Goal: Task Accomplishment & Management: Manage account settings

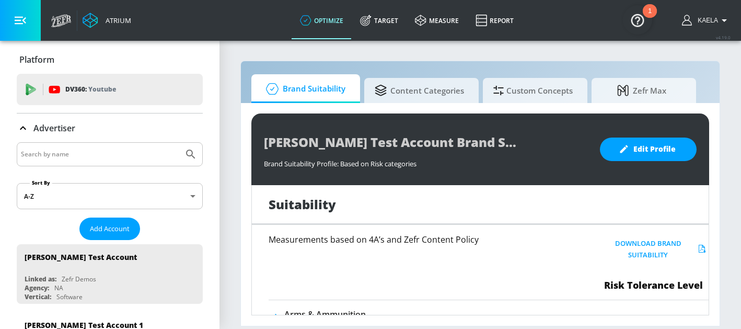
click at [64, 153] on input "Search by name" at bounding box center [100, 154] width 158 height 14
click at [179, 143] on button "Submit Search" at bounding box center [190, 154] width 23 height 23
click at [86, 148] on input "delight" at bounding box center [100, 154] width 158 height 14
click at [87, 156] on input "delight" at bounding box center [100, 154] width 158 height 14
type input "delight core"
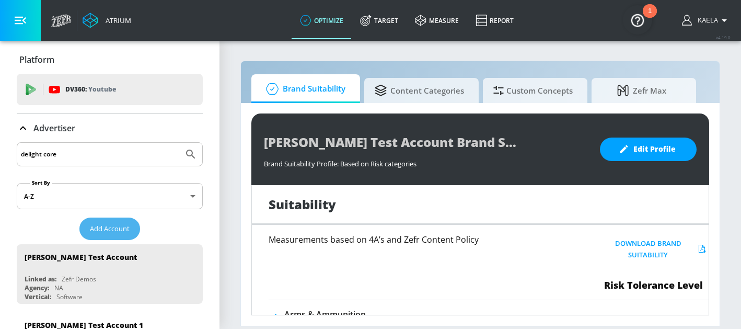
click at [105, 231] on span "Add Account" at bounding box center [110, 229] width 40 height 12
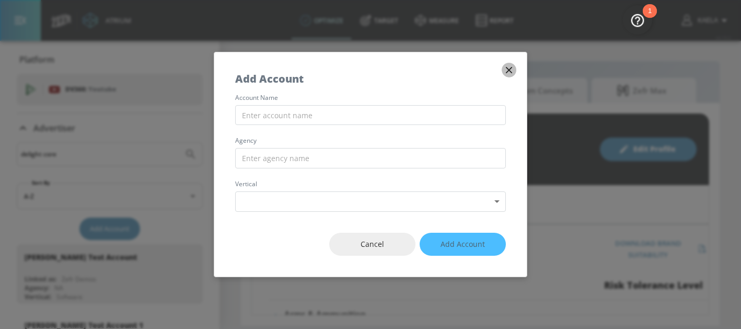
click at [510, 70] on icon "button" at bounding box center [509, 70] width 6 height 6
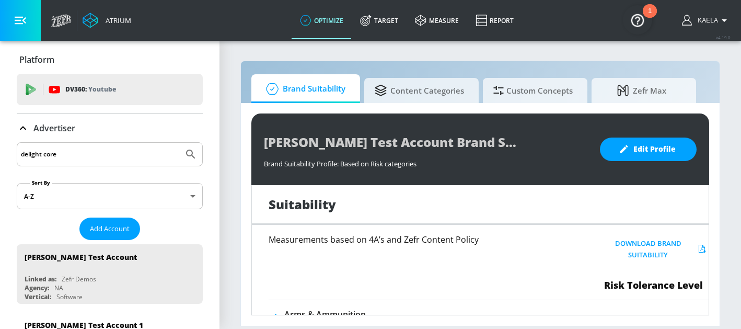
click at [54, 152] on input "delight core" at bounding box center [100, 154] width 158 height 14
click at [68, 159] on input "unilever" at bounding box center [100, 154] width 158 height 14
type input "unilever"
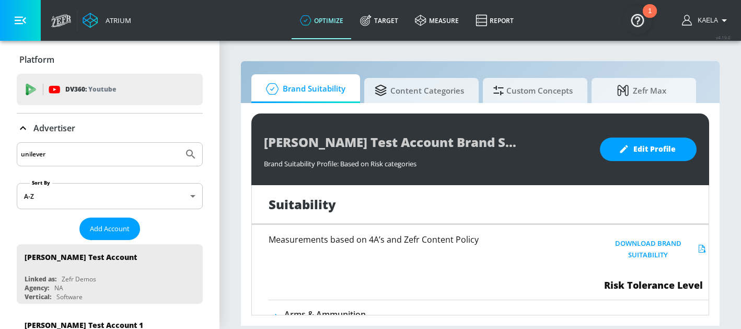
click at [179, 143] on button "Submit Search" at bounding box center [190, 154] width 23 height 23
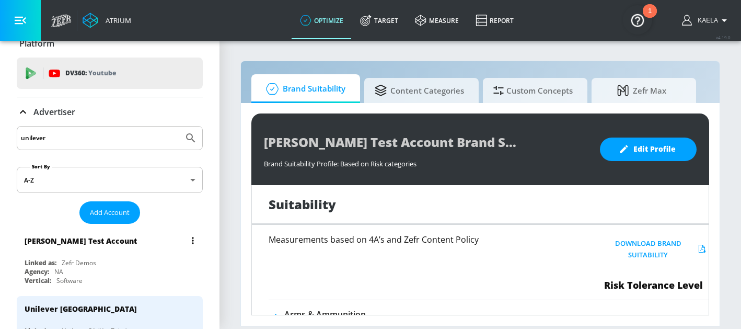
scroll to position [22, 0]
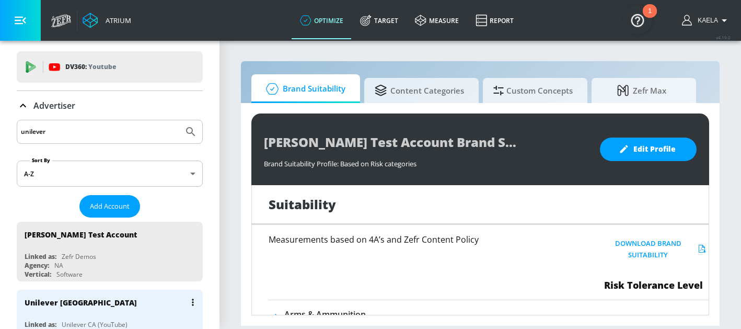
click at [58, 303] on div "Unilever [GEOGRAPHIC_DATA]" at bounding box center [81, 302] width 112 height 10
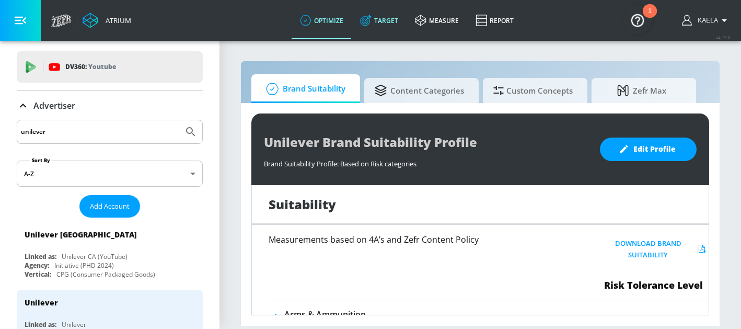
click at [380, 22] on link "Target" at bounding box center [379, 21] width 55 height 38
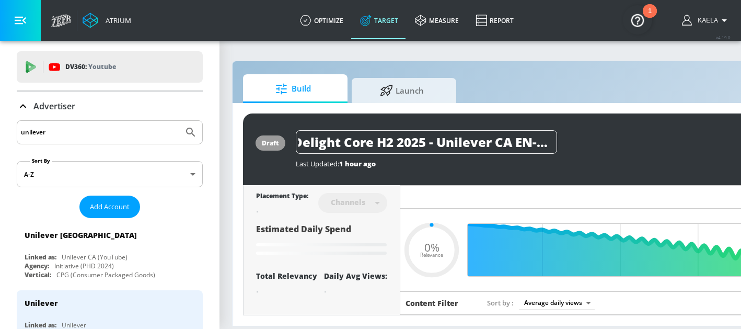
click at [607, 128] on div "draft Delight Core H2 2025 - Unilever CA EN- TS Last Updated: 1 hour ago Activa…" at bounding box center [541, 149] width 597 height 72
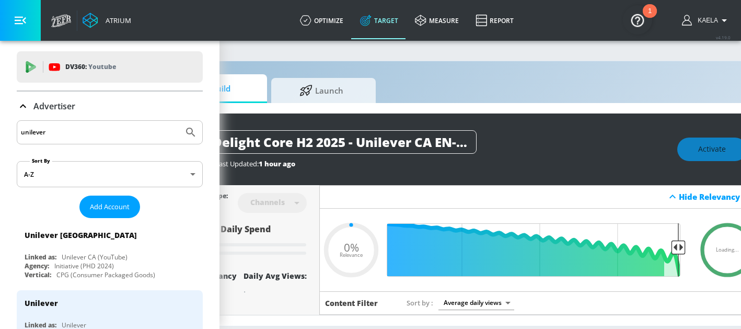
scroll to position [0, 90]
type input "0.6"
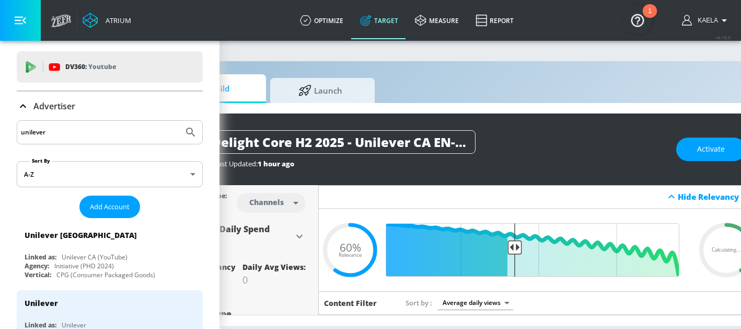
click at [475, 119] on div "draft Delight Core H2 2025 - Unilever CA EN- TS Last Updated: 1 hour ago Activa…" at bounding box center [459, 149] width 597 height 72
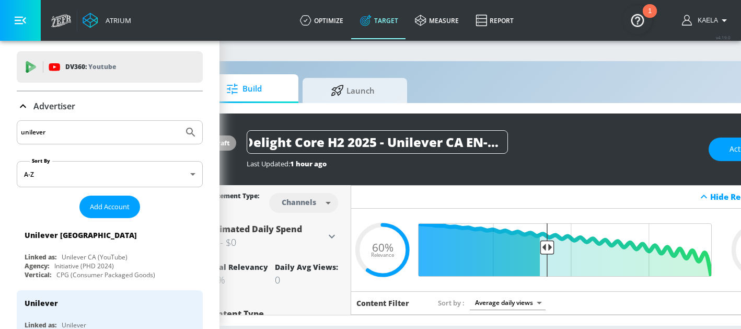
scroll to position [0, 0]
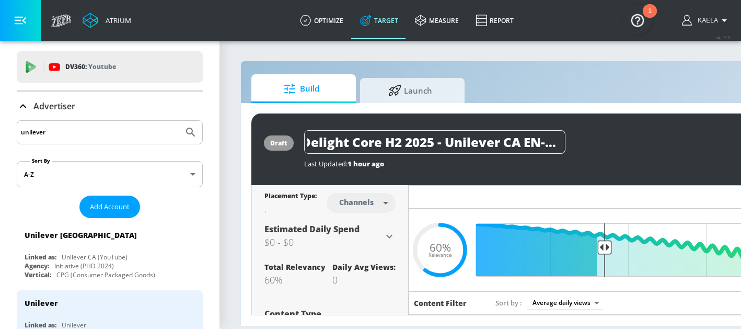
click at [481, 129] on div "draft Delight Core H2 2025 - Unilever CA EN- TS Last Updated: 1 hour ago Activa…" at bounding box center [549, 149] width 597 height 72
click at [532, 61] on div "Build Launch draft Delight Core H2 2025 - Unilever CA EN- TS Last Updated: 1 ho…" at bounding box center [549, 194] width 619 height 266
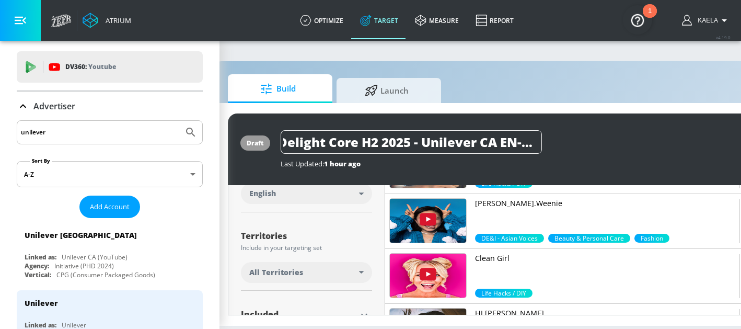
scroll to position [231, 0]
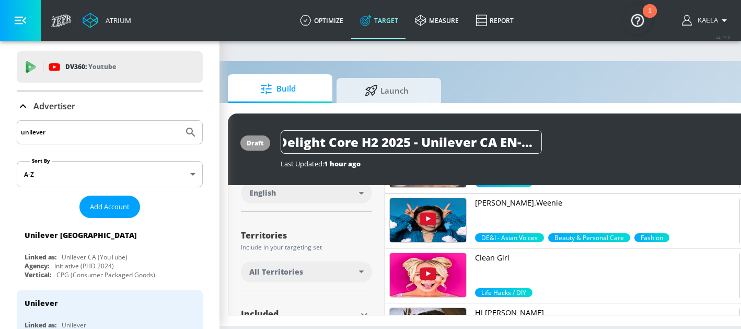
click at [302, 268] on div "All Territories" at bounding box center [304, 272] width 110 height 10
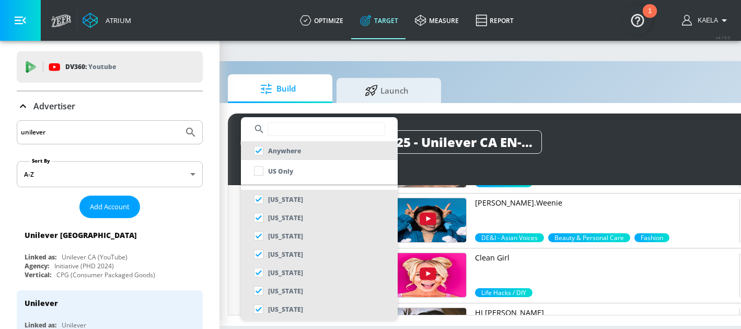
click at [285, 129] on input "text" at bounding box center [327, 129] width 118 height 14
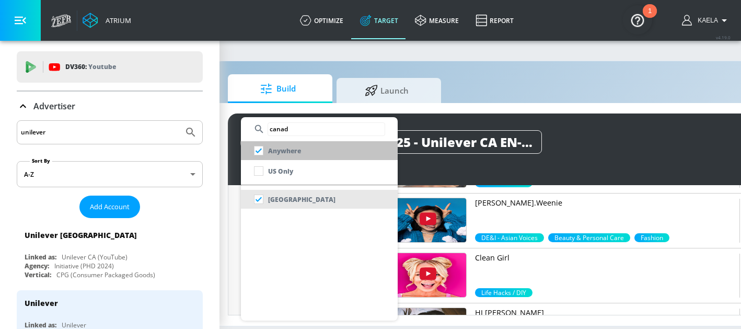
type input "canad"
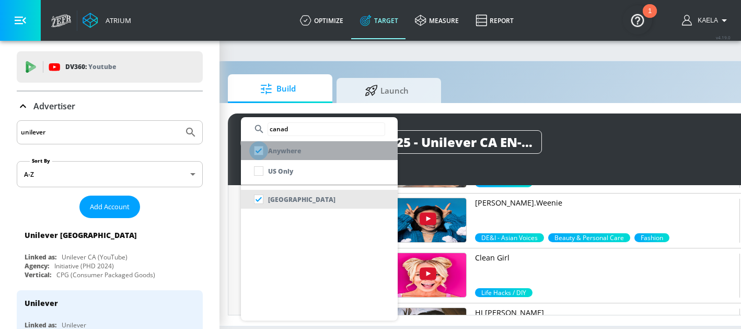
click at [257, 153] on input "checkbox" at bounding box center [258, 150] width 19 height 19
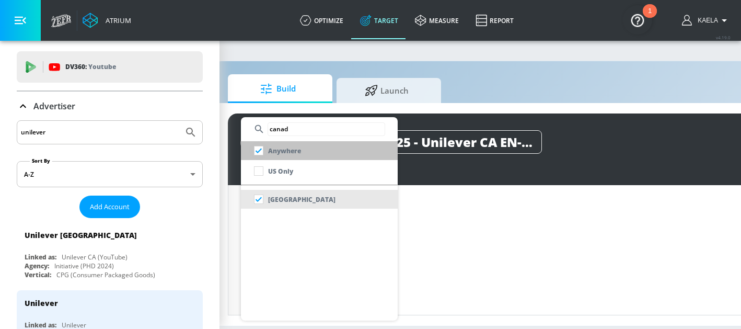
click at [256, 151] on input "checkbox" at bounding box center [258, 150] width 19 height 19
checkbox input "true"
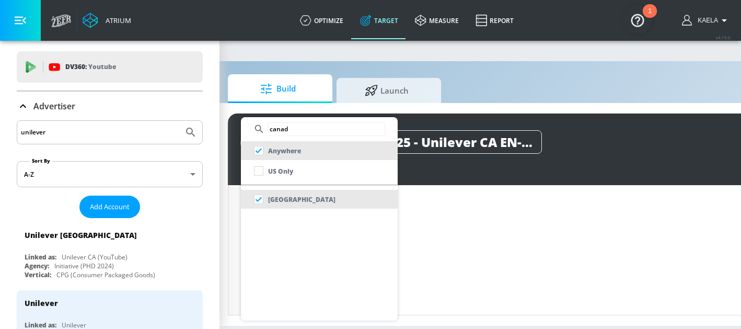
click at [295, 131] on input "canad" at bounding box center [327, 129] width 118 height 14
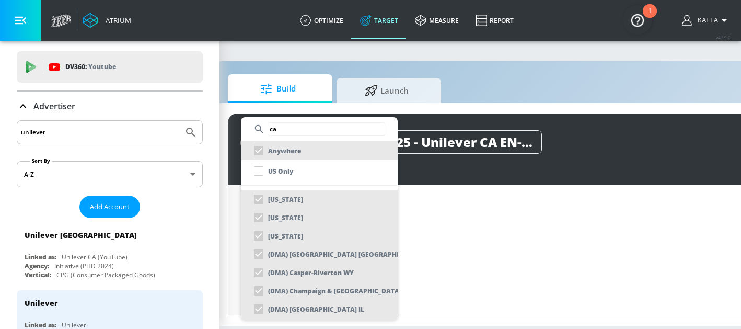
type input "c"
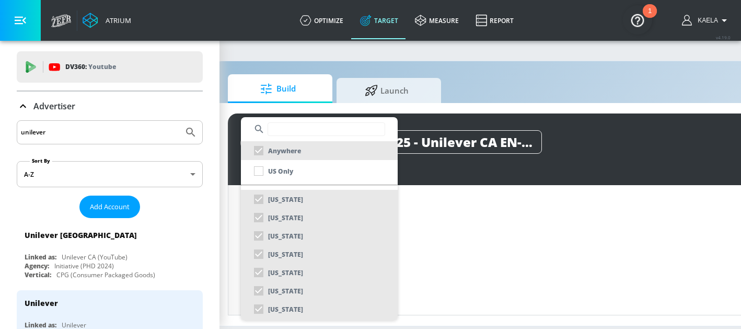
click at [233, 163] on div at bounding box center [370, 164] width 741 height 329
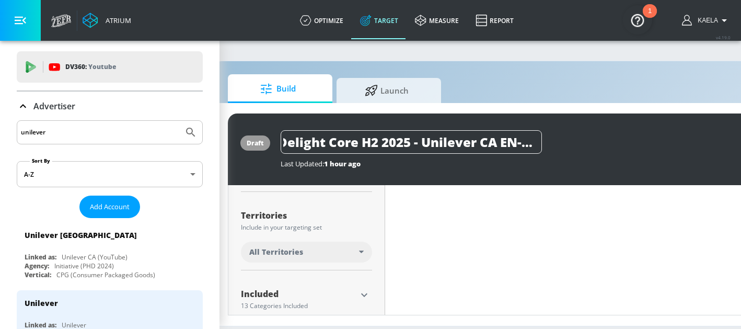
scroll to position [243, 0]
click at [308, 258] on div "All Territories" at bounding box center [304, 260] width 110 height 10
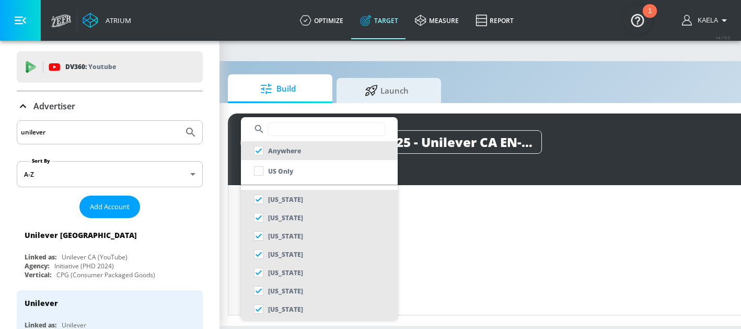
click at [283, 135] on input "text" at bounding box center [327, 129] width 118 height 14
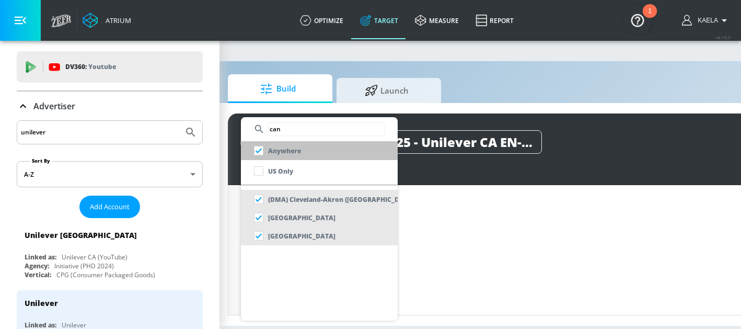
type input "can"
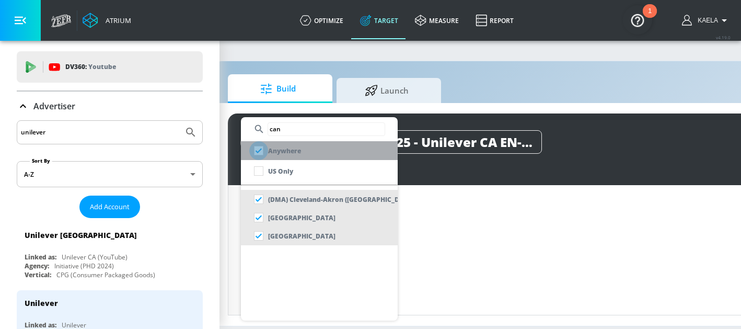
click at [261, 152] on input "checkbox" at bounding box center [258, 150] width 19 height 19
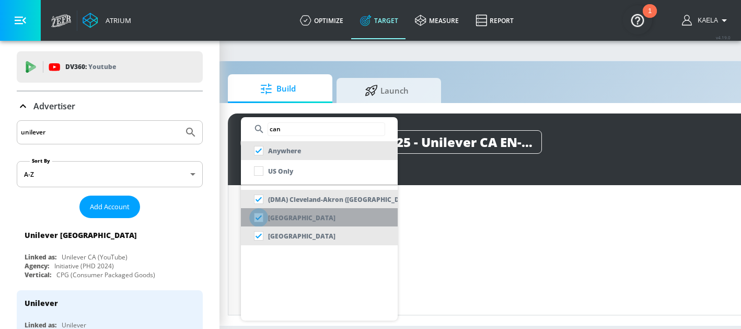
click at [257, 215] on input "checkbox" at bounding box center [258, 217] width 19 height 19
checkbox input "false"
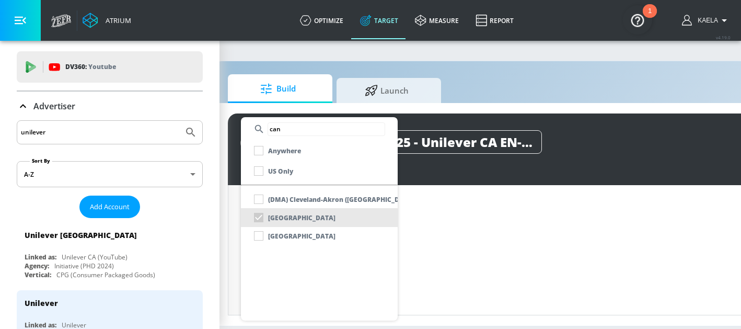
scroll to position [251, 0]
click at [235, 148] on div at bounding box center [370, 164] width 741 height 329
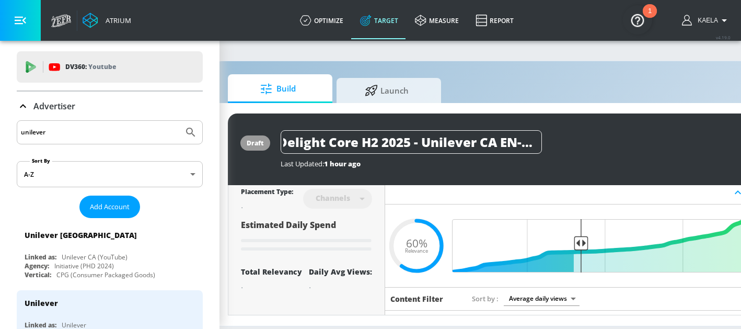
scroll to position [0, 0]
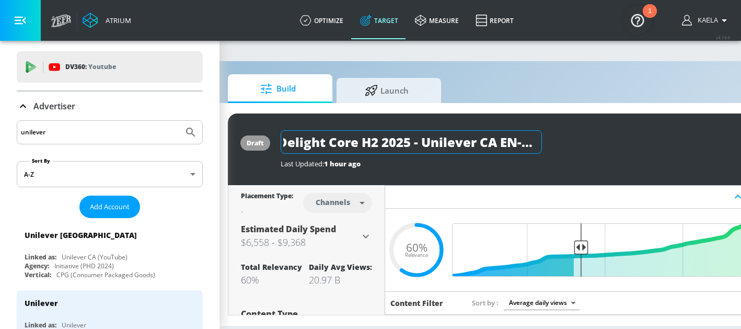
click at [447, 145] on input "Delight Core H2 2025 - Unilever CA EN- TS" at bounding box center [411, 142] width 261 height 24
click at [536, 140] on input "Delight Core H2 2025 - Unilever CA EN- TS" at bounding box center [411, 142] width 261 height 24
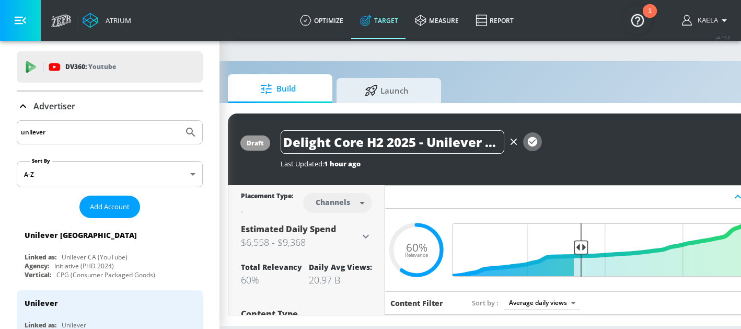
click at [536, 144] on icon "button" at bounding box center [532, 141] width 9 height 9
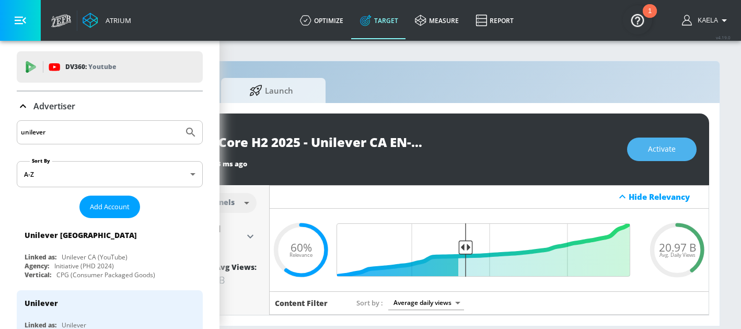
click at [670, 147] on span "Activate" at bounding box center [662, 149] width 28 height 13
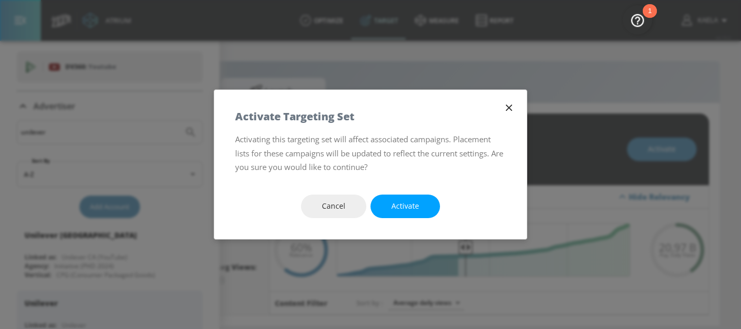
click at [507, 105] on icon "button" at bounding box center [509, 108] width 6 height 6
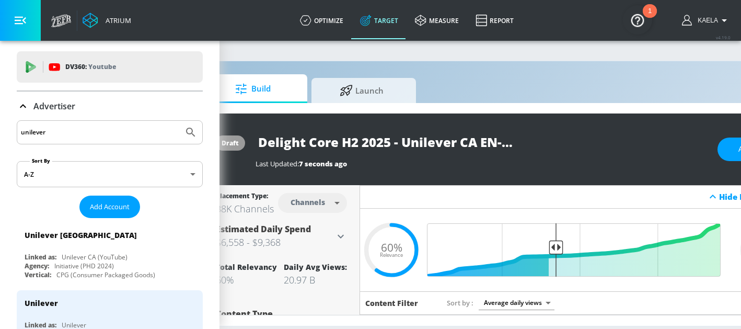
scroll to position [0, 114]
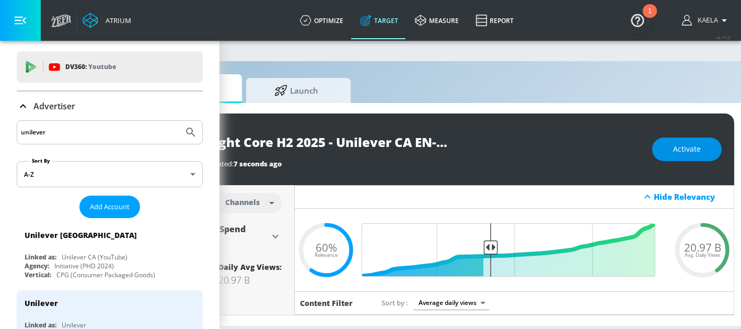
click at [671, 148] on button "Activate" at bounding box center [687, 149] width 70 height 24
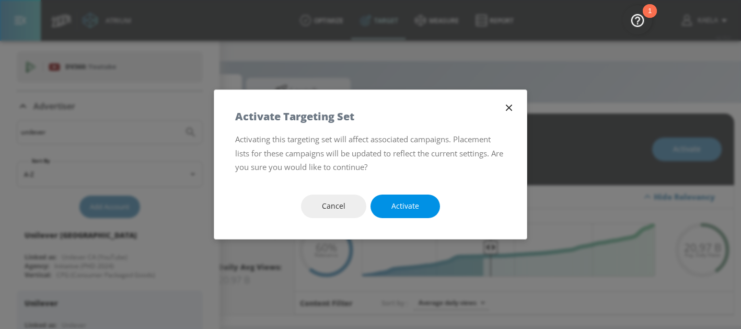
click at [419, 205] on button "Activate" at bounding box center [406, 206] width 70 height 24
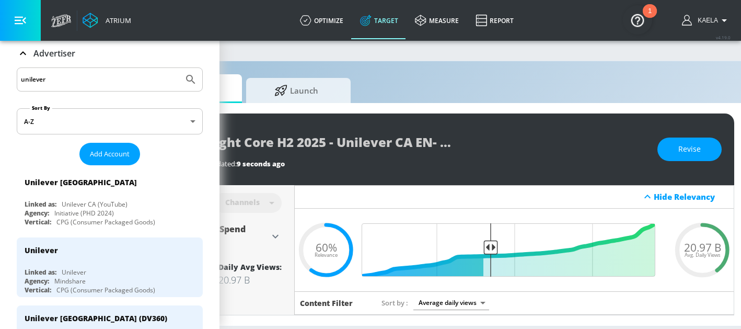
scroll to position [60, 0]
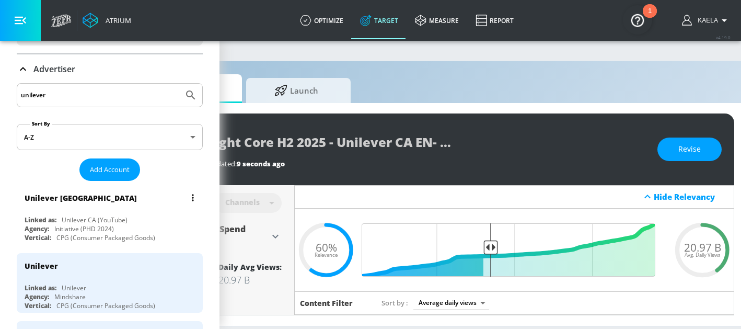
click at [85, 219] on div "Unilever CA (YouTube)" at bounding box center [95, 219] width 66 height 9
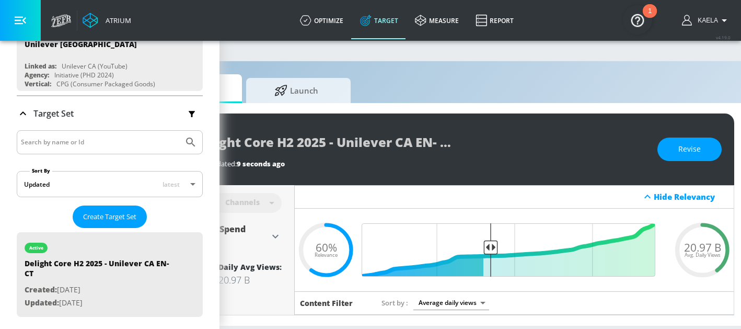
scroll to position [118, 0]
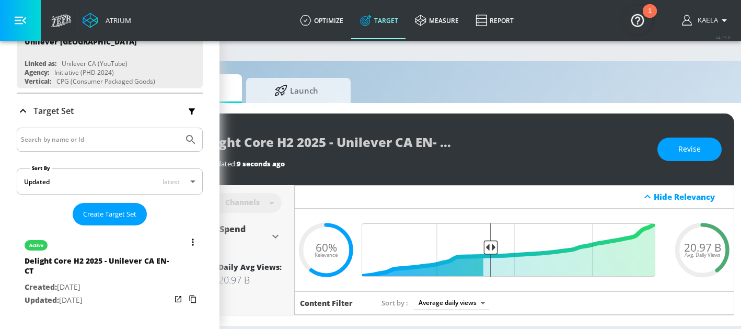
click at [197, 239] on button "list of Target Set" at bounding box center [193, 242] width 15 height 15
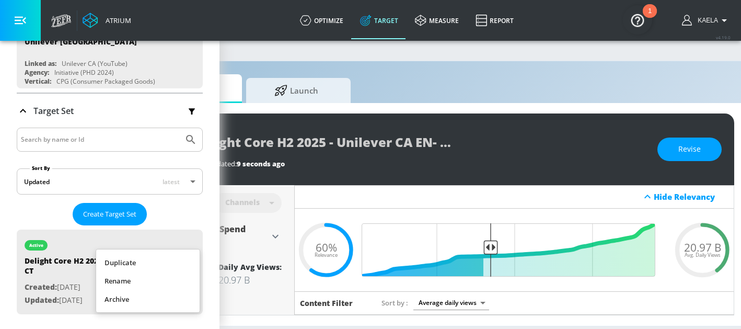
click at [130, 264] on li "Duplicate" at bounding box center [147, 262] width 103 height 18
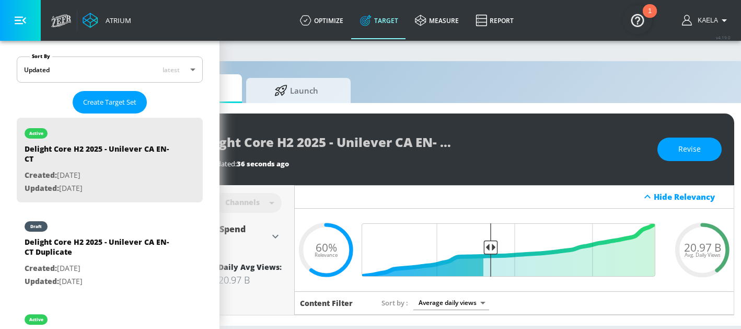
scroll to position [230, 0]
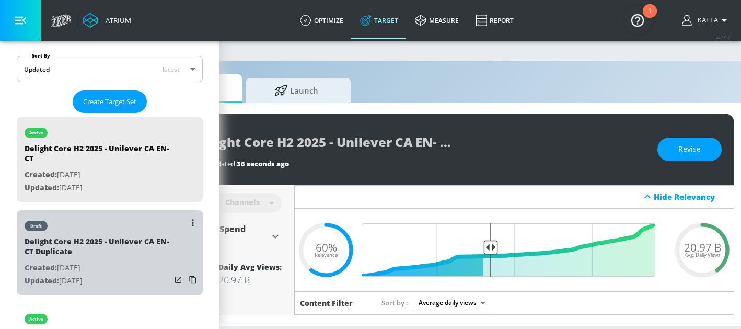
click at [111, 243] on div "Delight Core H2 2025 - Unilever CA EN- CT Duplicate" at bounding box center [98, 248] width 146 height 25
type input "Delight Core H2 2025 - Unilever CA EN- CT Duplicate"
type input "0.05"
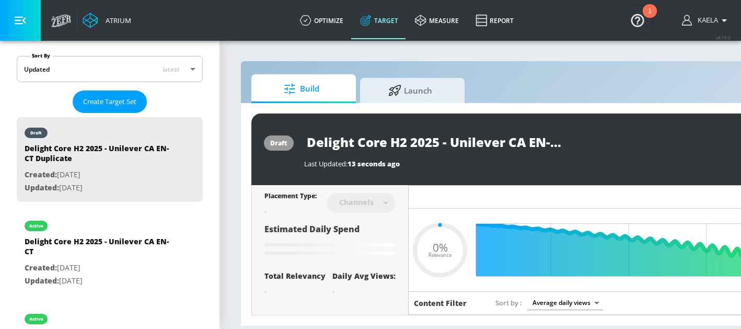
click at [420, 141] on input "Delight Core H2 2025 - Unilever CA EN- CT Duplicate" at bounding box center [434, 142] width 261 height 24
drag, startPoint x: 548, startPoint y: 143, endPoint x: 593, endPoint y: 146, distance: 44.5
click at [593, 146] on div "Delight Core H2 2025 - Unilever CA EN- CT Duplicate" at bounding box center [530, 142] width 452 height 24
type input "Delight Core H2 2025 - Unilever CA EN-"
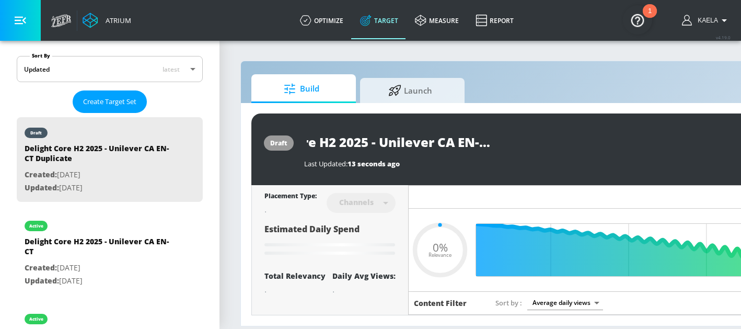
type input "0.05"
type input "Delight Core H2 2025 - Unilever CA EN- T"
type input "0.05"
type input "Delight Core H2 2025 - Unilever CA EN- TS"
type input "0.05"
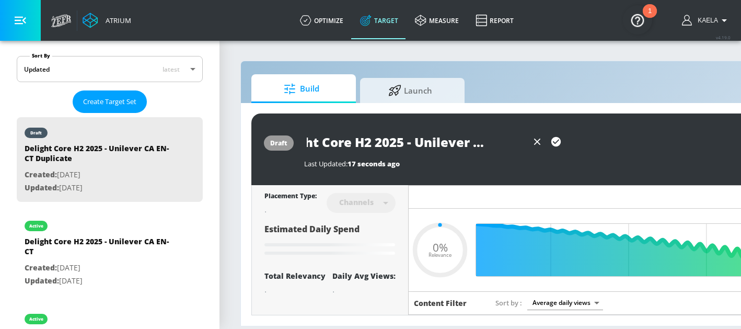
scroll to position [0, 43]
type input "Delight Core H2 2025 - Unilever CA EN- TS"
click at [556, 143] on icon "button" at bounding box center [555, 141] width 11 height 11
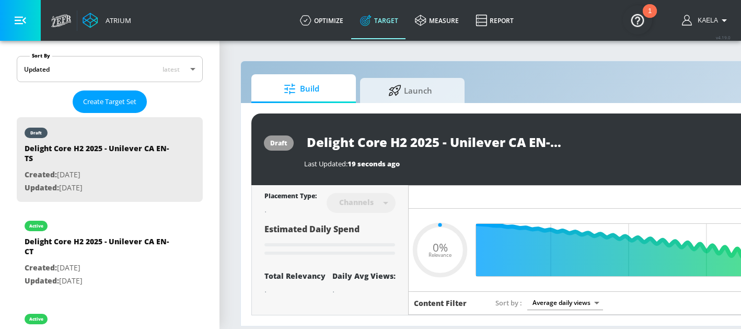
type input "0.05"
click at [601, 135] on div "Delight Core H2 2025 - Unilever CA EN- TS" at bounding box center [530, 142] width 452 height 24
type input "Delight Core H2 2025 - Unilever CA EN- CT Duplicate"
type input "0.6"
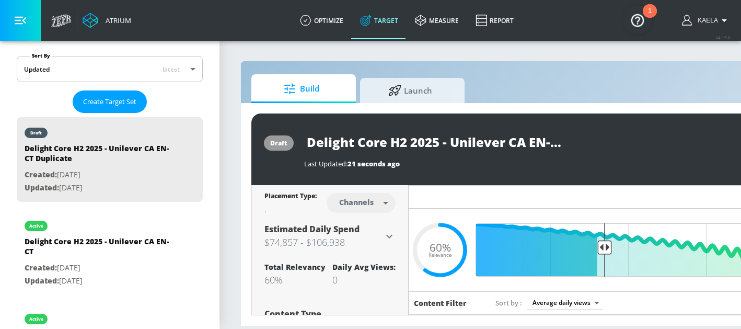
click at [378, 203] on body "Atrium optimize Target measure Report optimize Target measure Report v 4.19.0 K…" at bounding box center [370, 164] width 741 height 329
click at [360, 238] on div "Videos" at bounding box center [357, 242] width 30 height 11
type input "videos"
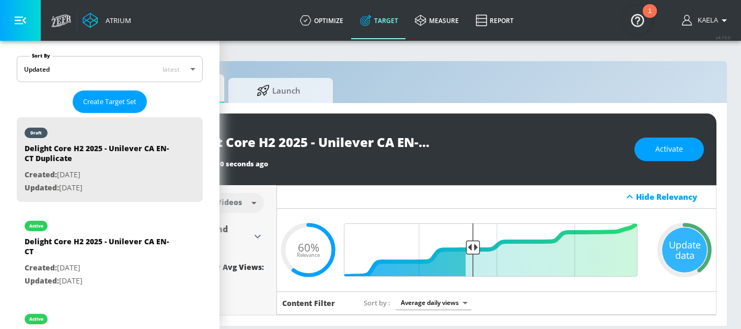
scroll to position [0, 139]
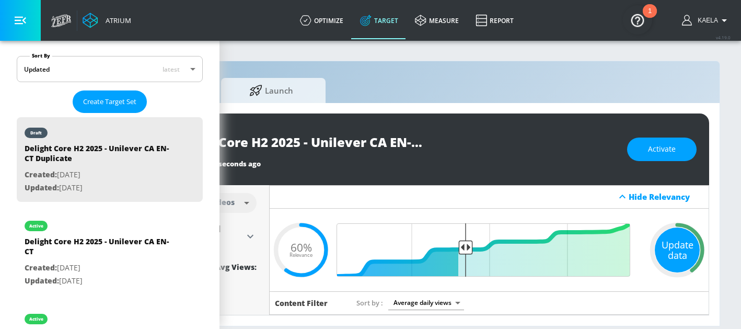
click at [682, 243] on div "Update data" at bounding box center [677, 249] width 45 height 45
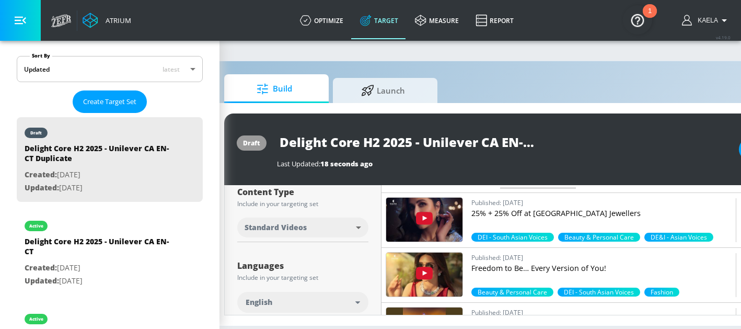
scroll to position [131, 0]
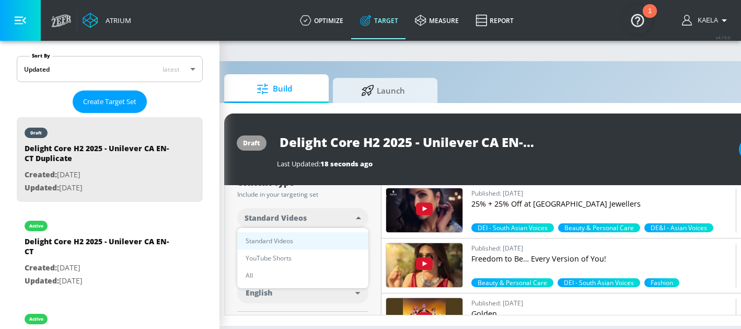
click at [360, 215] on body "Atrium optimize Target measure Report optimize Target measure Report v 4.19.0 K…" at bounding box center [343, 164] width 741 height 329
click at [359, 203] on div at bounding box center [370, 164] width 741 height 329
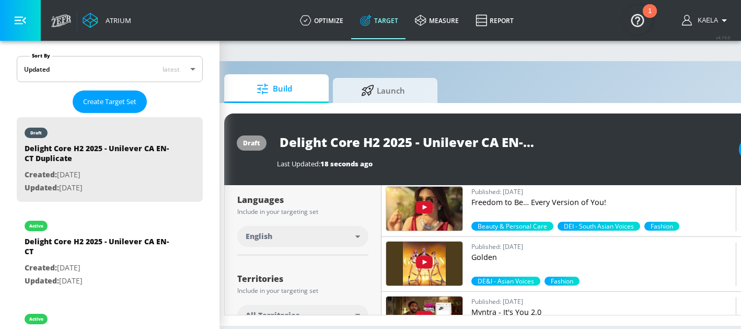
scroll to position [206, 0]
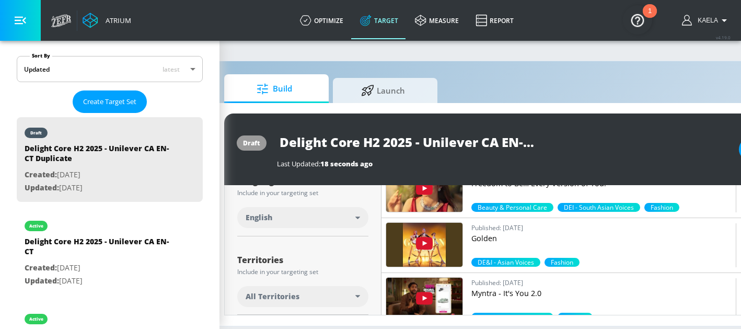
click at [350, 222] on div "English" at bounding box center [301, 217] width 110 height 10
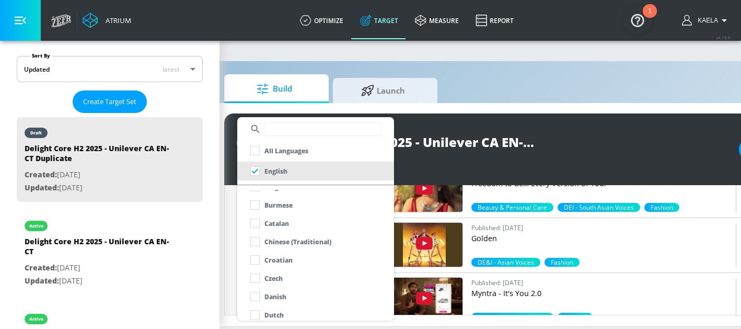
scroll to position [93, 0]
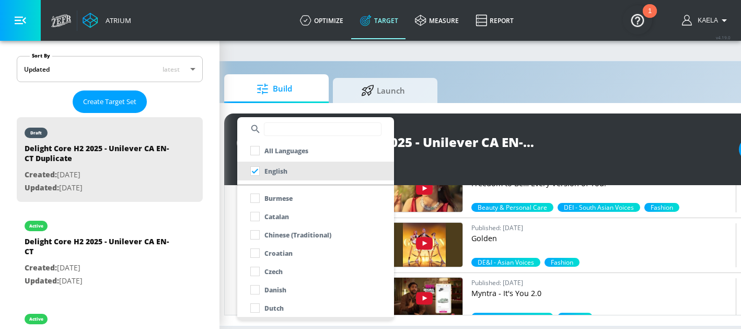
click at [230, 215] on div at bounding box center [370, 164] width 741 height 329
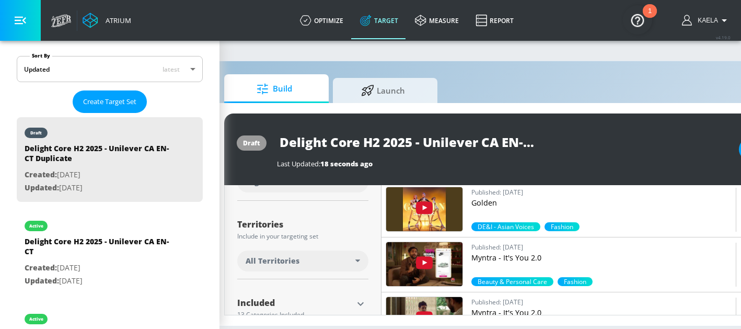
scroll to position [246, 0]
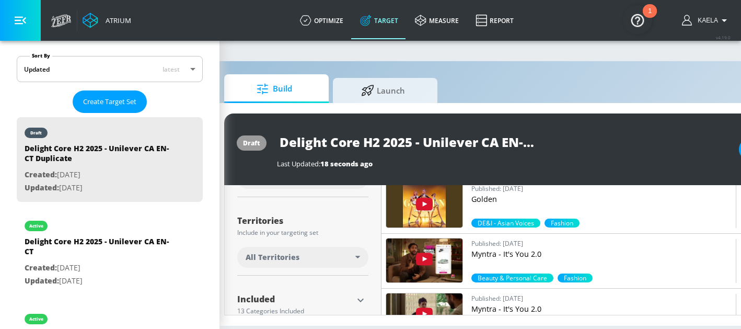
click at [358, 256] on icon at bounding box center [357, 257] width 5 height 3
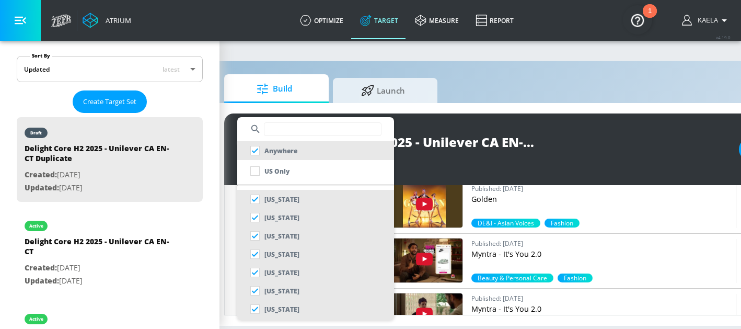
click at [275, 133] on input "text" at bounding box center [323, 129] width 118 height 14
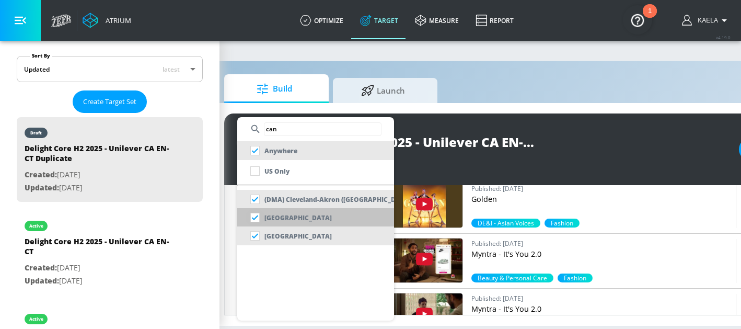
type input "can"
click at [255, 216] on input "checkbox" at bounding box center [255, 217] width 19 height 19
checkbox input "false"
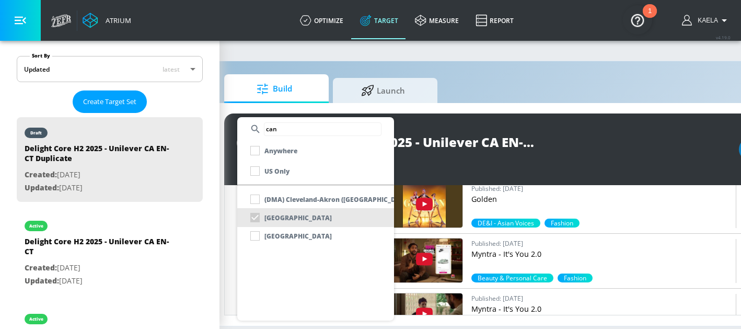
scroll to position [254, 0]
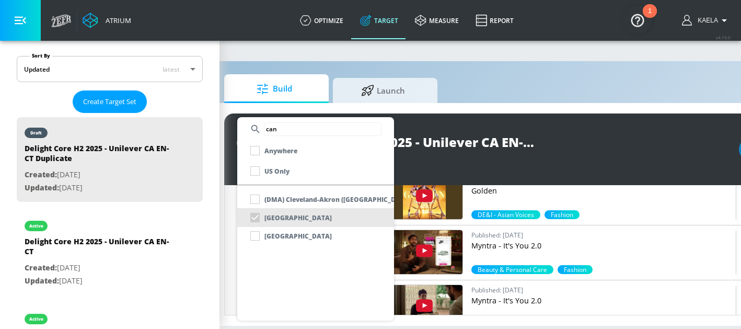
click at [408, 160] on div at bounding box center [370, 164] width 741 height 329
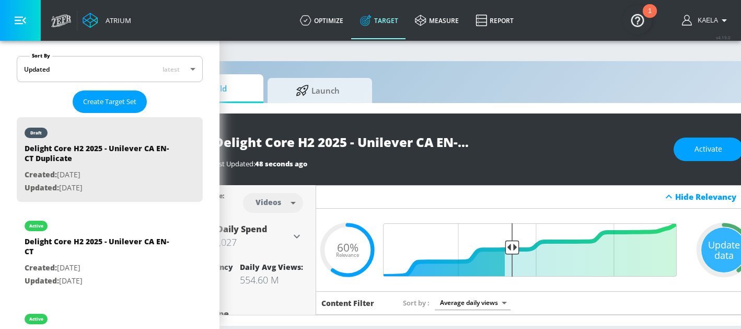
scroll to position [0, 93]
click at [696, 152] on span "Activate" at bounding box center [708, 149] width 28 height 13
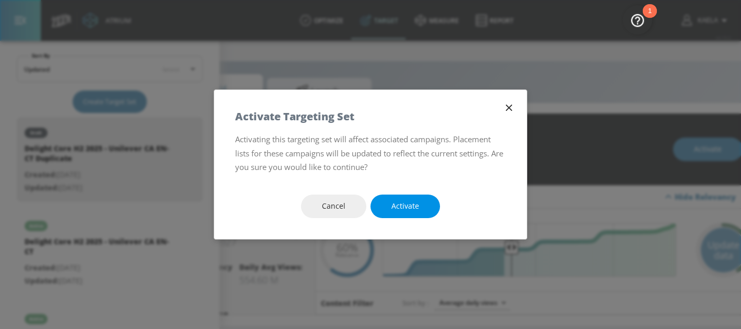
click at [418, 204] on span "Activate" at bounding box center [405, 206] width 28 height 13
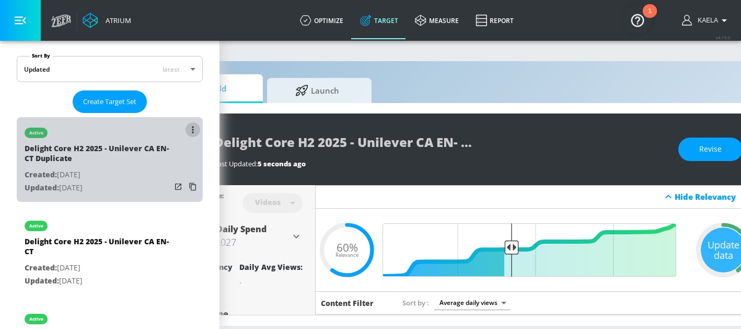
click at [194, 129] on button "list of Target Set" at bounding box center [193, 129] width 15 height 15
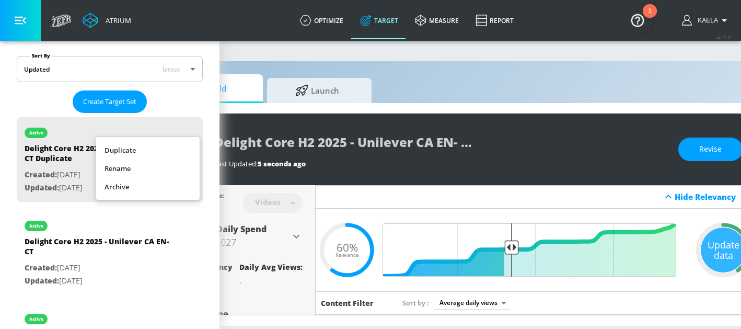
click at [125, 166] on li "Rename" at bounding box center [147, 168] width 103 height 18
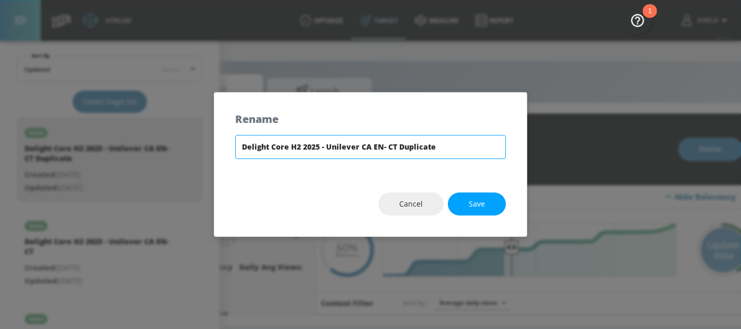
click at [456, 149] on input "Delight Core H2 2025 - Unilever CA EN- CT Duplicate" at bounding box center [370, 147] width 271 height 24
drag, startPoint x: 388, startPoint y: 146, endPoint x: 466, endPoint y: 152, distance: 78.6
click at [466, 152] on input "Delight Core H2 2025 - Unilever CA EN- CT Duplicate" at bounding box center [370, 147] width 271 height 24
type input "Delight Core H2 2025 - Unilever CA EN- TS"
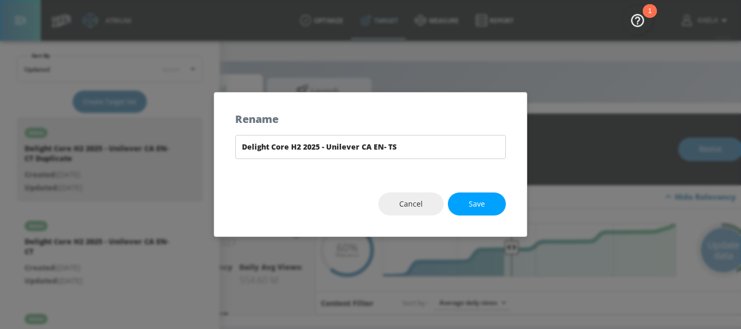
click at [493, 176] on div "Cancel Save" at bounding box center [370, 203] width 313 height 65
click at [476, 211] on button "Save" at bounding box center [477, 204] width 58 height 24
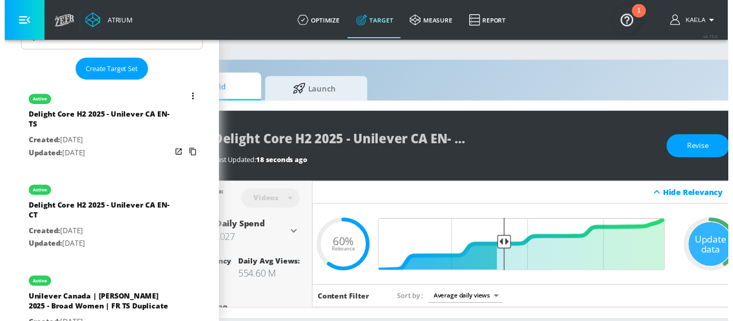
scroll to position [263, 0]
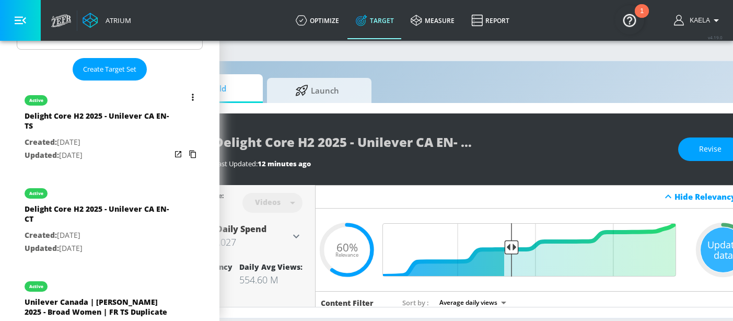
click at [188, 93] on button "list of Target Set" at bounding box center [193, 97] width 15 height 15
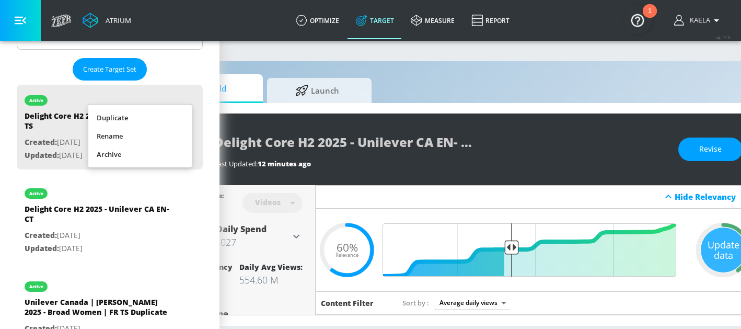
click at [266, 148] on div at bounding box center [370, 164] width 741 height 329
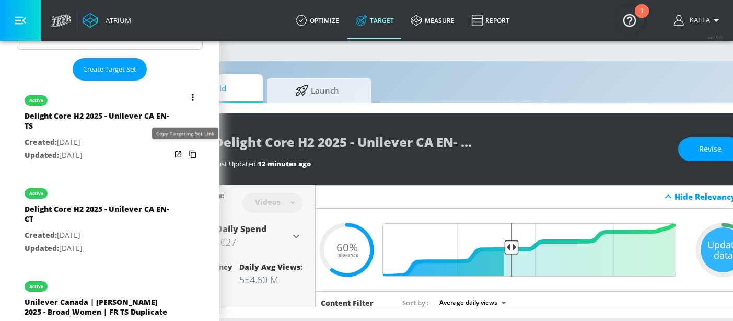
click at [184, 153] on icon "list of Target Set" at bounding box center [192, 154] width 17 height 17
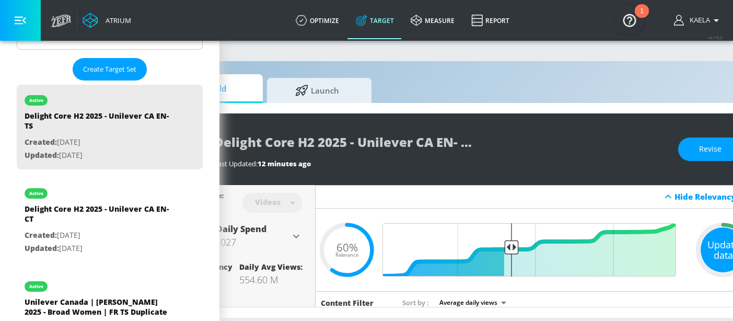
click at [696, 246] on div "Update data" at bounding box center [723, 249] width 45 height 45
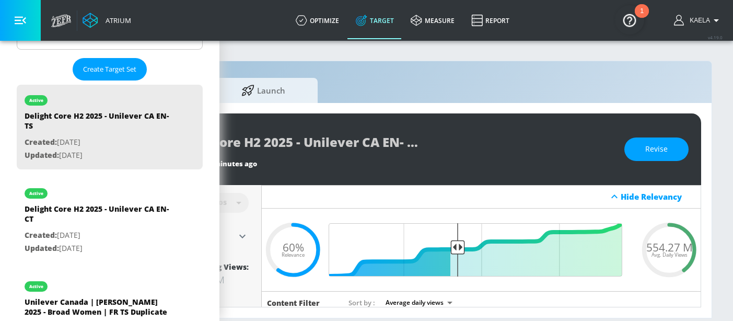
scroll to position [0, 155]
drag, startPoint x: 640, startPoint y: 246, endPoint x: 687, endPoint y: 246, distance: 47.0
click at [687, 246] on div "554.27 M Avg. Daily Views" at bounding box center [669, 249] width 63 height 16
copy span "554.27 M"
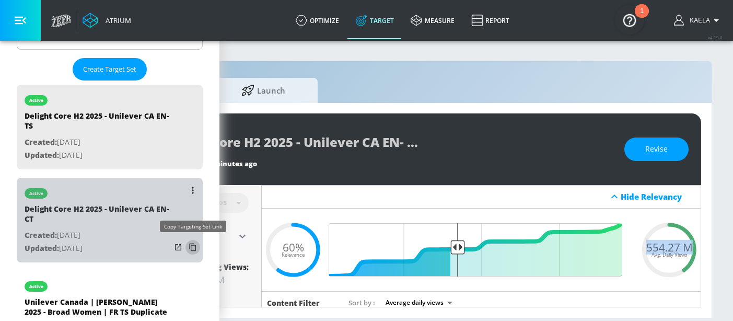
click at [184, 247] on icon "list of Target Set" at bounding box center [192, 247] width 17 height 17
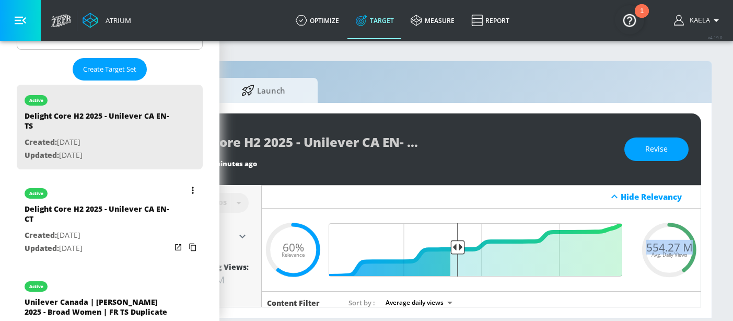
click at [127, 225] on div "Delight Core H2 2025 - Unilever CA EN- CT" at bounding box center [98, 216] width 146 height 25
type input "Delight Core H2 2025 - Unilever CA EN- CT"
type input "channels"
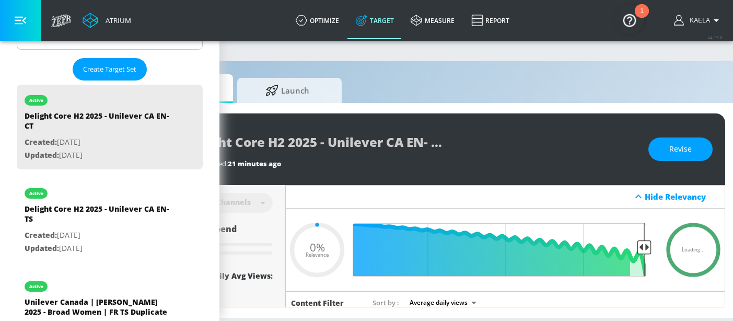
scroll to position [0, 155]
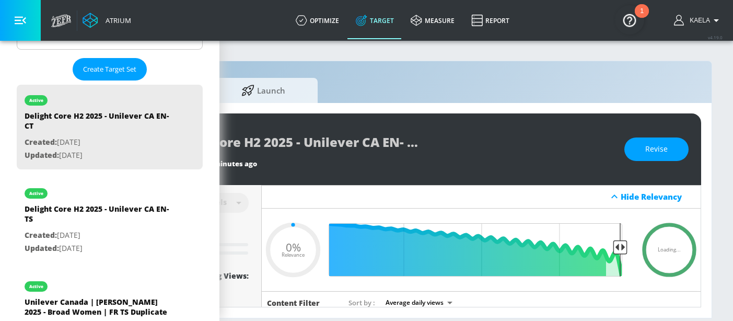
type input "0.6"
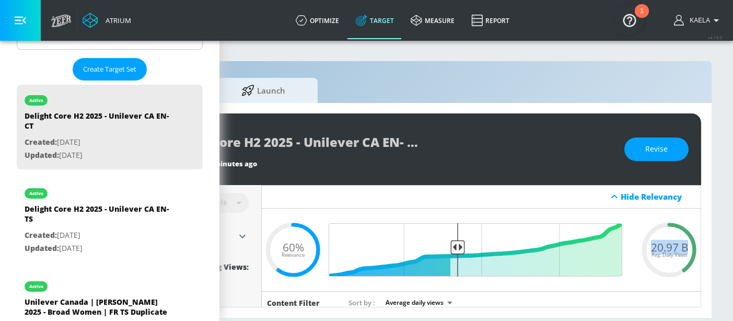
drag, startPoint x: 643, startPoint y: 247, endPoint x: 680, endPoint y: 247, distance: 37.6
click at [680, 247] on div "20.97 B Avg. Daily Views" at bounding box center [669, 249] width 63 height 16
copy span "20.97 B"
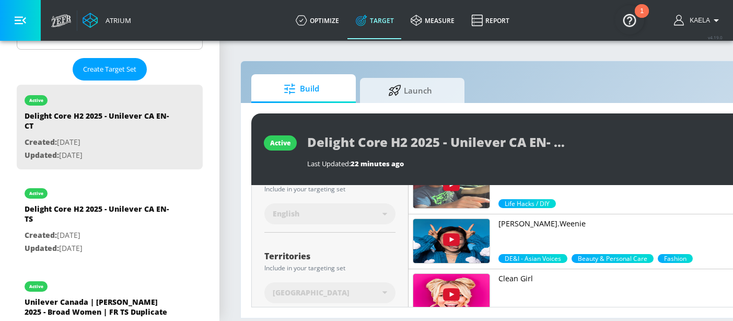
scroll to position [211, 0]
drag, startPoint x: 111, startPoint y: 235, endPoint x: 269, endPoint y: 227, distance: 157.5
click at [111, 235] on p "Created: [DATE]" at bounding box center [98, 235] width 146 height 13
type input "Delight Core H2 2025 - Unilever CA EN- TS"
type input "videos"
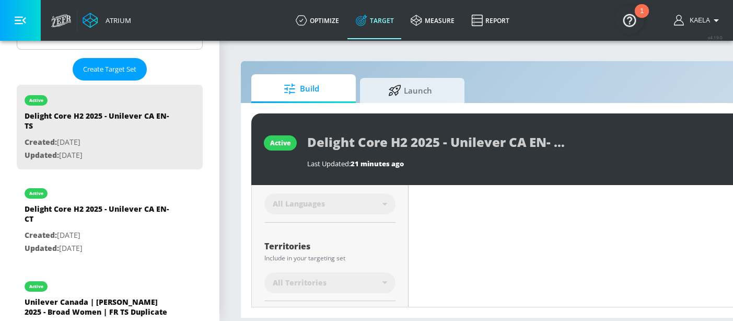
scroll to position [229, 0]
type input "0.6"
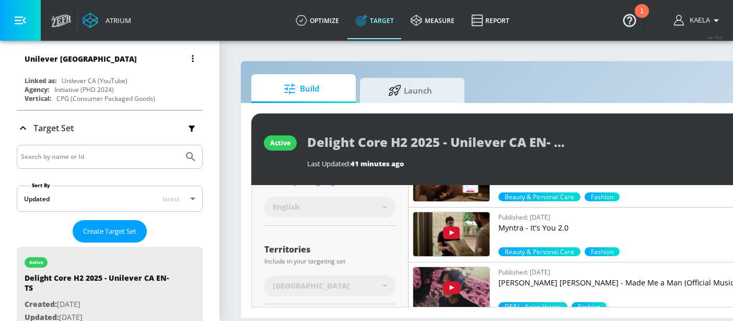
scroll to position [0, 0]
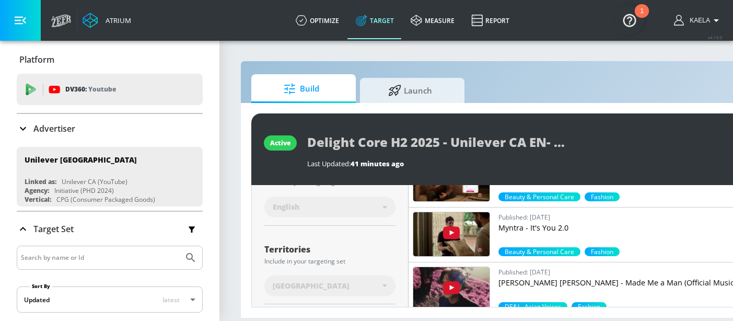
click at [27, 131] on icon at bounding box center [23, 128] width 13 height 13
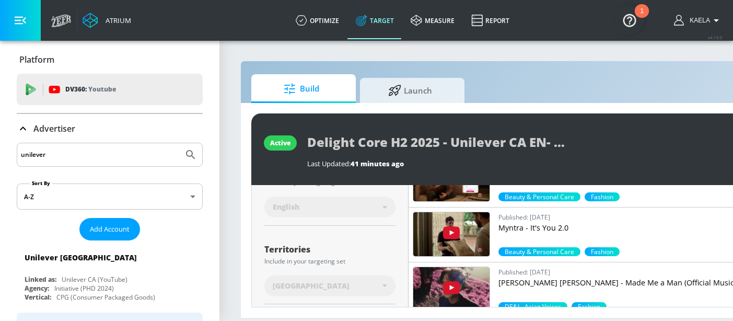
click at [78, 152] on input "unilever" at bounding box center [100, 155] width 158 height 14
drag, startPoint x: 78, startPoint y: 152, endPoint x: 6, endPoint y: 158, distance: 72.4
paste input "CBS-CoPilot"
click at [179, 143] on button "Submit Search" at bounding box center [190, 154] width 23 height 23
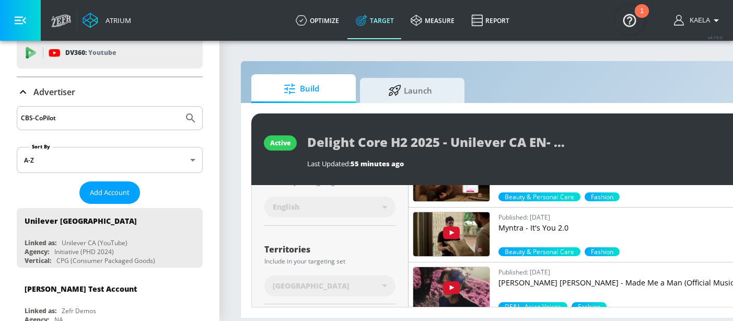
scroll to position [42, 0]
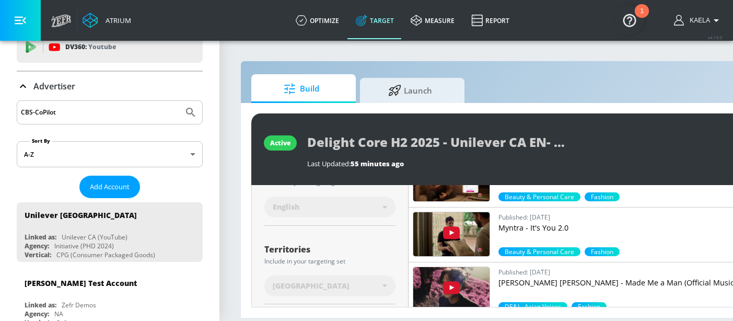
click at [41, 112] on input "CBS-CoPilot" at bounding box center [100, 113] width 158 height 14
type input "CBS"
click at [179, 101] on button "Submit Search" at bounding box center [190, 112] width 23 height 23
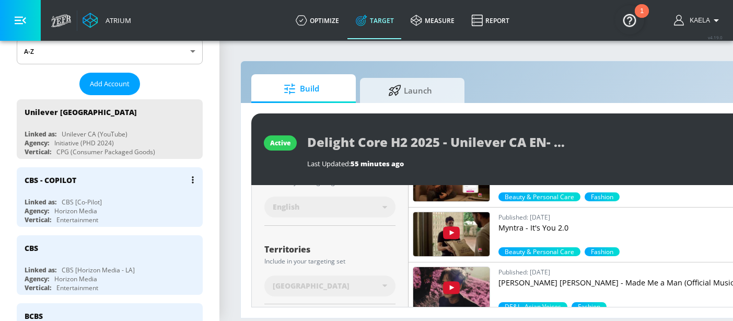
scroll to position [148, 0]
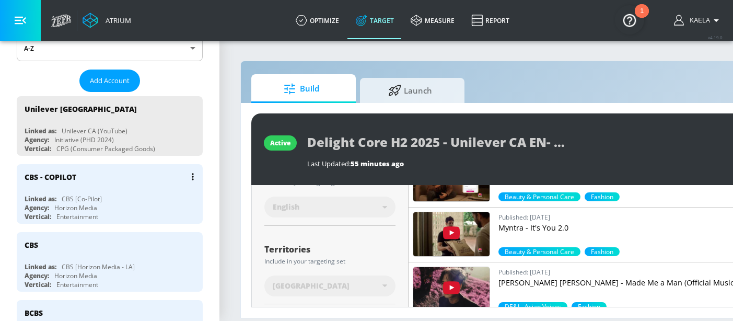
click at [94, 197] on div "CBS [Co-Pilot]" at bounding box center [82, 198] width 40 height 9
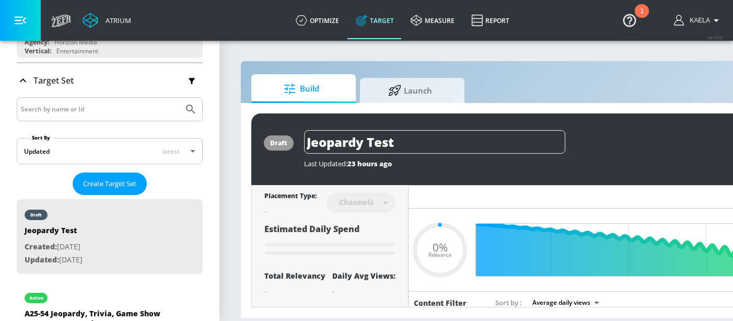
type input "0.75"
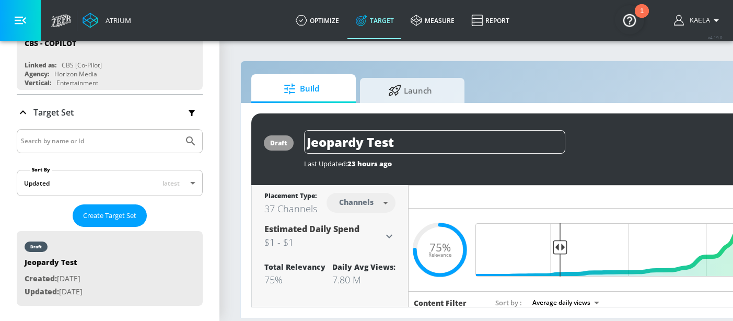
scroll to position [105, 0]
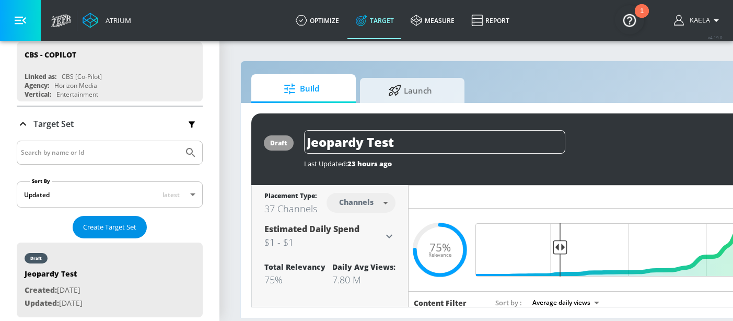
click at [98, 225] on span "Create Target Set" at bounding box center [109, 227] width 53 height 12
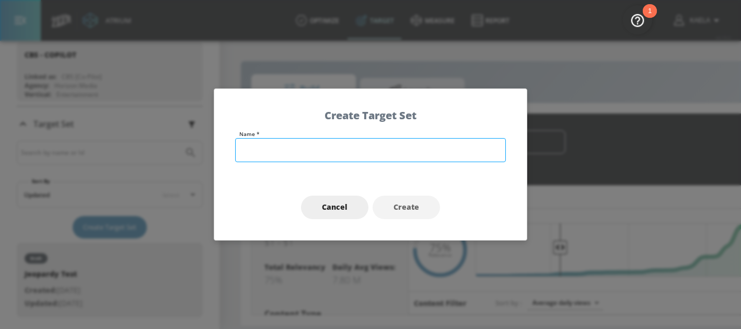
click at [301, 157] on input "text" at bounding box center [370, 150] width 271 height 24
click at [452, 190] on div "Cancel Create" at bounding box center [370, 207] width 313 height 65
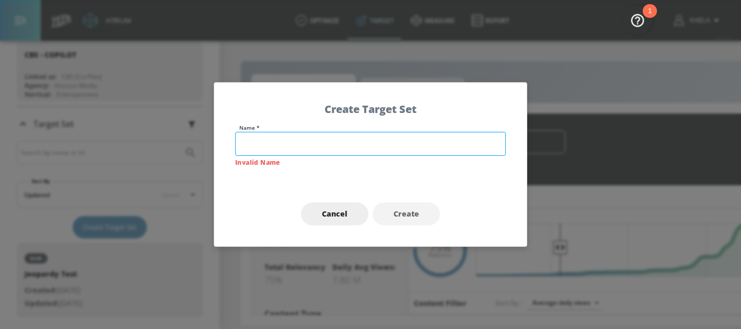
click at [282, 139] on input "text" at bounding box center [370, 144] width 271 height 24
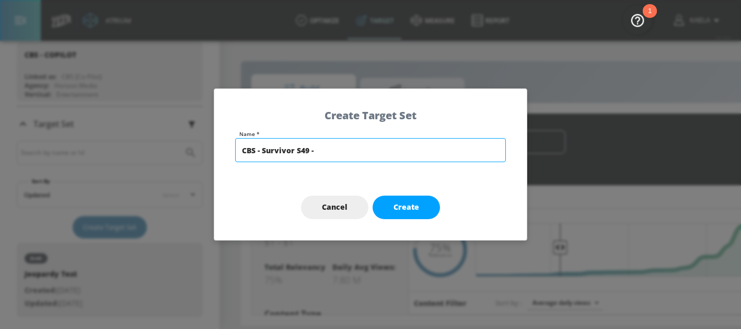
paste input "CBS Viewers"
type input "CBS - Survivor S49 - CBS Viewers - TS"
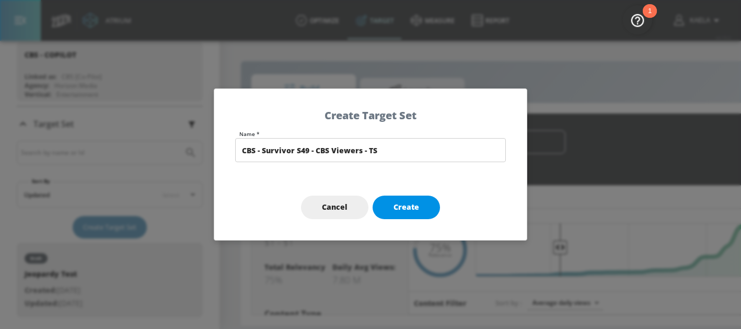
click at [412, 206] on span "Create" at bounding box center [407, 207] width 26 height 13
type input "CBS - Survivor S49 - CBS Viewers - TS"
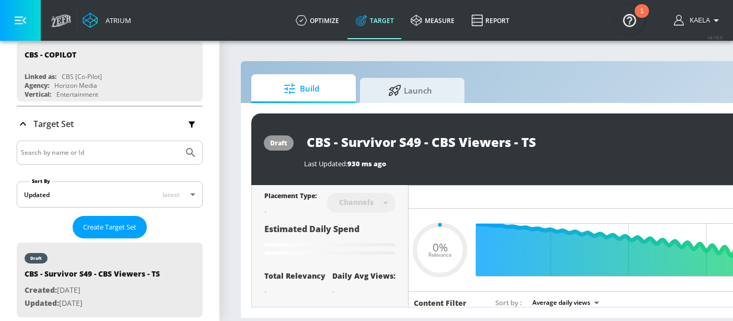
click at [378, 207] on div "Channels" at bounding box center [361, 203] width 69 height 28
type input "0.6"
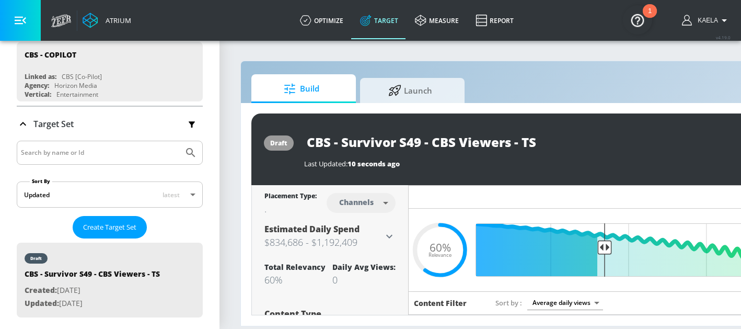
click at [377, 202] on body "Atrium optimize Target measure Report optimize Target measure Report v 4.19.0 K…" at bounding box center [370, 164] width 741 height 329
click at [359, 243] on div "Videos" at bounding box center [357, 242] width 30 height 11
type input "videos"
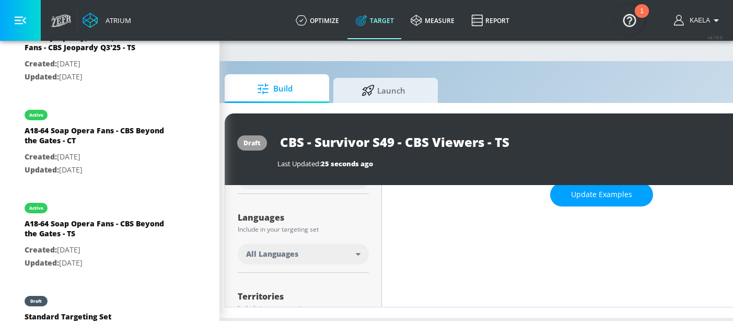
scroll to position [613, 0]
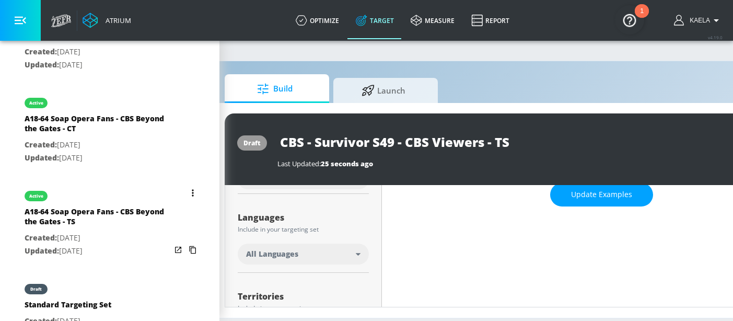
click at [99, 214] on div "A18-64 Soap Opera Fans - CBS Beyond the Gates - TS" at bounding box center [98, 218] width 146 height 25
type input "A18-64 Soap Opera Fans - CBS Beyond the Gates - TS"
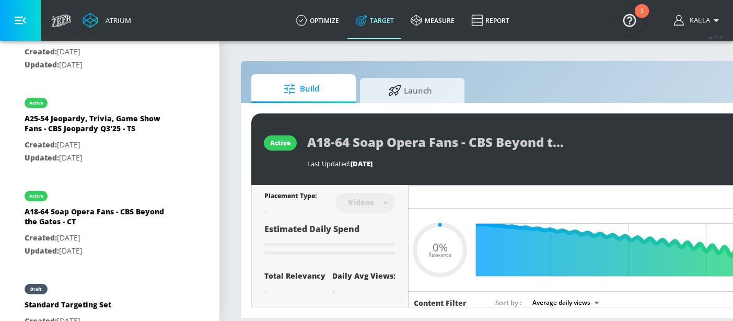
scroll to position [8, 0]
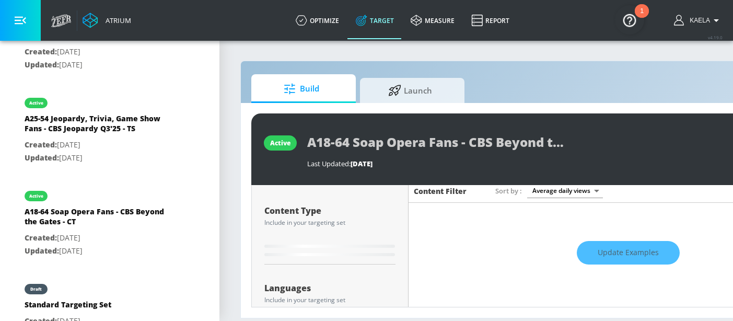
type input "0.5"
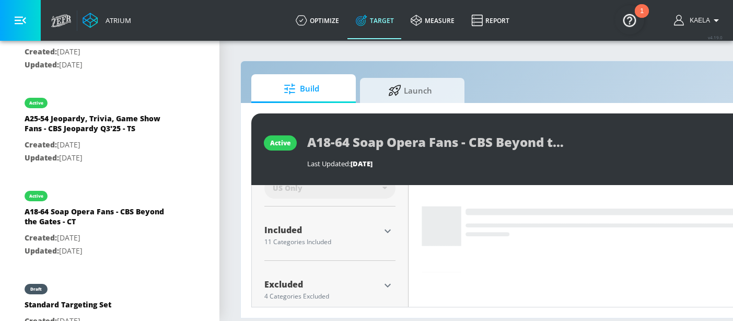
scroll to position [324, 0]
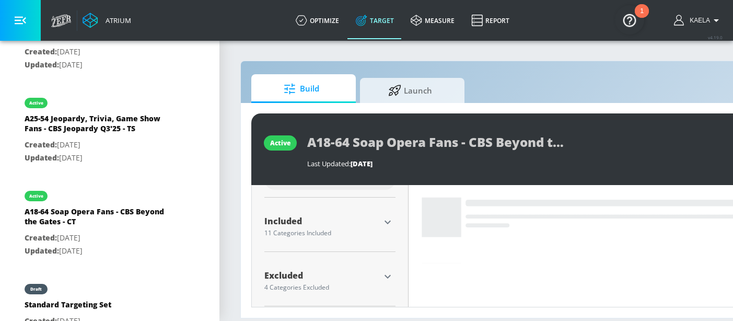
click at [387, 216] on icon "button" at bounding box center [388, 222] width 13 height 13
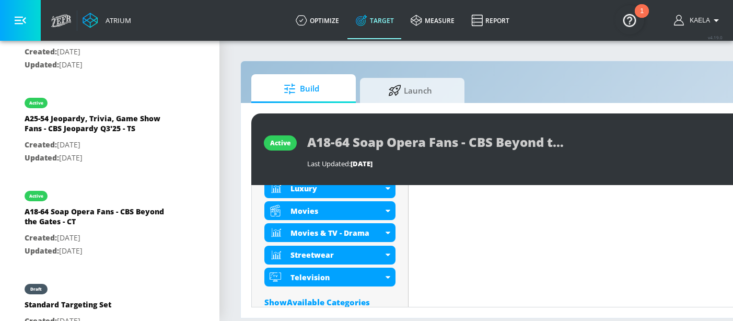
scroll to position [606, 0]
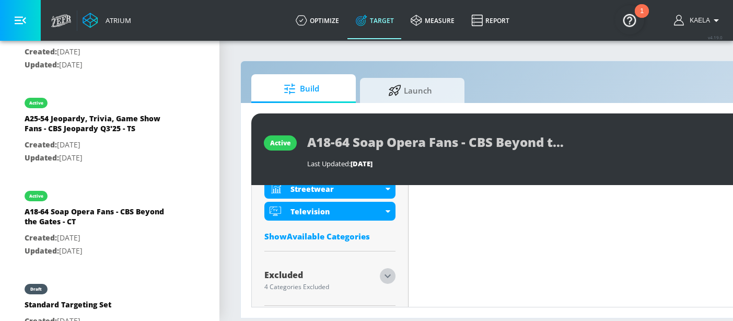
click at [382, 273] on icon "button" at bounding box center [388, 276] width 13 height 13
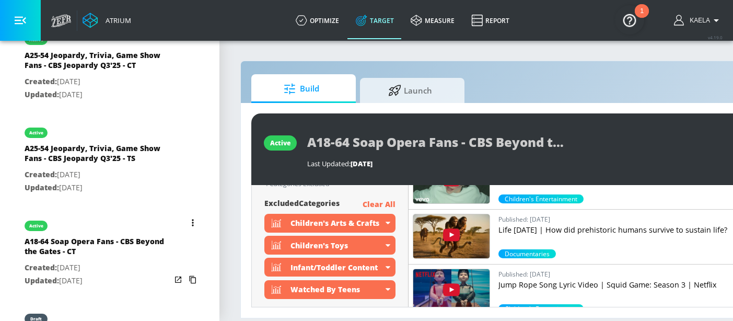
scroll to position [581, 0]
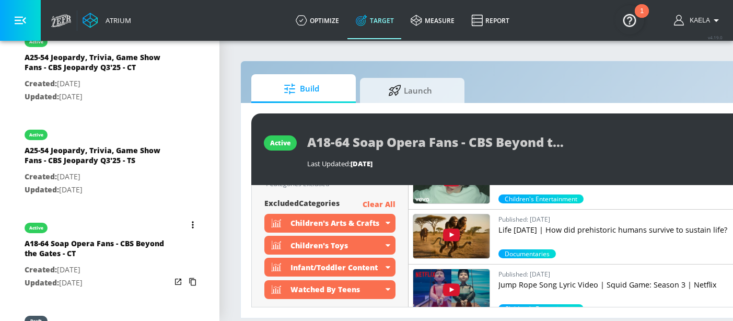
click at [119, 241] on div "A18-64 Soap Opera Fans - CBS Beyond the Gates - CT" at bounding box center [98, 250] width 146 height 25
type input "A18-64 Soap Opera Fans - CBS Beyond the Gates - CT"
type input "channels"
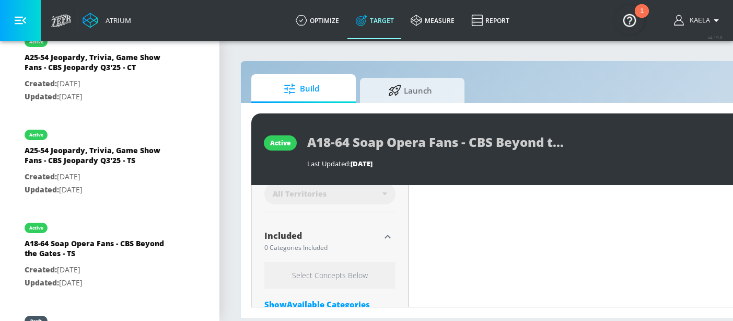
scroll to position [308, 0]
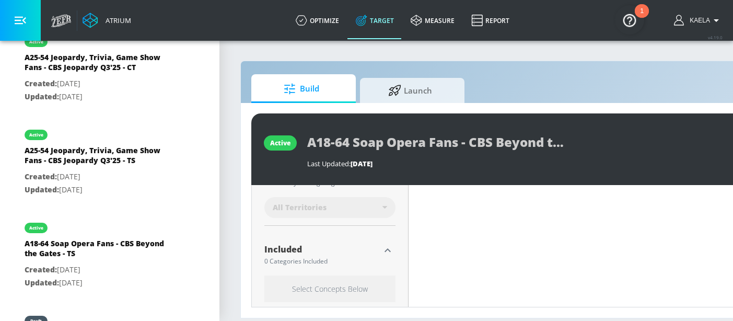
type input "0.5"
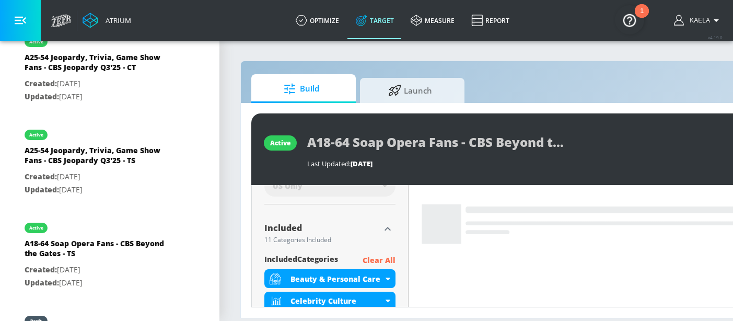
scroll to position [318, 0]
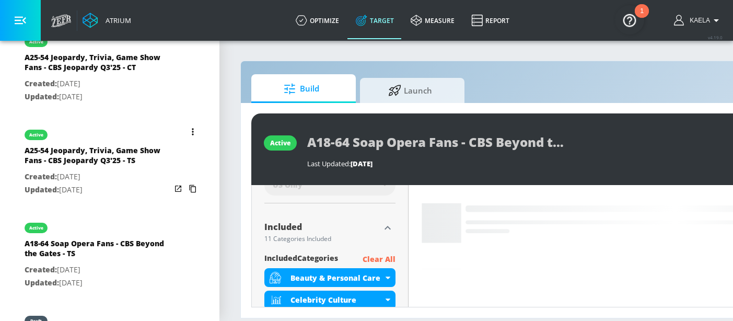
click at [101, 175] on p "Created: [DATE]" at bounding box center [98, 176] width 146 height 13
type input "A25-54 Jeopardy, Trivia, Game Show Fans - CBS Jeopardy Q3'25 - TS"
type input "videos"
type input "0.05"
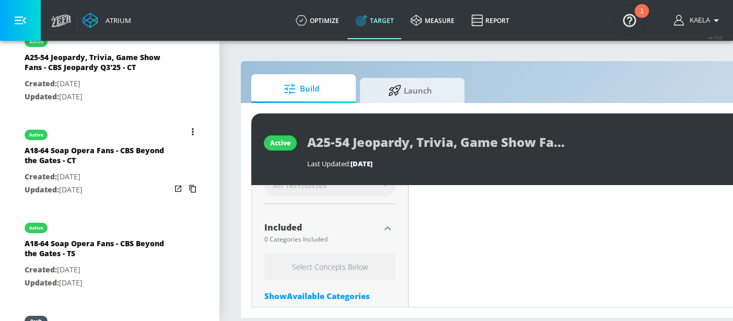
scroll to position [528, 0]
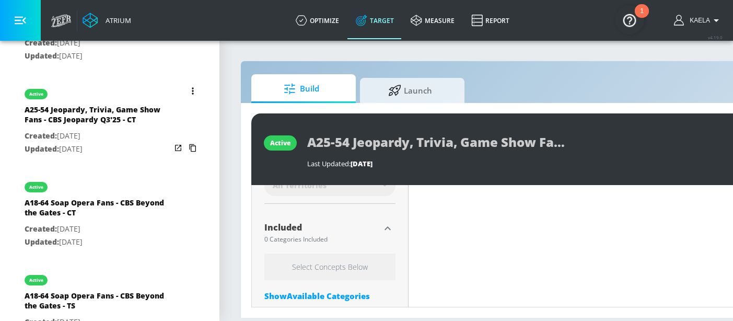
click at [97, 121] on div "A25-54 Jeopardy, Trivia, Game Show Fans - CBS Jeopardy Q3'25 - CT" at bounding box center [98, 117] width 146 height 25
type input "A25-54 Jeopardy, Trivia, Game Show Fans - CBS Jeopardy Q3'25 - CT"
type input "channels"
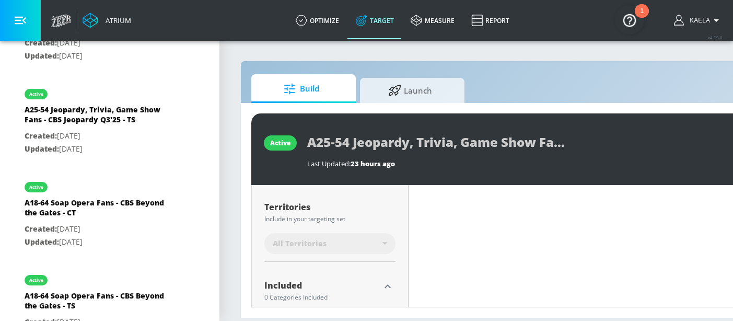
scroll to position [271, 0]
type input "0.5"
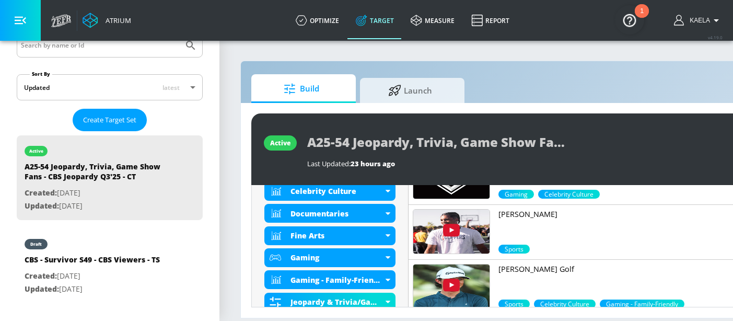
scroll to position [213, 0]
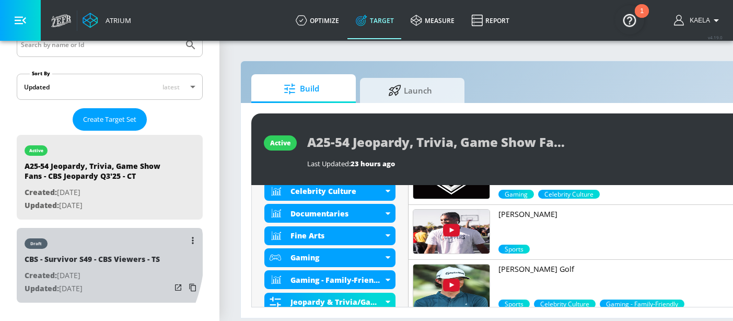
click at [66, 254] on div "CBS - Survivor S49 - CBS Viewers - TS" at bounding box center [92, 261] width 135 height 15
type input "CBS - Survivor S49 - CBS Viewers - TS"
type input "videos"
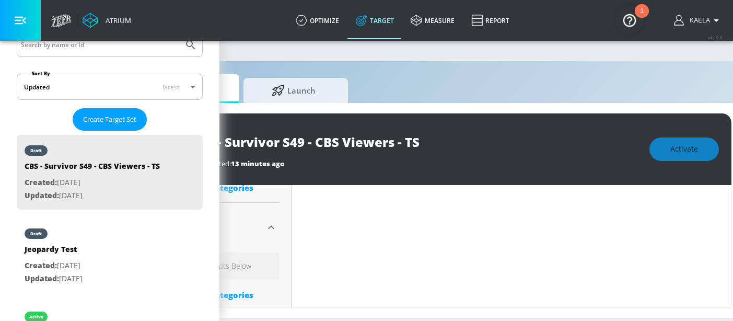
scroll to position [0, 120]
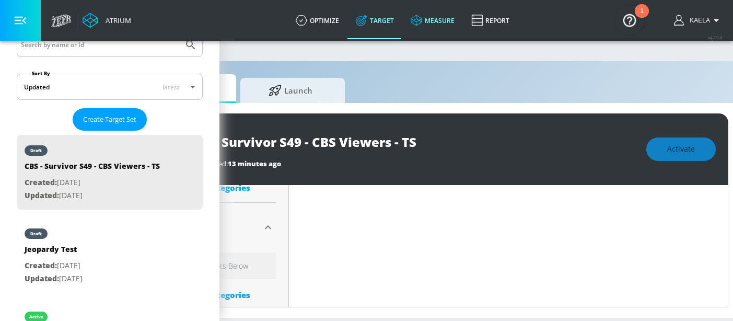
type input "0.6"
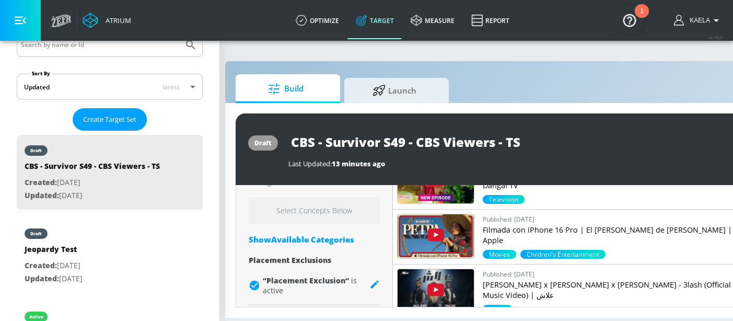
scroll to position [0, 15]
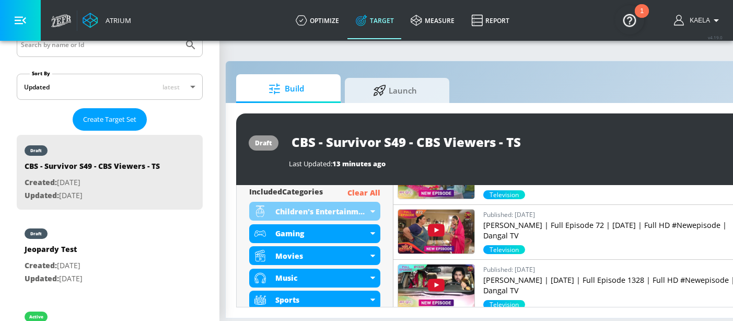
click at [354, 191] on p "Clear All" at bounding box center [364, 193] width 33 height 13
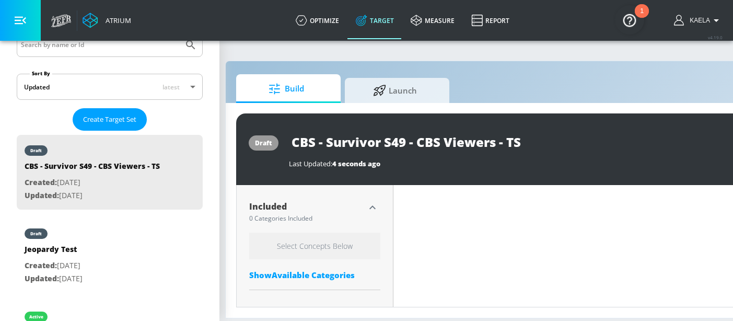
scroll to position [341, 0]
click at [299, 275] on div "Show Available Categories" at bounding box center [314, 272] width 131 height 10
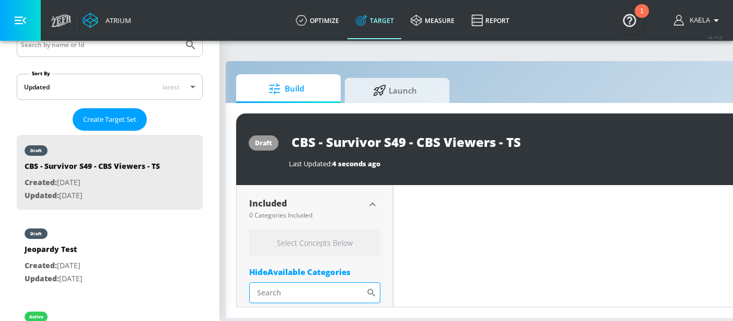
click at [297, 291] on input "Sort By" at bounding box center [307, 292] width 117 height 21
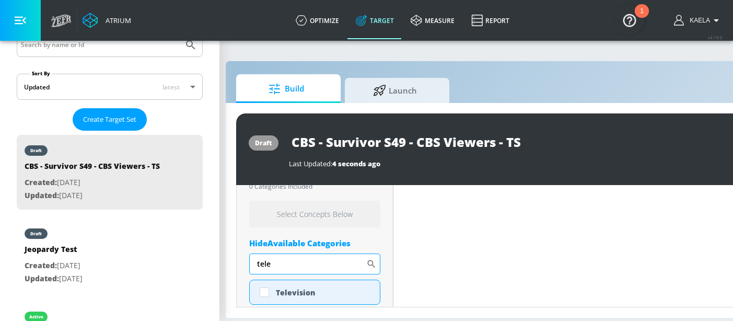
scroll to position [375, 0]
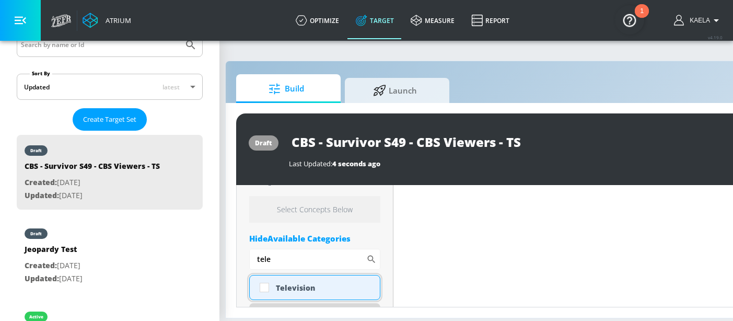
type input "tele"
click at [278, 292] on div "Television" at bounding box center [324, 288] width 96 height 10
checkbox input "true"
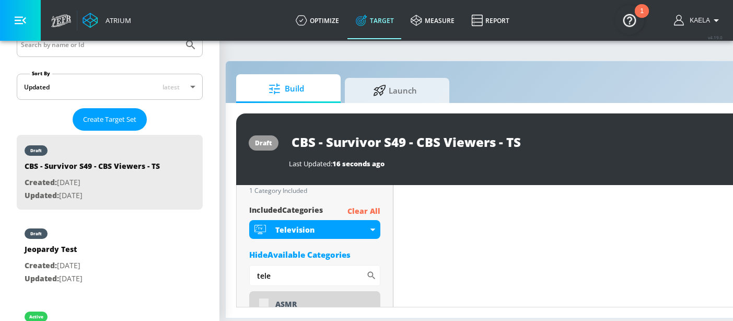
scroll to position [384, 0]
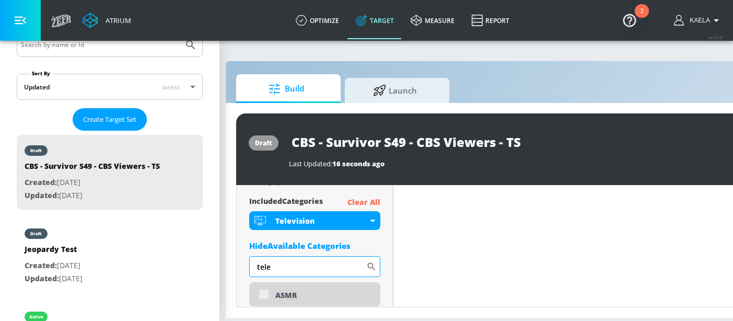
click at [280, 266] on input "tele" at bounding box center [307, 266] width 117 height 21
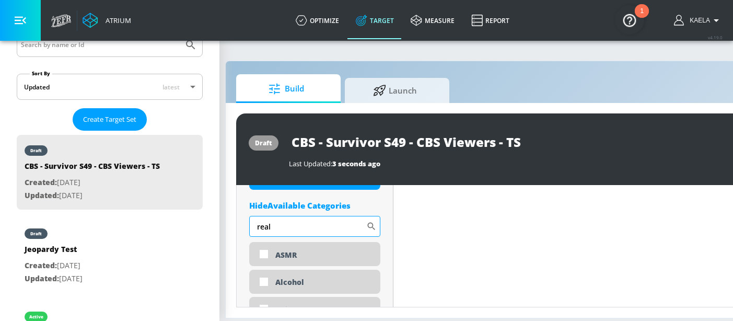
scroll to position [417, 0]
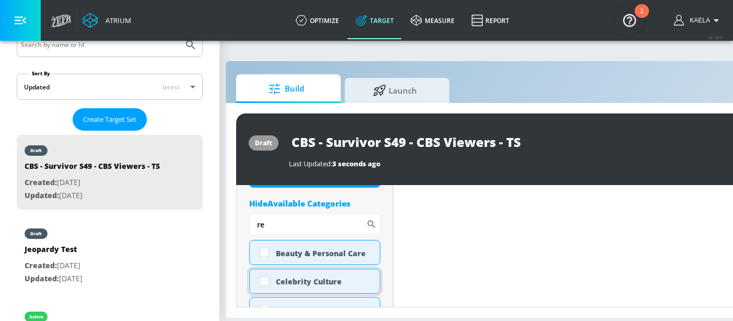
type input "re"
click at [256, 284] on input "checkbox" at bounding box center [264, 281] width 19 height 19
checkbox input "true"
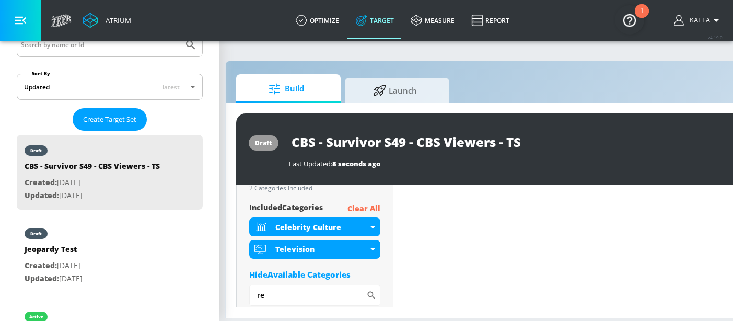
scroll to position [364, 0]
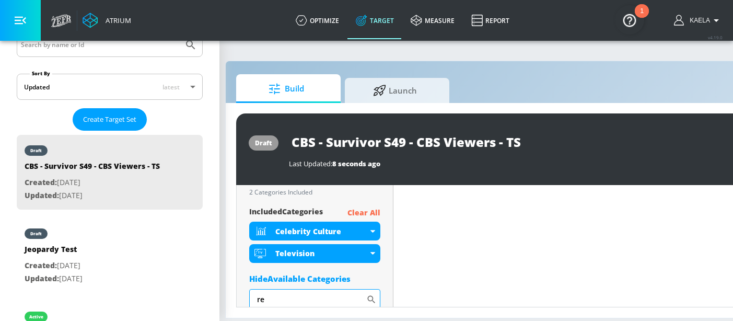
click at [287, 297] on input "re" at bounding box center [307, 299] width 117 height 21
type input "r"
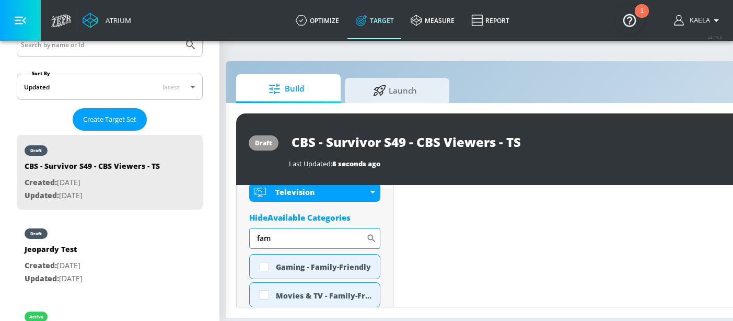
scroll to position [430, 0]
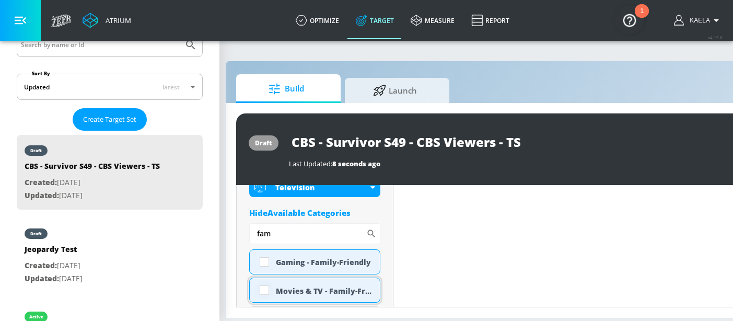
type input "fam"
click at [269, 287] on input "checkbox" at bounding box center [264, 290] width 19 height 19
checkbox input "true"
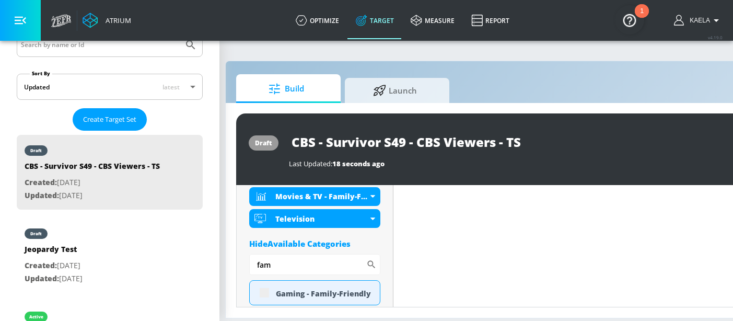
scroll to position [439, 0]
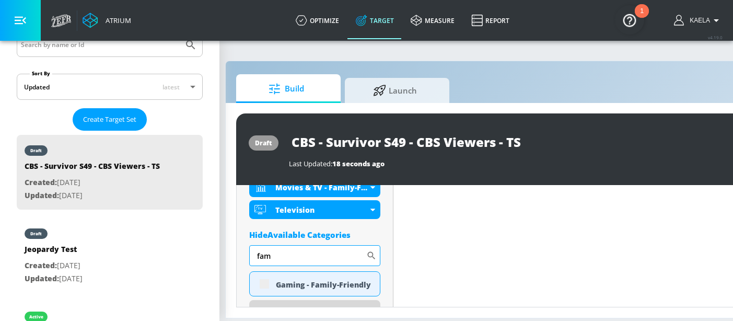
click at [298, 257] on input "fam" at bounding box center [307, 255] width 117 height 21
type input "g"
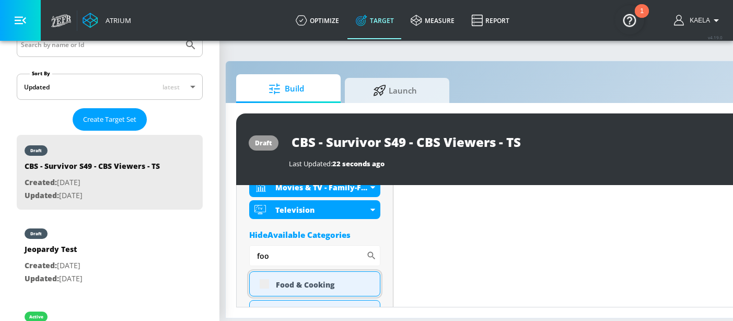
type input "foo"
click at [264, 286] on div "Food & Cooking" at bounding box center [314, 283] width 131 height 25
click at [263, 287] on input "checkbox" at bounding box center [264, 283] width 19 height 19
checkbox input "true"
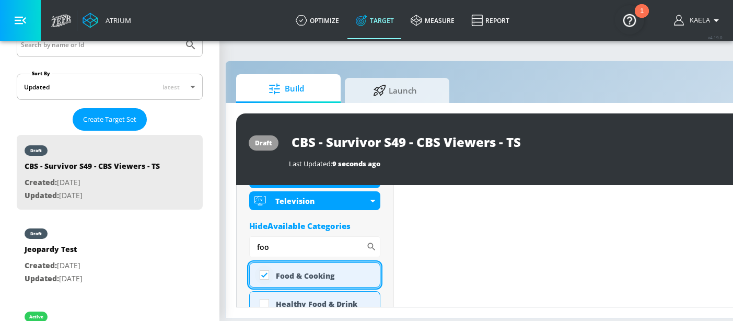
scroll to position [430, 0]
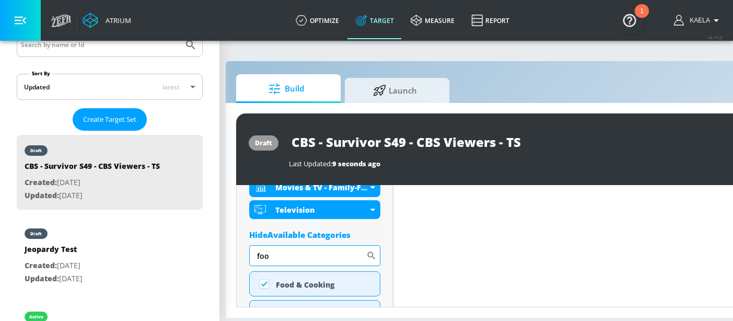
click at [280, 256] on input "foo" at bounding box center [307, 255] width 117 height 21
type input "f"
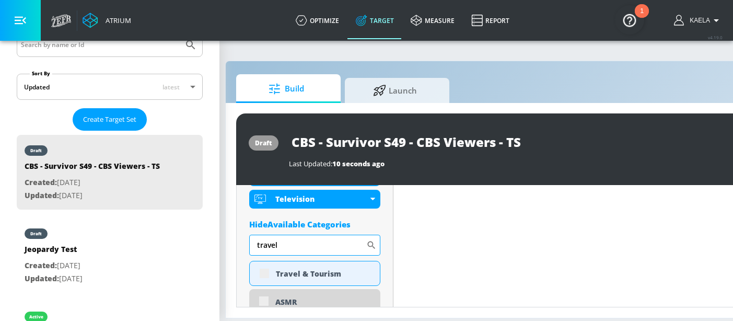
scroll to position [472, 0]
type input "travel"
click at [262, 275] on div "Travel & Tourism" at bounding box center [314, 272] width 131 height 25
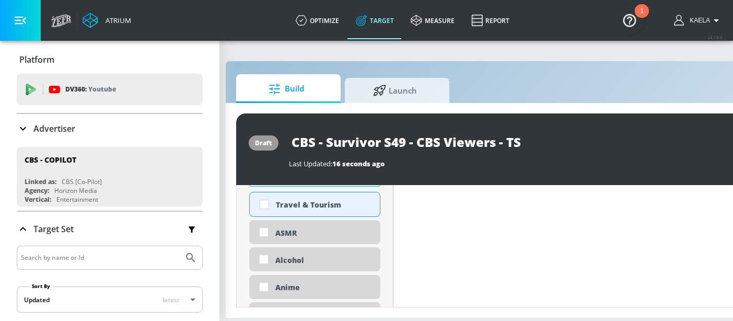
scroll to position [533, 0]
click at [266, 206] on input "checkbox" at bounding box center [264, 203] width 19 height 19
checkbox input "true"
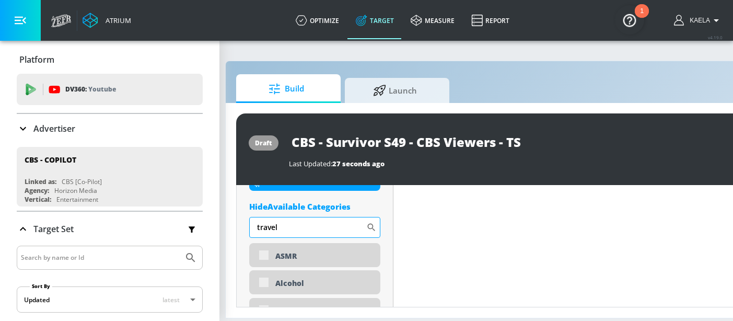
scroll to position [502, 0]
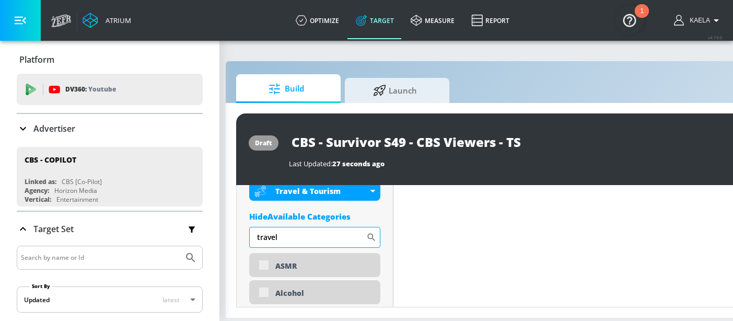
click at [286, 232] on input "travel" at bounding box center [307, 237] width 117 height 21
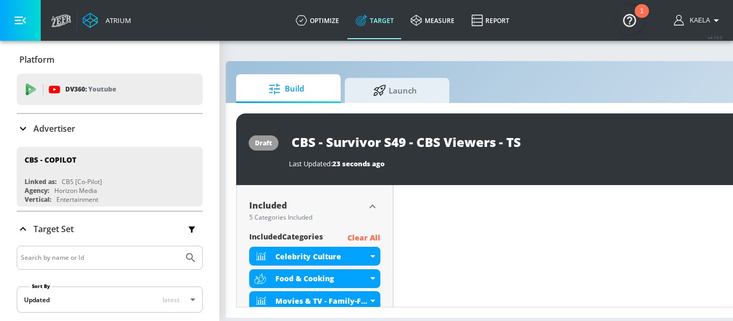
scroll to position [328, 0]
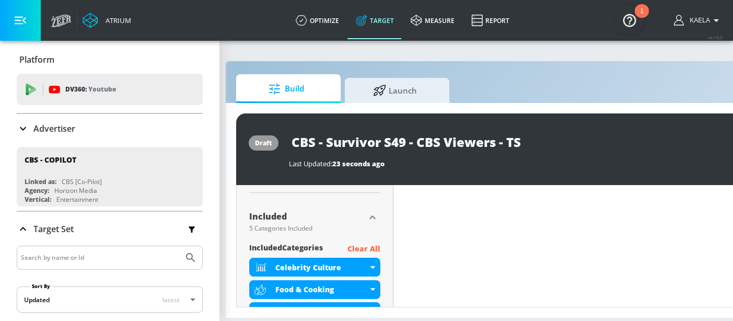
type input "real"
click at [374, 214] on icon "button" at bounding box center [372, 217] width 13 height 13
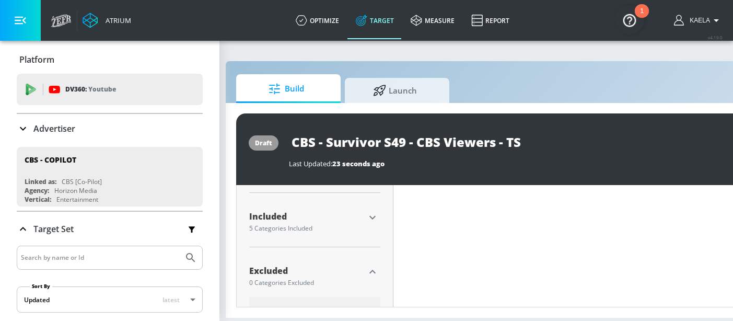
click at [417, 140] on input "CBS - Survivor S49 - CBS Viewers - TS" at bounding box center [419, 142] width 261 height 24
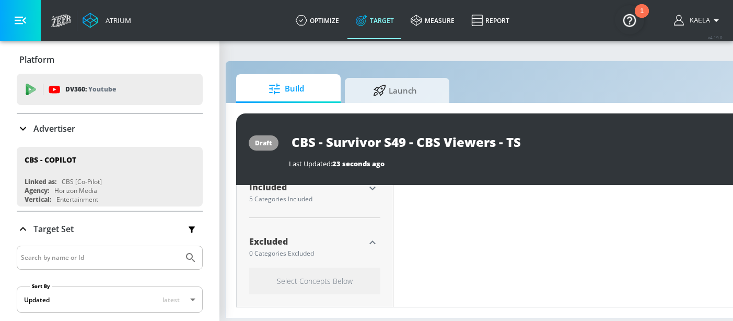
click at [368, 245] on icon "button" at bounding box center [372, 242] width 13 height 13
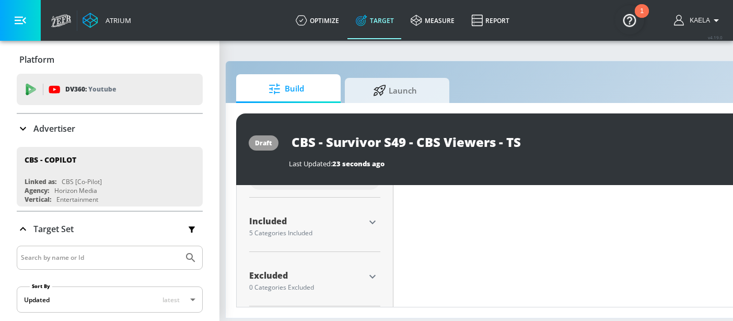
scroll to position [8, 15]
click at [375, 271] on icon "button" at bounding box center [372, 276] width 13 height 13
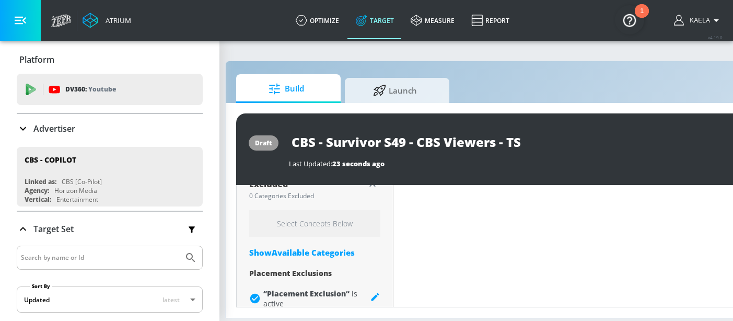
scroll to position [428, 0]
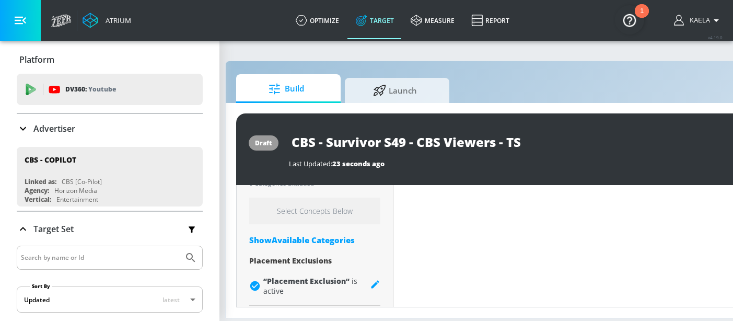
click at [280, 235] on div "Show Available Categories" at bounding box center [314, 240] width 131 height 10
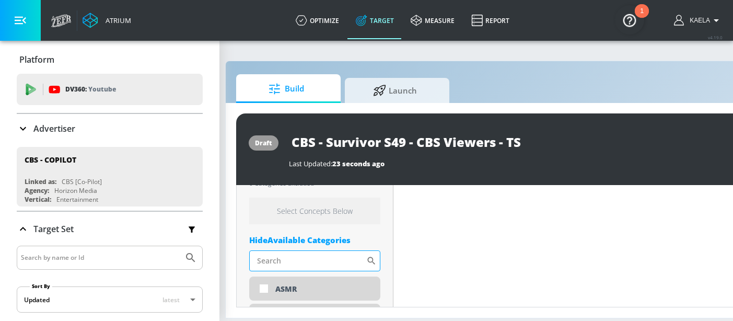
click at [285, 250] on input "Sort By" at bounding box center [307, 260] width 117 height 21
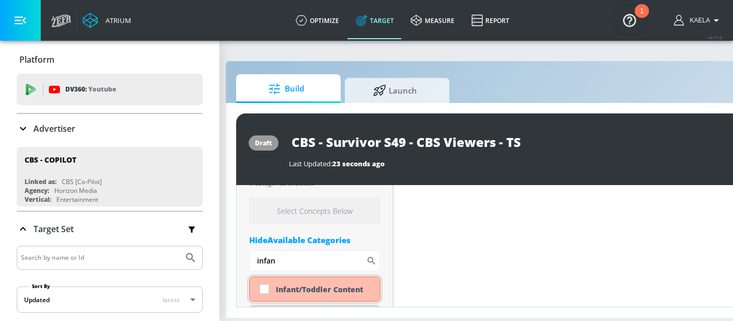
type input "infan"
click at [261, 285] on input "checkbox" at bounding box center [264, 289] width 19 height 19
checkbox input "true"
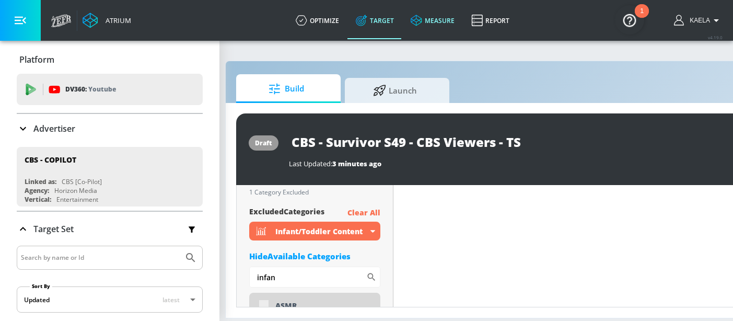
scroll to position [436, 0]
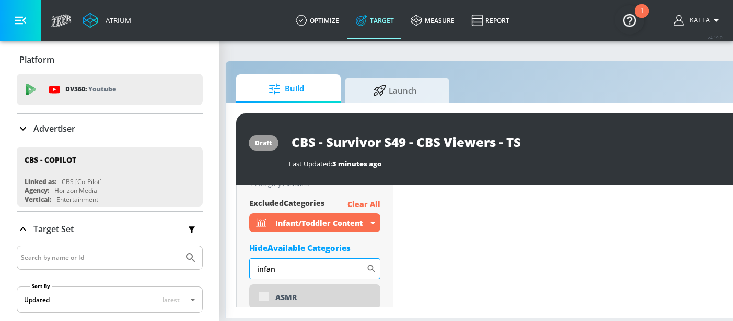
click at [290, 259] on input "infan" at bounding box center [307, 268] width 117 height 21
type input "n"
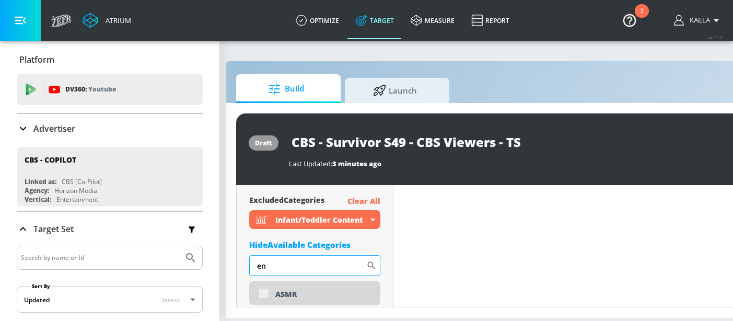
type input "e"
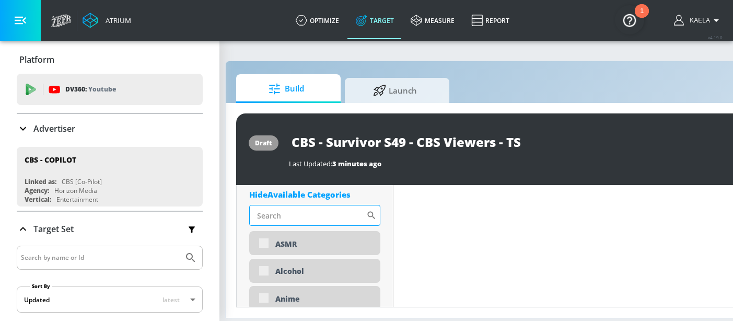
scroll to position [491, 0]
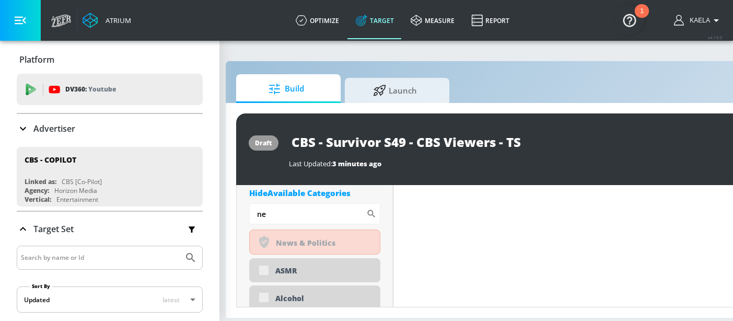
type input "n"
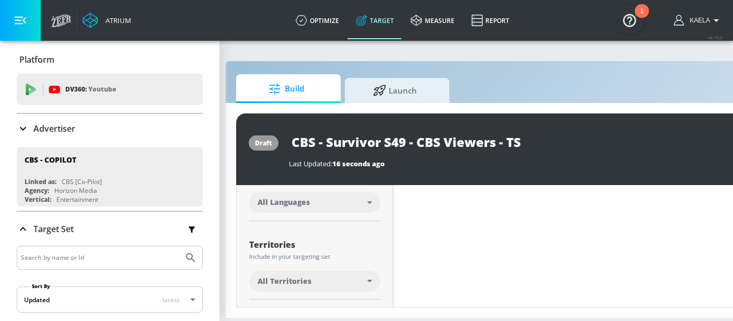
scroll to position [215, 0]
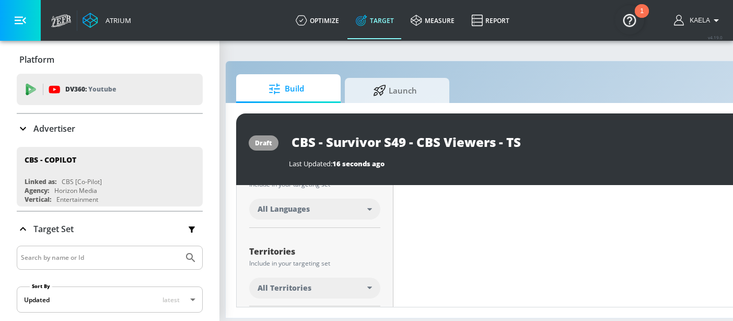
click at [280, 283] on span "All Territories" at bounding box center [285, 288] width 54 height 10
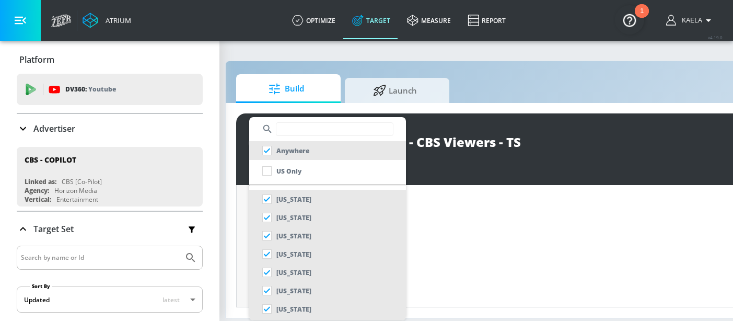
scroll to position [0, 15]
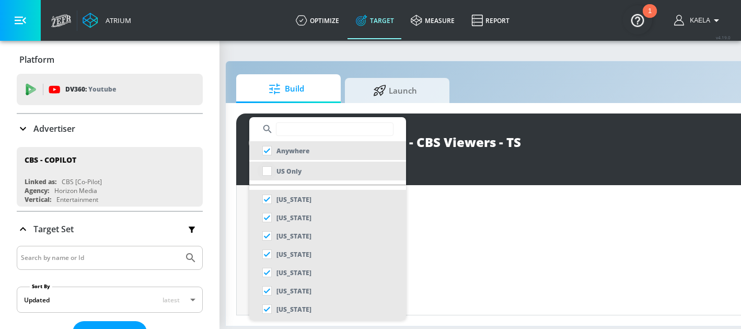
click at [268, 170] on input "checkbox" at bounding box center [267, 170] width 19 height 19
checkbox input "true"
checkbox input "false"
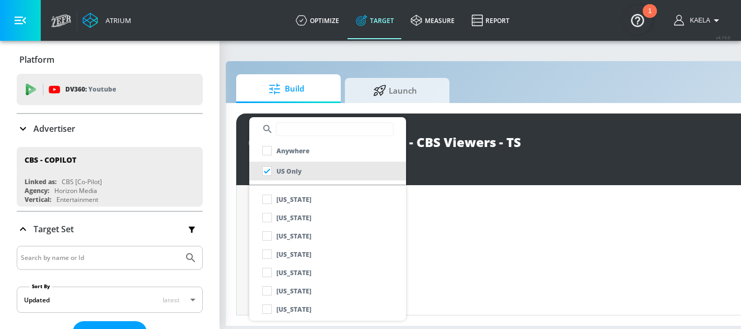
click at [241, 214] on div at bounding box center [370, 164] width 741 height 329
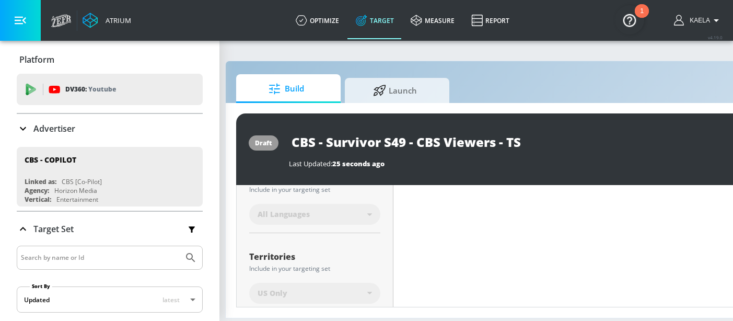
scroll to position [213, 0]
click at [368, 220] on icon at bounding box center [369, 219] width 5 height 3
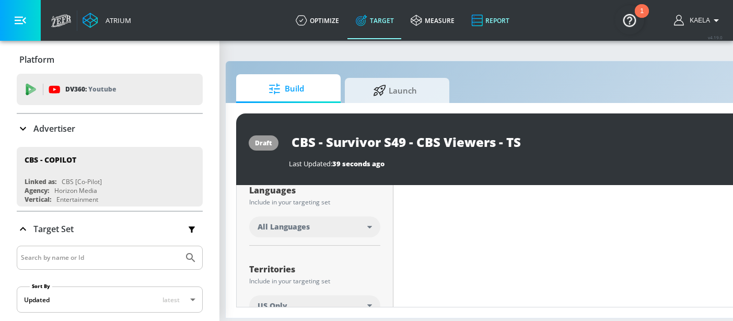
scroll to position [189, 0]
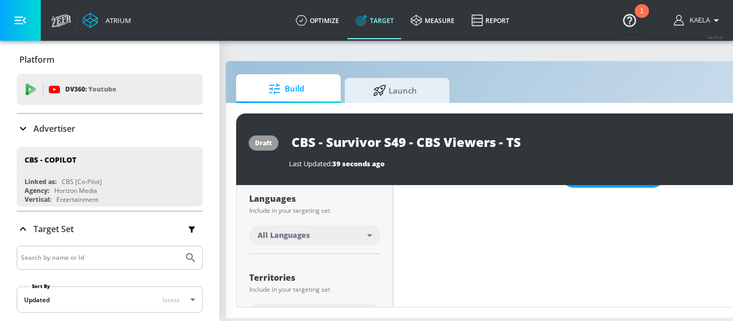
click at [362, 228] on div "All Languages" at bounding box center [314, 235] width 131 height 21
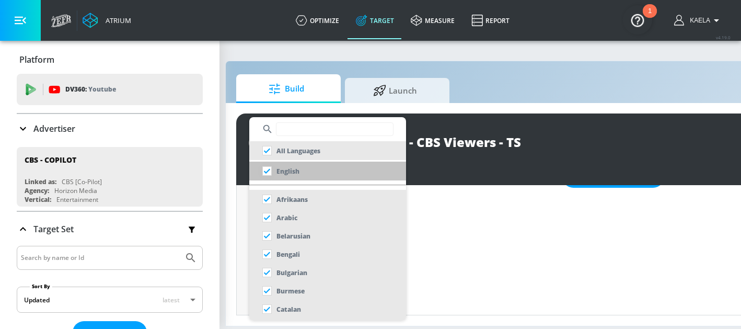
click at [267, 172] on input "checkbox" at bounding box center [267, 170] width 19 height 19
checkbox input "true"
checkbox input "false"
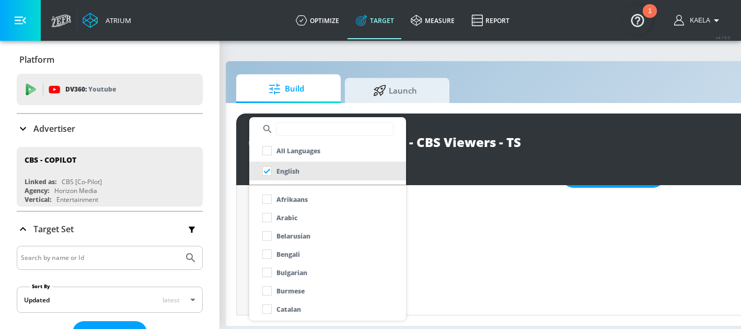
click at [243, 209] on div at bounding box center [370, 164] width 741 height 329
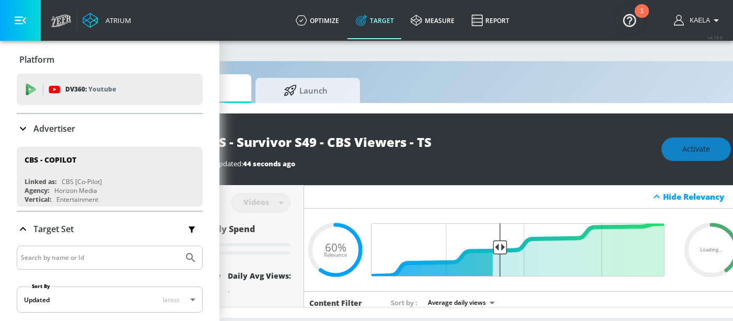
scroll to position [0, 110]
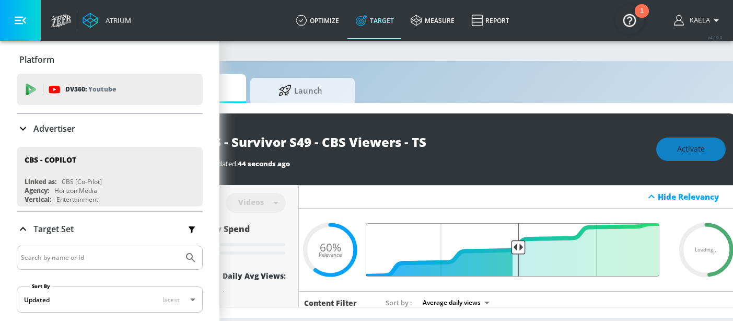
drag, startPoint x: 493, startPoint y: 248, endPoint x: 518, endPoint y: 249, distance: 25.6
click at [518, 249] on input "Final Threshold" at bounding box center [518, 249] width 293 height 53
click at [521, 249] on input "Final Threshold" at bounding box center [518, 249] width 293 height 53
click at [523, 249] on input "Final Threshold" at bounding box center [518, 249] width 293 height 53
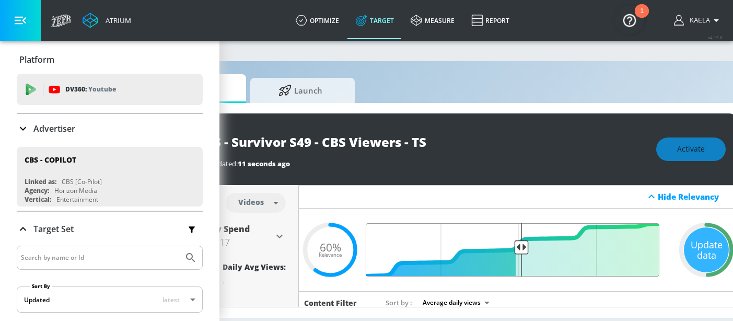
drag, startPoint x: 493, startPoint y: 250, endPoint x: 523, endPoint y: 250, distance: 29.3
click at [523, 250] on input "Final Threshold" at bounding box center [518, 249] width 293 height 53
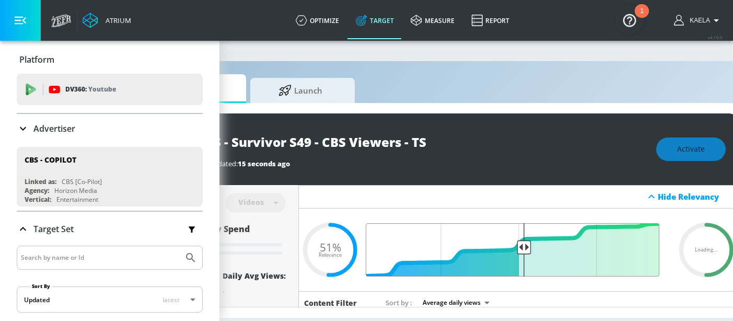
click at [523, 248] on input "Final Threshold" at bounding box center [518, 249] width 293 height 53
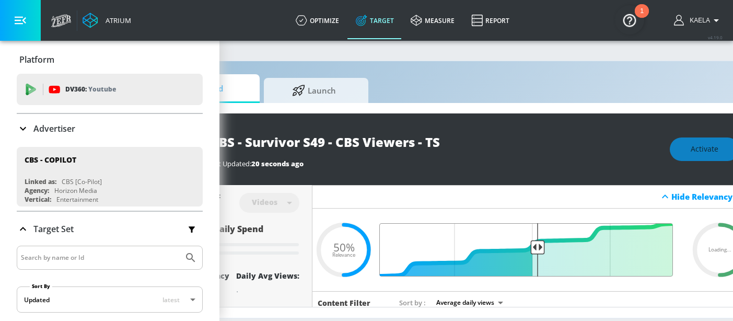
scroll to position [8, 95]
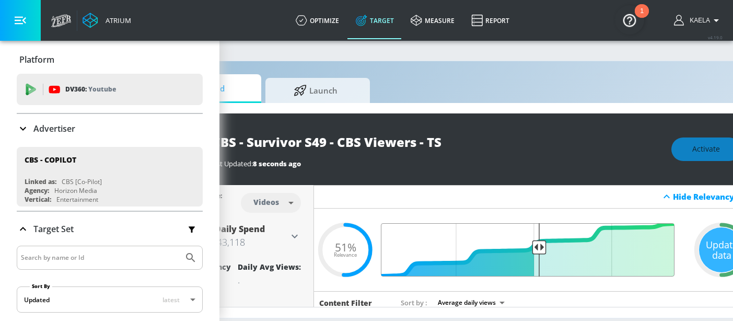
type input "0.5"
click at [538, 243] on input "Final Threshold" at bounding box center [533, 249] width 293 height 53
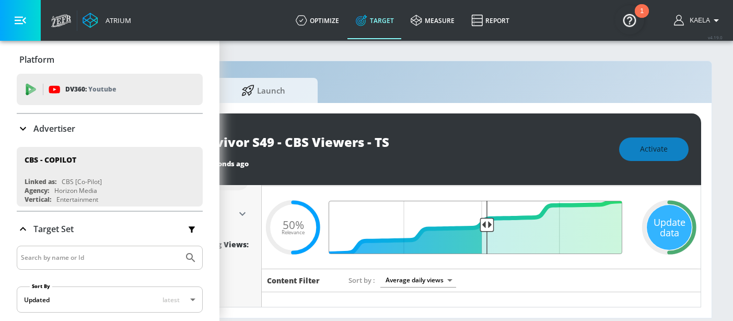
scroll to position [0, 0]
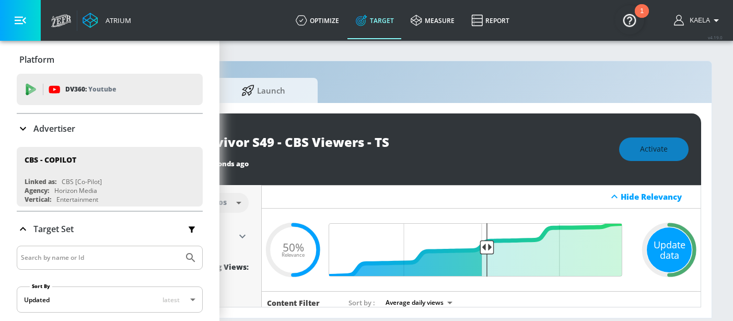
click at [654, 248] on div "Update data" at bounding box center [669, 249] width 45 height 45
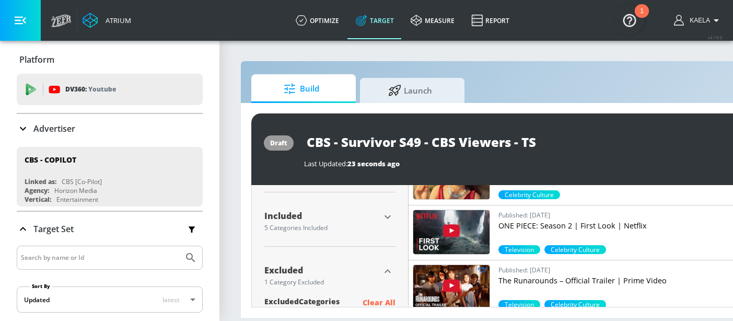
scroll to position [331, 0]
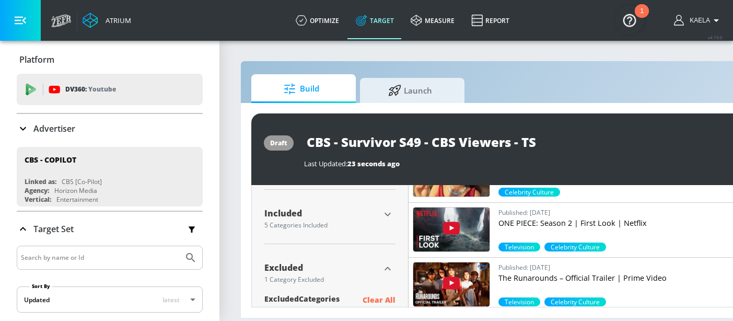
click at [381, 220] on div at bounding box center [388, 214] width 16 height 16
click at [386, 215] on icon "button" at bounding box center [388, 214] width 13 height 13
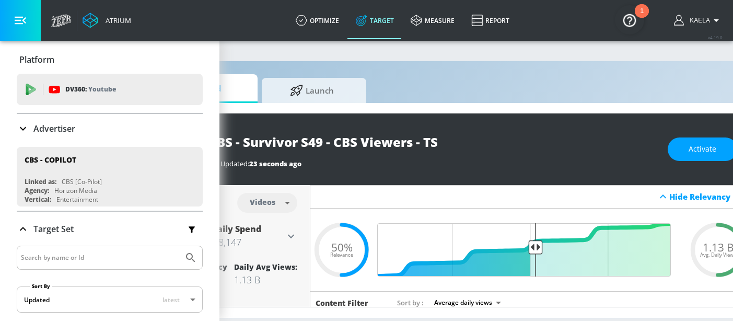
scroll to position [2, 155]
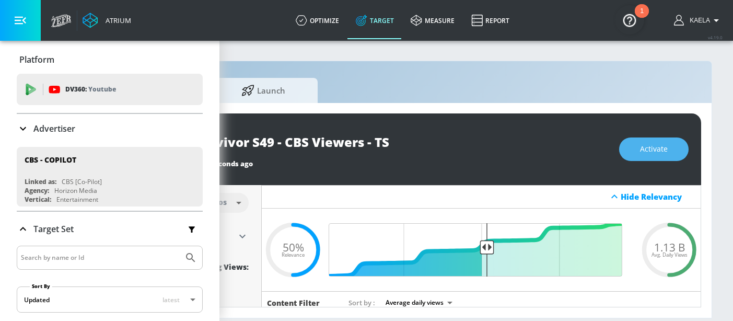
click at [661, 146] on span "Activate" at bounding box center [654, 149] width 28 height 13
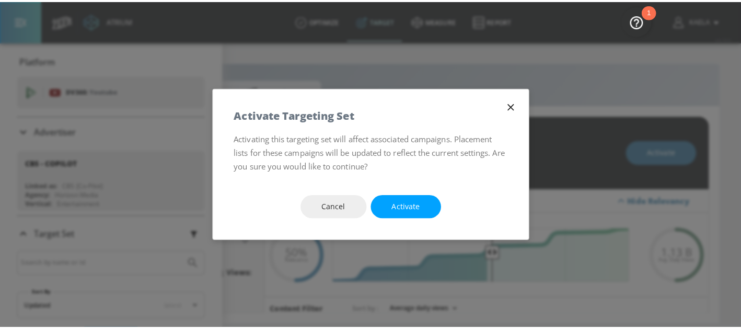
scroll to position [0, 147]
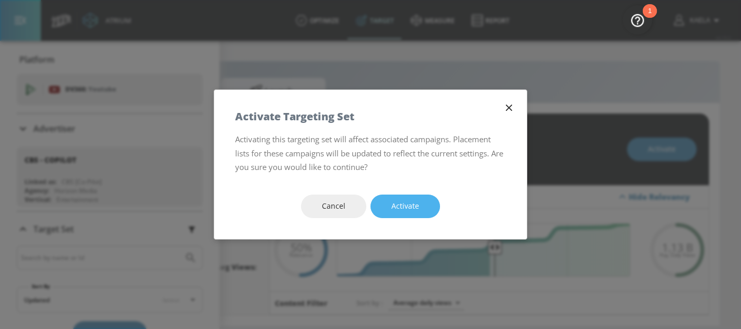
click at [421, 209] on button "Activate" at bounding box center [406, 206] width 70 height 24
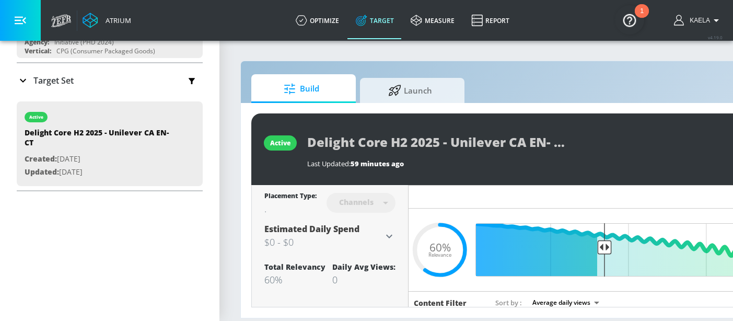
scroll to position [158, 0]
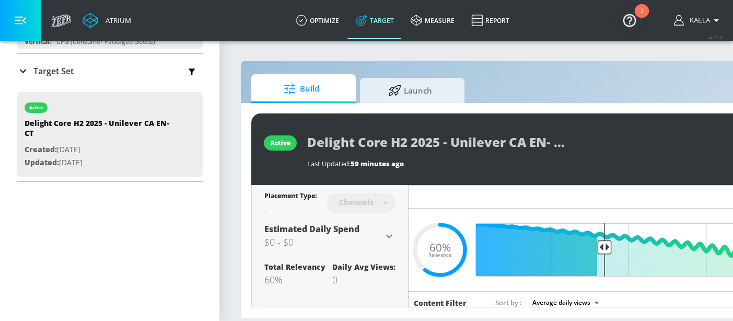
click at [24, 73] on icon at bounding box center [23, 71] width 13 height 13
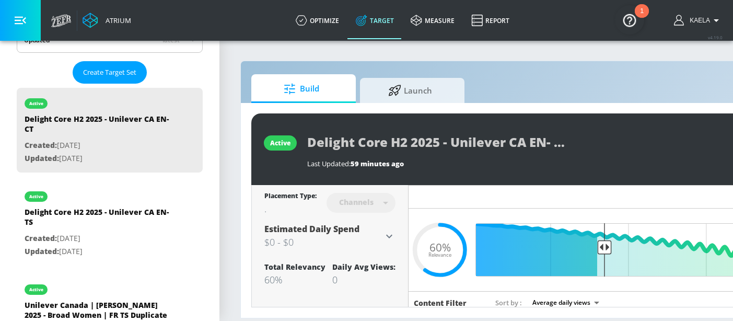
scroll to position [260, 0]
click at [185, 247] on icon "list of Target Set" at bounding box center [192, 249] width 17 height 17
click at [184, 249] on icon "list of Target Set" at bounding box center [192, 249] width 17 height 17
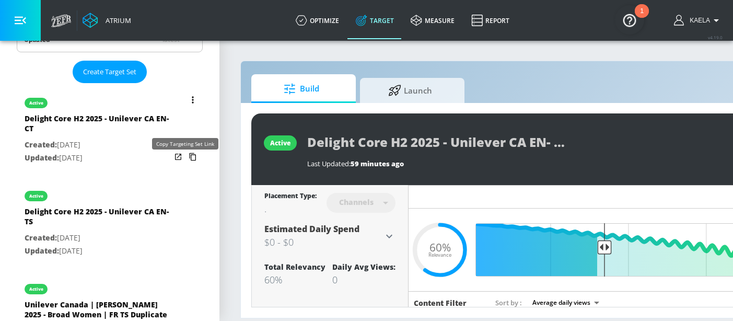
click at [184, 159] on icon "list of Target Set" at bounding box center [192, 156] width 17 height 17
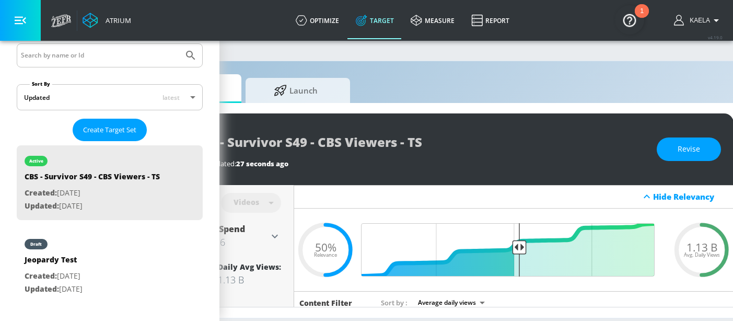
scroll to position [207, 0]
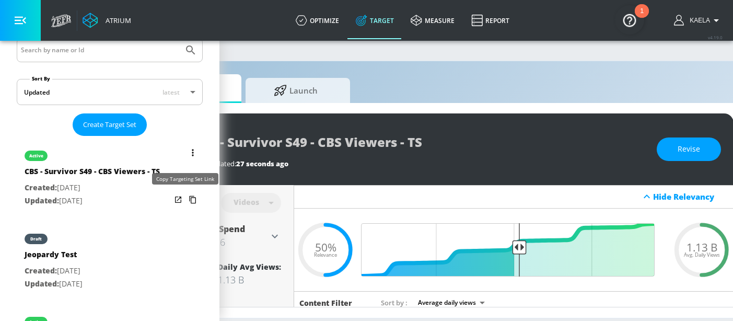
click at [184, 199] on icon "list of Target Set" at bounding box center [192, 199] width 17 height 17
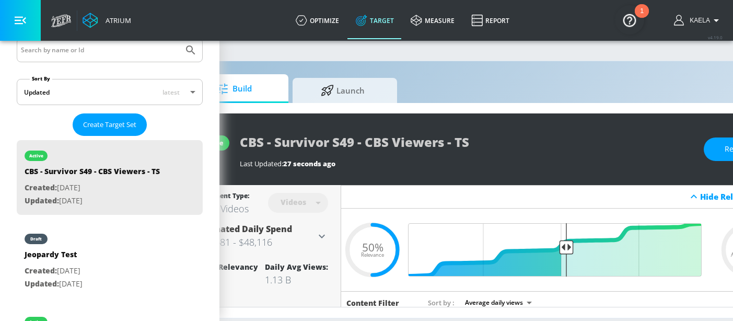
scroll to position [1, 64]
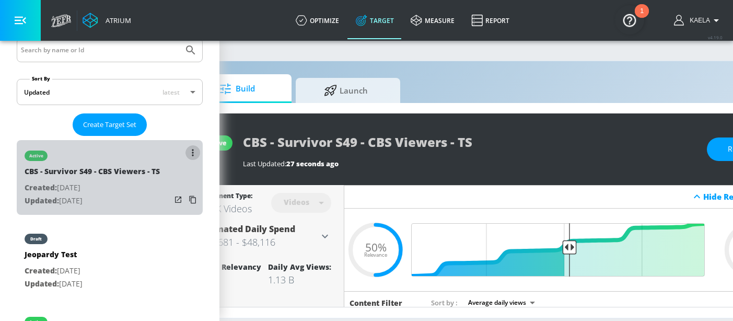
click at [186, 153] on button "list of Target Set" at bounding box center [193, 152] width 15 height 15
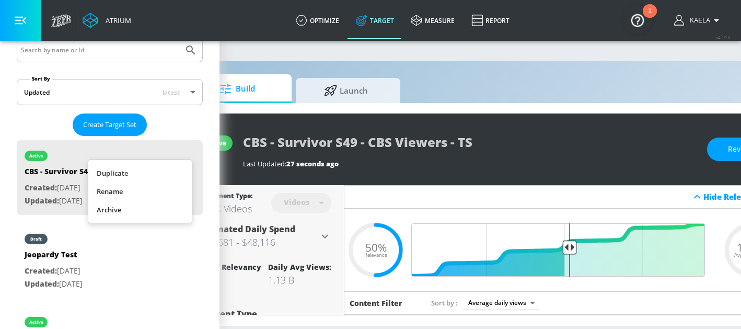
click at [136, 169] on li "Duplicate" at bounding box center [139, 173] width 103 height 18
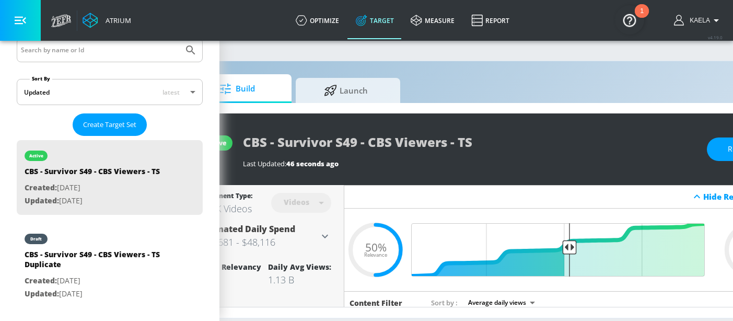
drag, startPoint x: 147, startPoint y: 246, endPoint x: 468, endPoint y: 149, distance: 335.7
click at [147, 246] on div "draft" at bounding box center [98, 236] width 146 height 26
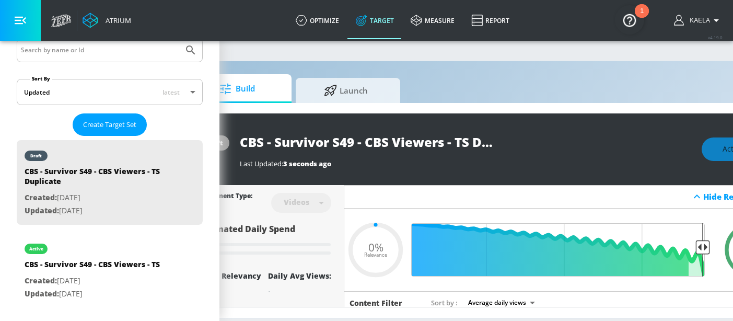
type input "CBS - Survivor S49 - CBS Viewers - TS Duplicate"
type input "0.05"
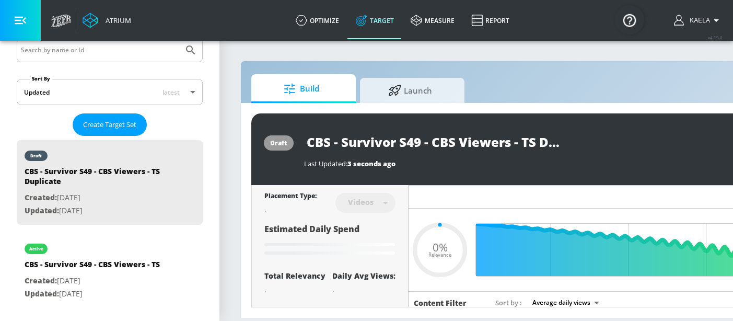
click at [523, 141] on input "CBS - Survivor S49 - CBS Viewers - TS Duplicate" at bounding box center [434, 142] width 261 height 24
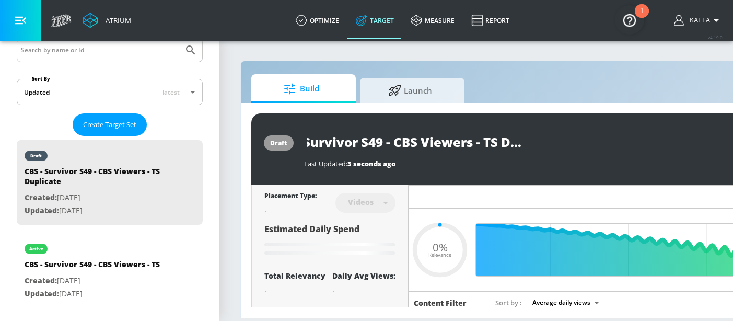
drag, startPoint x: 522, startPoint y: 141, endPoint x: 650, endPoint y: 138, distance: 128.1
click at [650, 138] on div "CBS - Survivor S49 - CBS Viewers - TS Duplicate" at bounding box center [530, 142] width 452 height 24
type input "CBS - Survivor S49 - CBS Viewers - C"
type input "0.05"
type input "CBS - Survivor S49 - CBS Viewers - Ct"
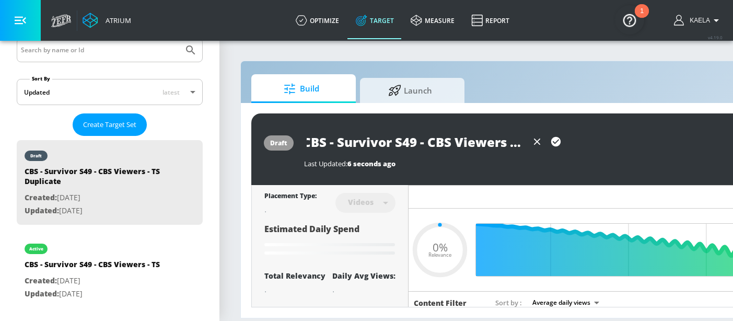
type input "0.05"
type input "CBS - Survivor S49 - CBS Viewers - C"
type input "0.05"
type input "CBS - Survivor S49 - CBS Viewers - CT"
type input "0.05"
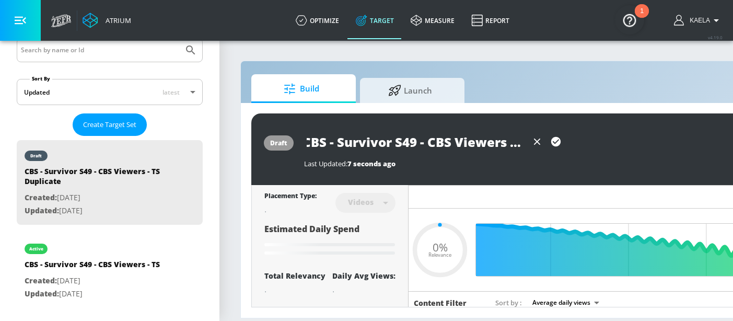
scroll to position [0, 11]
type input "CBS - Survivor S49 - CBS Viewers - CT"
click at [559, 142] on icon "button" at bounding box center [555, 141] width 9 height 9
type input "0.05"
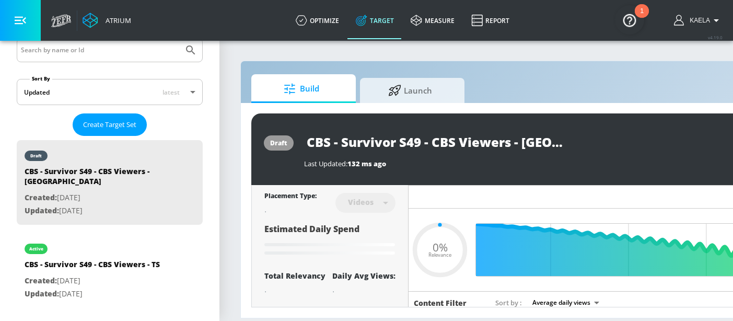
click at [434, 146] on input "CBS - Survivor S49 - CBS Viewers - CT" at bounding box center [434, 142] width 261 height 24
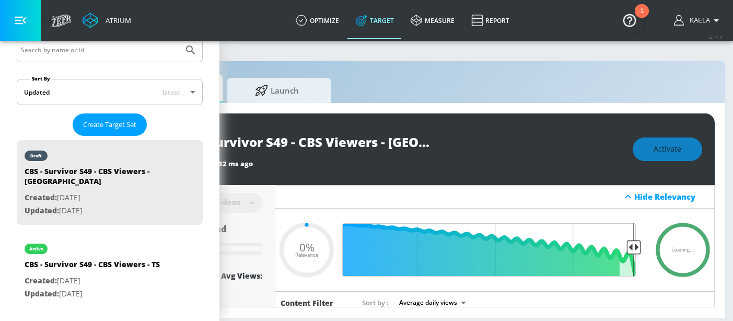
scroll to position [0, 155]
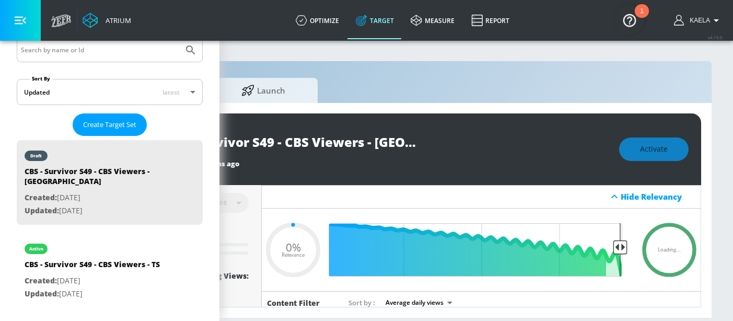
type input "CBS - Survivor S49 - CBS Viewers - TS Duplicate"
type input "0.5"
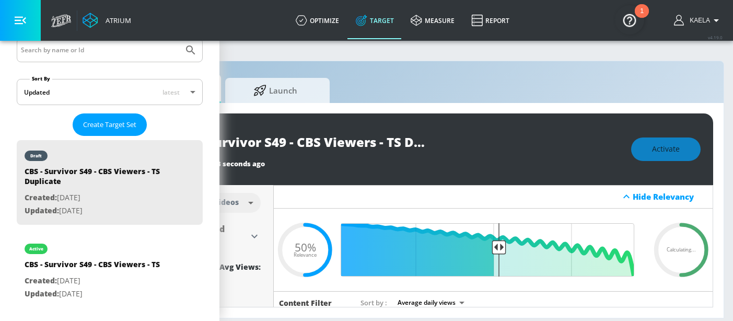
scroll to position [0, 139]
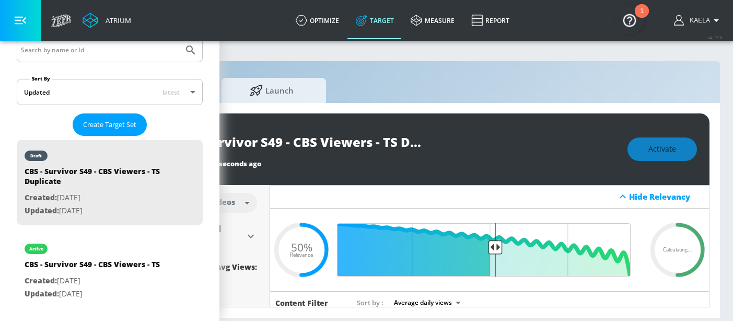
click at [328, 139] on input "CBS - Survivor S49 - CBS Viewers - TS Duplicate" at bounding box center [296, 142] width 261 height 24
drag, startPoint x: 383, startPoint y: 139, endPoint x: 537, endPoint y: 157, distance: 155.2
click at [537, 157] on div "CBS - Survivor S49 - CBS Viewers - TS Duplicate Last Updated: 18 seconds ago" at bounding box center [392, 149] width 452 height 38
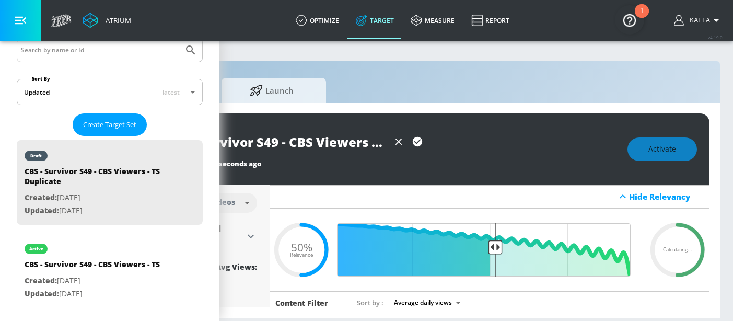
scroll to position [0, 11]
type input "CBS - Survivor S49 - CBS Viewers - CT"
click at [418, 144] on icon "button" at bounding box center [417, 141] width 9 height 9
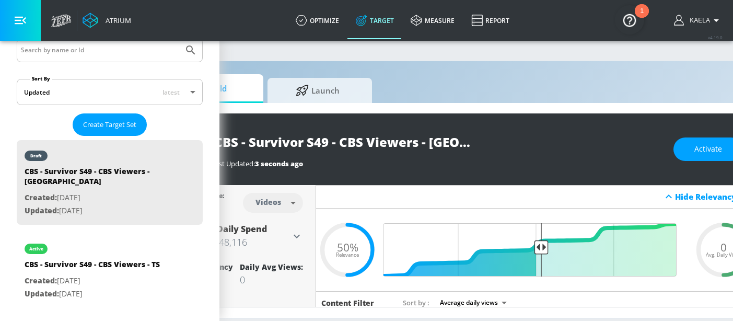
scroll to position [8, 93]
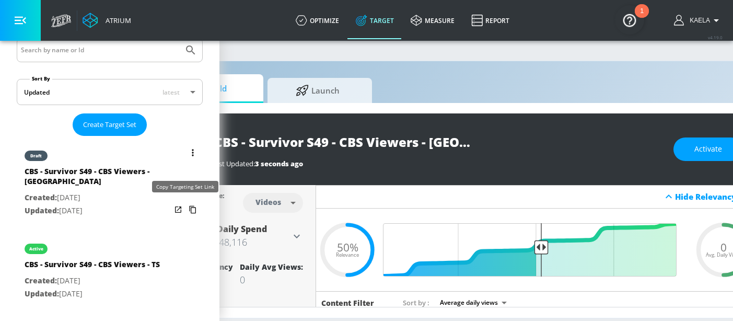
click at [189, 206] on icon "list of Target Set" at bounding box center [192, 210] width 7 height 8
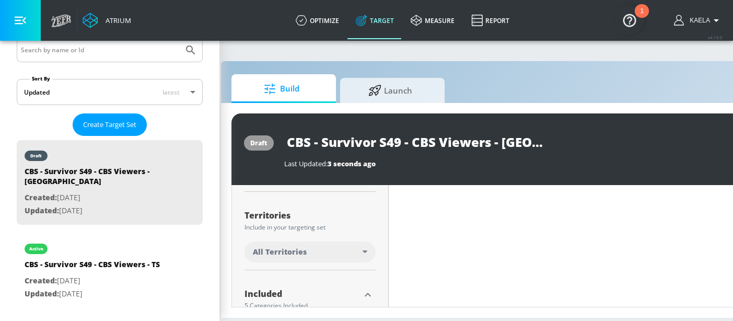
scroll to position [254, 0]
click at [283, 244] on span "All Territories" at bounding box center [280, 249] width 54 height 10
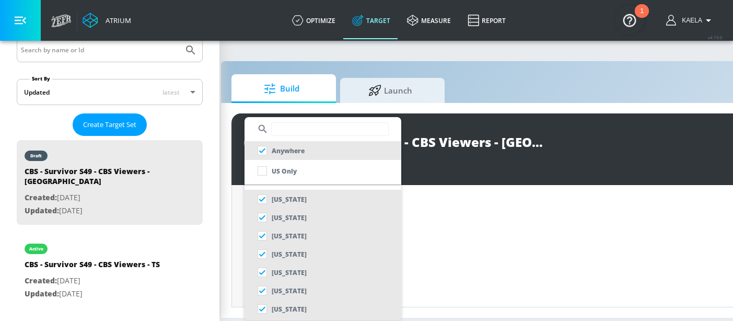
scroll to position [0, 20]
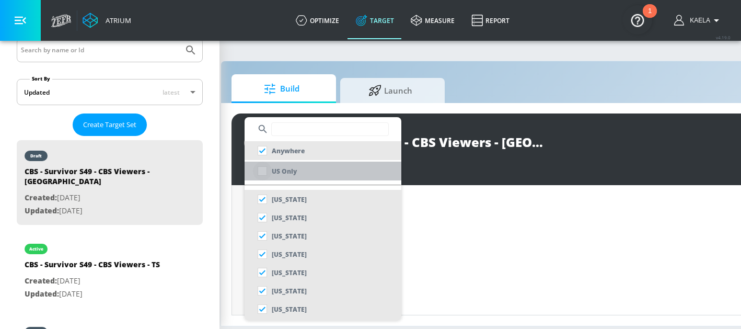
click at [263, 172] on input "checkbox" at bounding box center [262, 170] width 19 height 19
checkbox input "true"
checkbox input "false"
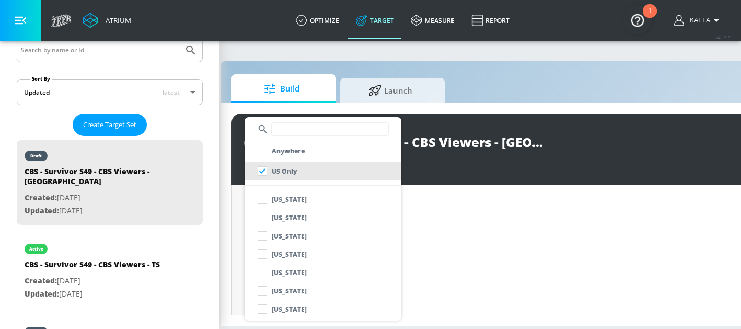
click at [234, 236] on div at bounding box center [370, 164] width 741 height 329
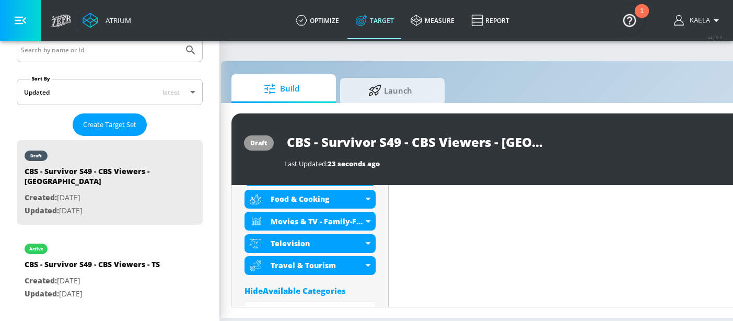
click at [306, 291] on div "Hide Available Categories" at bounding box center [310, 290] width 131 height 10
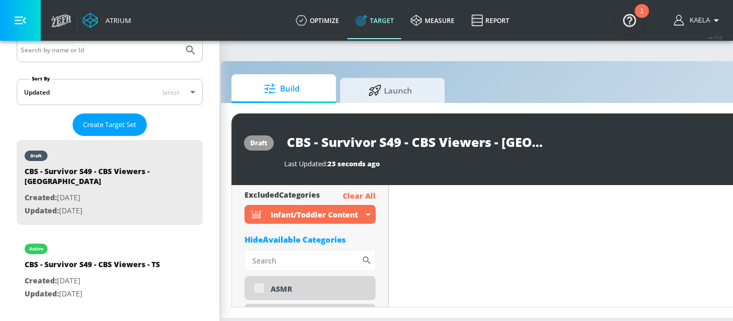
scroll to position [593, 0]
click at [286, 239] on div "Hide Available Categories" at bounding box center [310, 240] width 131 height 10
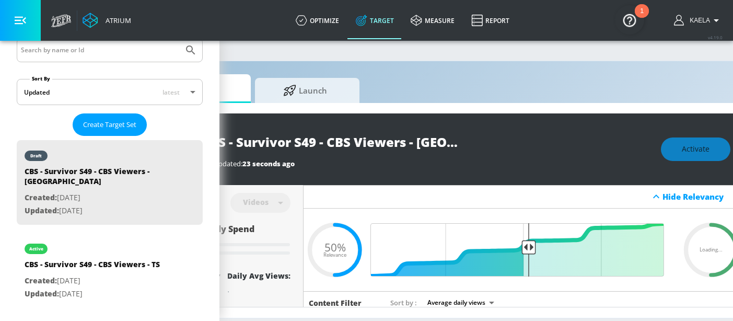
scroll to position [0, 98]
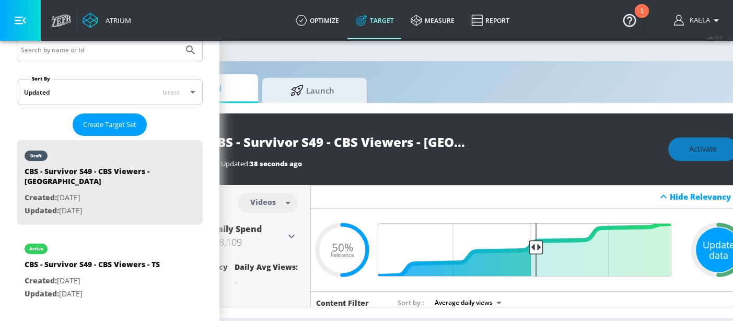
click at [710, 240] on div "Update data" at bounding box center [718, 249] width 45 height 45
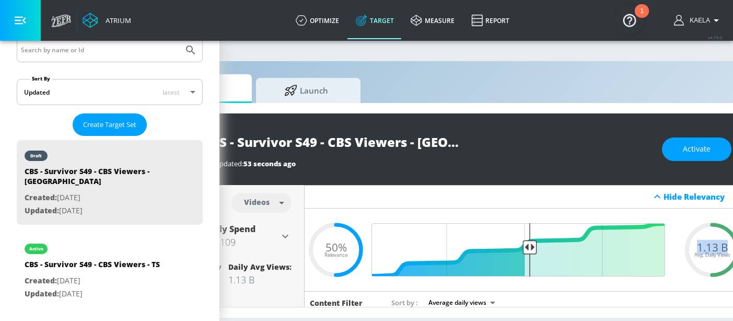
drag, startPoint x: 702, startPoint y: 247, endPoint x: 733, endPoint y: 246, distance: 30.3
click at [629, 246] on html "Atrium optimize Target measure Report optimize Target measure Report v 4.19.0 K…" at bounding box center [262, 160] width 733 height 321
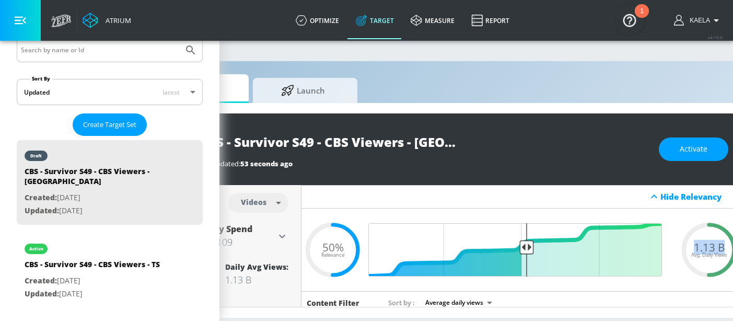
copy span "1.13 B"
click at [281, 202] on body "Atrium optimize Target measure Report optimize Target measure Report v 4.19.0 K…" at bounding box center [259, 160] width 733 height 321
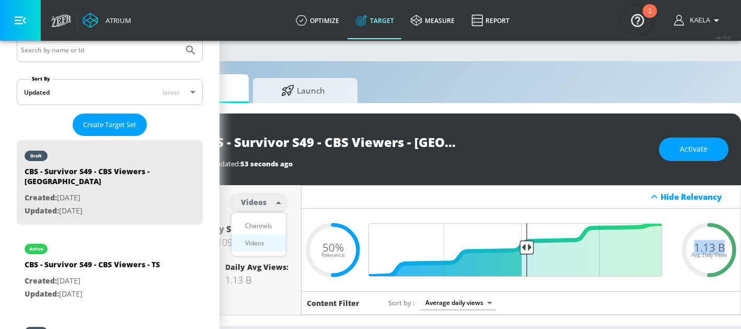
click at [260, 224] on div "Channels" at bounding box center [259, 225] width 38 height 11
type input "channels"
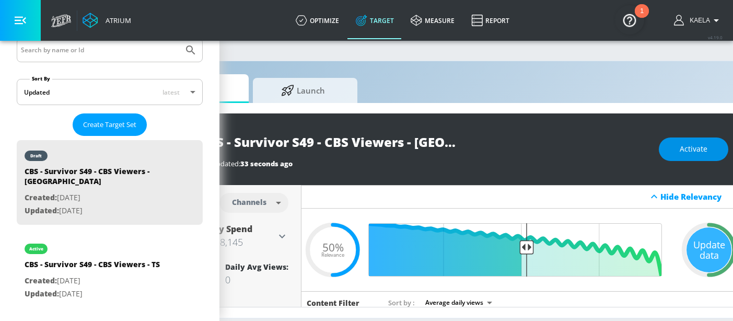
click at [705, 147] on span "Activate" at bounding box center [694, 149] width 28 height 13
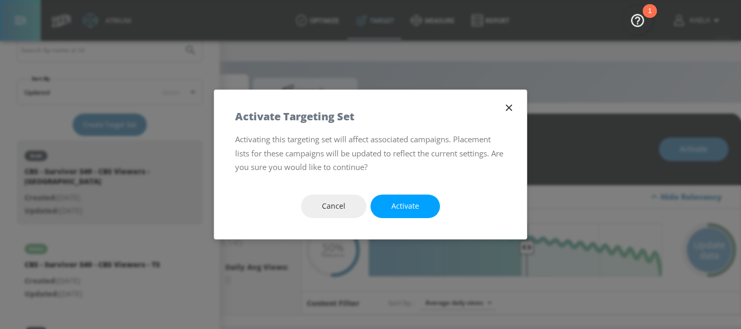
click at [437, 214] on div "Cancel Activate" at bounding box center [370, 206] width 313 height 65
click at [412, 205] on span "Activate" at bounding box center [405, 206] width 28 height 13
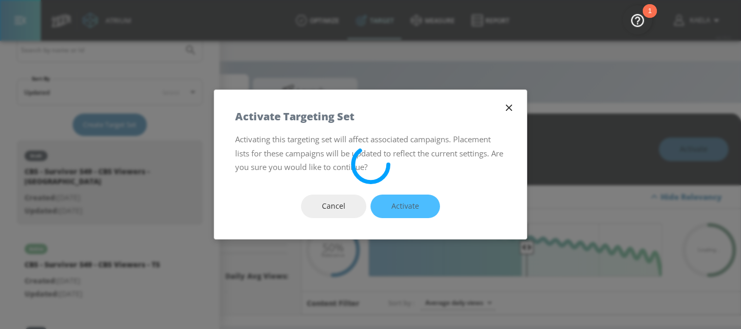
click at [434, 172] on p "Activating this targeting set will affect associated campaigns. Placement lists…" at bounding box center [370, 152] width 271 height 41
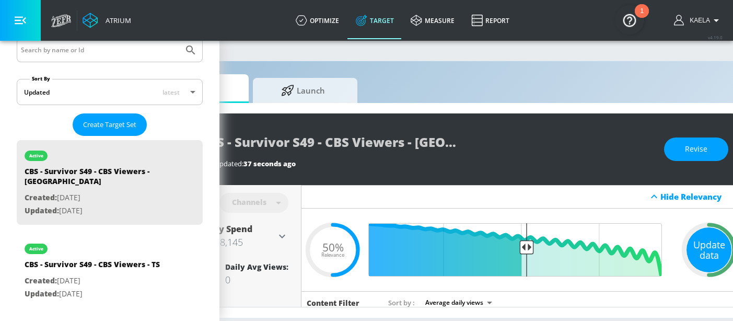
click at [700, 249] on div "Update data" at bounding box center [709, 249] width 45 height 45
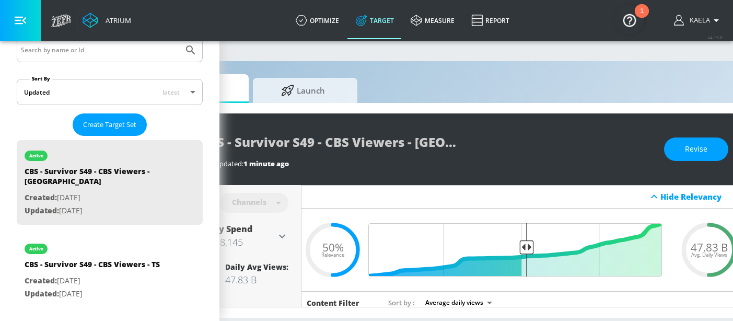
click at [705, 249] on span "47.83 B" at bounding box center [709, 246] width 37 height 11
click at [711, 247] on span "47.83 B" at bounding box center [709, 246] width 37 height 11
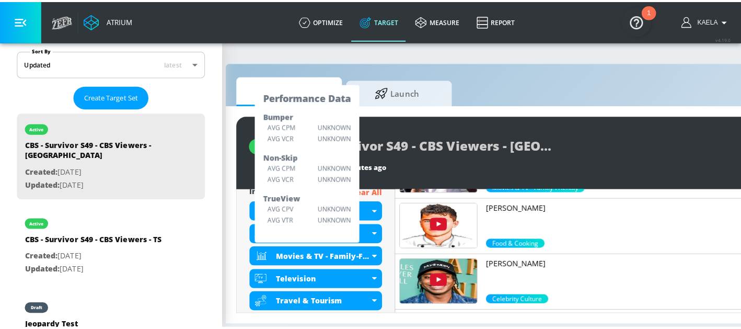
scroll to position [0, 17]
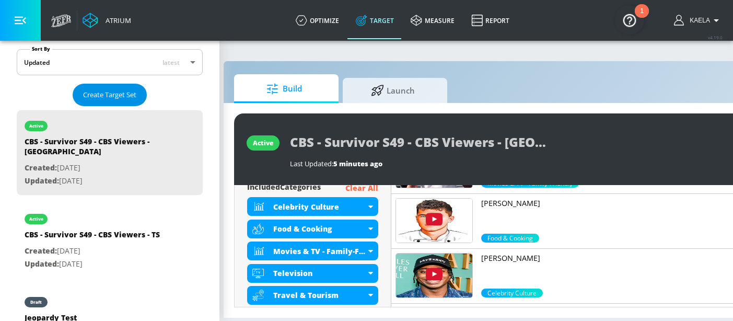
click at [108, 86] on button "Create Target Set" at bounding box center [110, 95] width 74 height 22
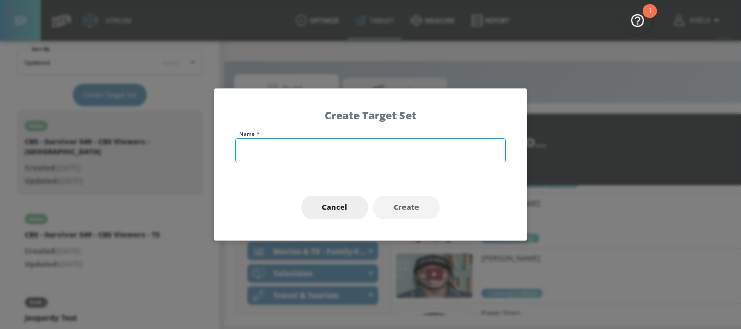
click at [242, 157] on input "text" at bounding box center [370, 150] width 271 height 24
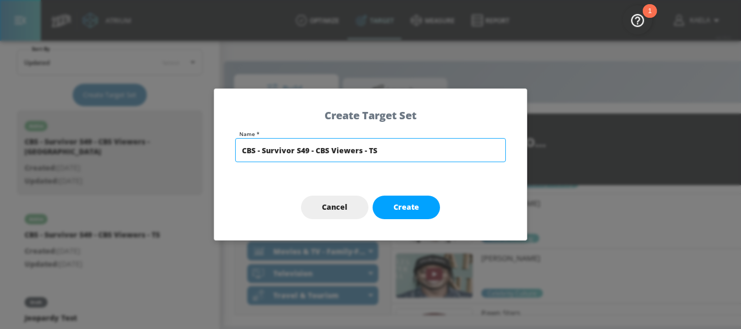
drag, startPoint x: 316, startPoint y: 149, endPoint x: 360, endPoint y: 150, distance: 43.9
click at [360, 150] on input "CBS - Survivor S49 - CBS Viewers - TS" at bounding box center [370, 150] width 271 height 24
type input "CBS - Survivor S49 - Survivor Fans - TS"
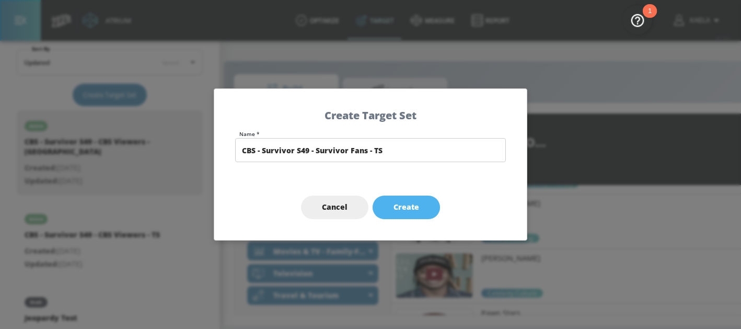
click at [397, 196] on button "Create" at bounding box center [406, 207] width 67 height 24
type input "CBS - Survivor S49 - Survivor Fans - TS"
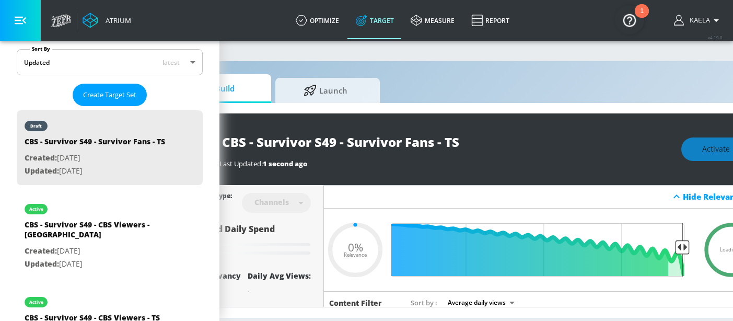
scroll to position [0, 88]
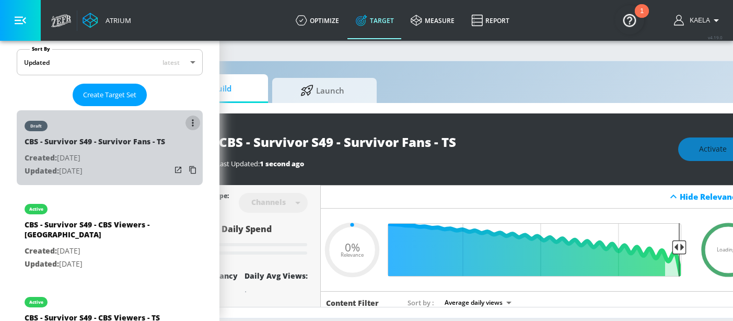
click at [192, 120] on icon "list of Target Set" at bounding box center [193, 122] width 2 height 7
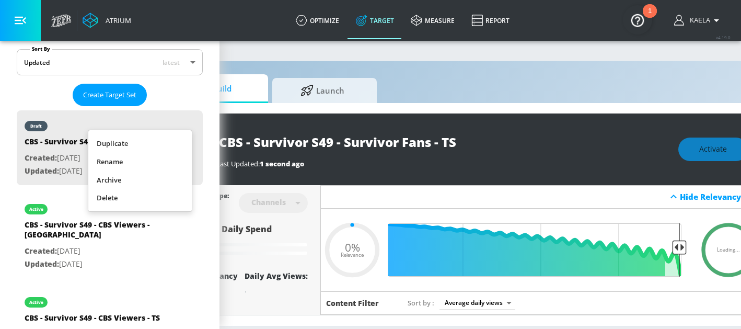
click at [116, 198] on li "Delete" at bounding box center [139, 198] width 103 height 18
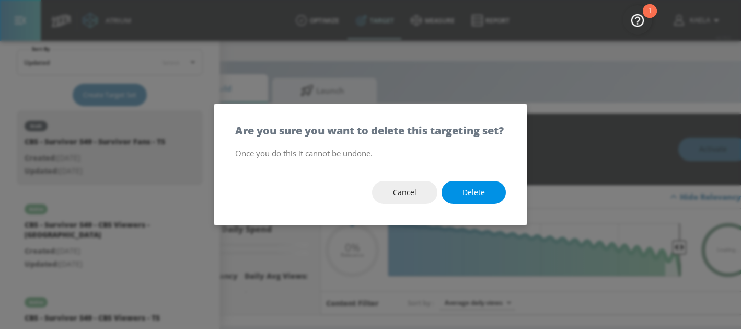
click at [466, 199] on span "Delete" at bounding box center [474, 192] width 22 height 13
type input "0.05"
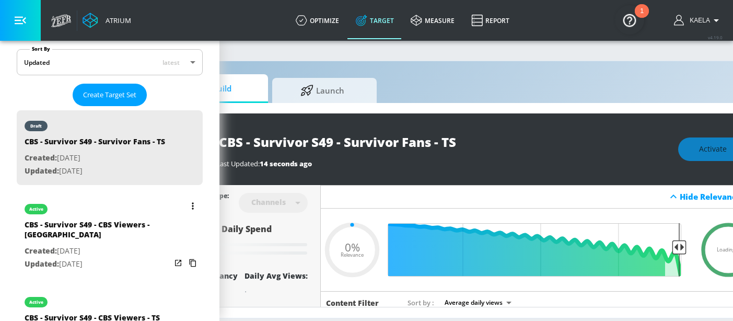
type input "CBS - Survivor S49 - CBS Viewers - CT"
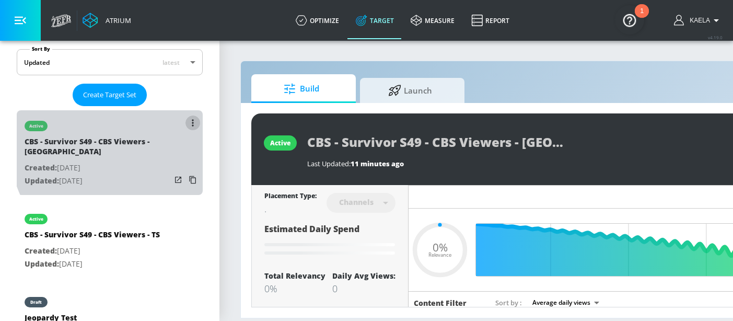
click at [186, 124] on button "list of Target Set" at bounding box center [193, 123] width 15 height 15
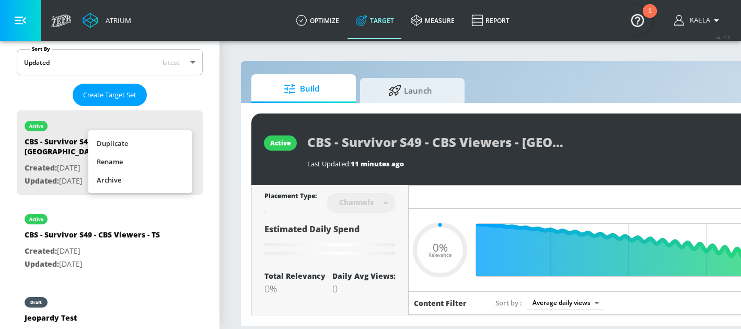
click at [132, 141] on li "Duplicate" at bounding box center [139, 143] width 103 height 18
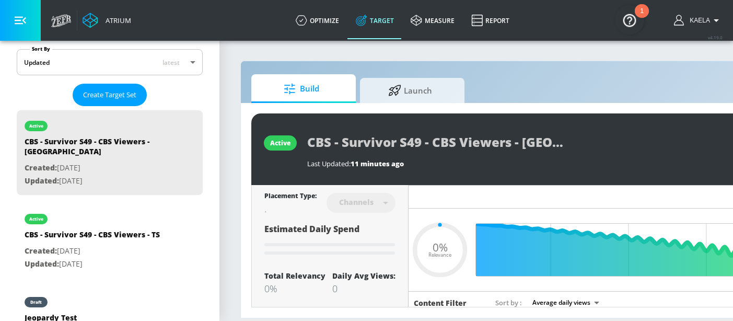
type input "0.05"
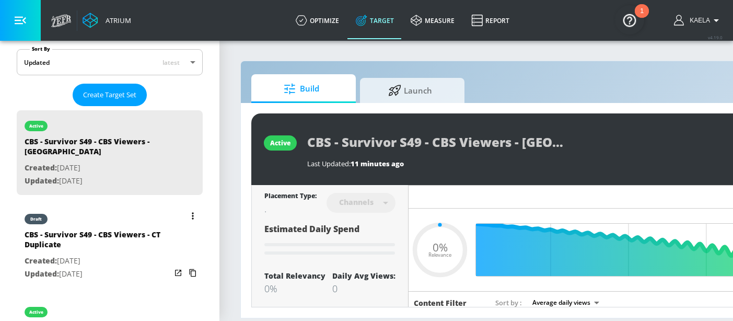
click at [94, 230] on div "CBS - Survivor S49 - CBS Viewers - CT Duplicate" at bounding box center [98, 241] width 146 height 25
type input "CBS - Survivor S49 - CBS Viewers - CT Duplicate"
type input "0.05"
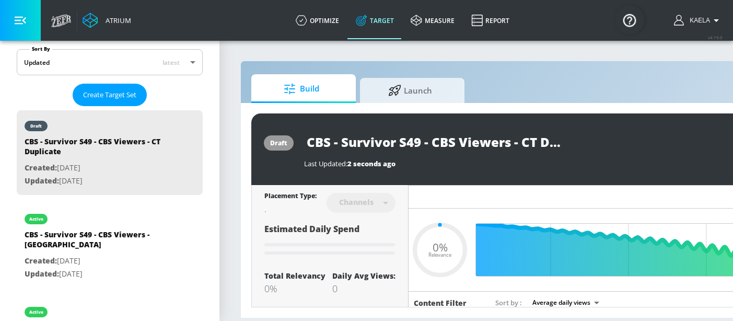
click at [469, 141] on input "CBS - Survivor S49 - CBS Viewers - CT Duplicate" at bounding box center [434, 142] width 261 height 24
drag, startPoint x: 431, startPoint y: 139, endPoint x: 511, endPoint y: 138, distance: 80.0
click at [511, 138] on input "CBS - Survivor S49 - CBS Viewers - CT Duplicate" at bounding box center [434, 142] width 261 height 24
type input "CBS - Survivor S49 - S - CT Duplicate"
type input "0.05"
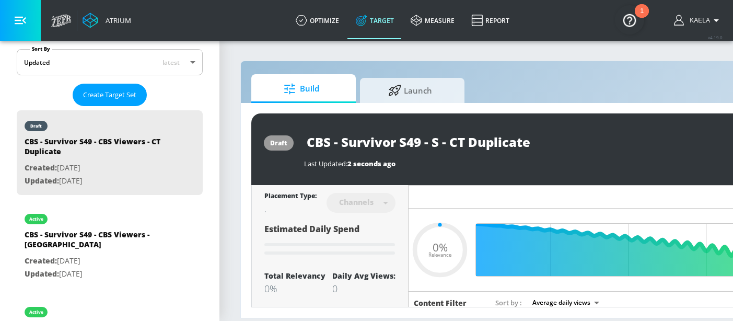
type input "CBS - Survivor S49 - Su - CT Duplicate"
type input "0.05"
type input "CBS - Survivor S49 - Sur - CT Duplicate"
type input "0.05"
type input "CBS - Survivor S49 - Surv - CT Duplicate"
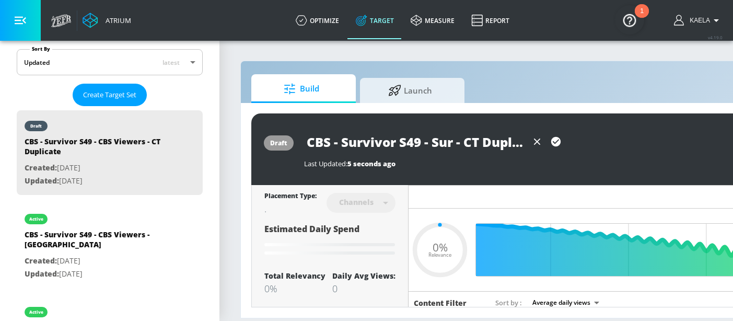
type input "0.05"
type input "CBS - Survivor S49 - Survi - CT Duplicate"
type input "0.05"
type input "CBS - Survivor S49 - Surviv - CT Duplicate"
type input "0.05"
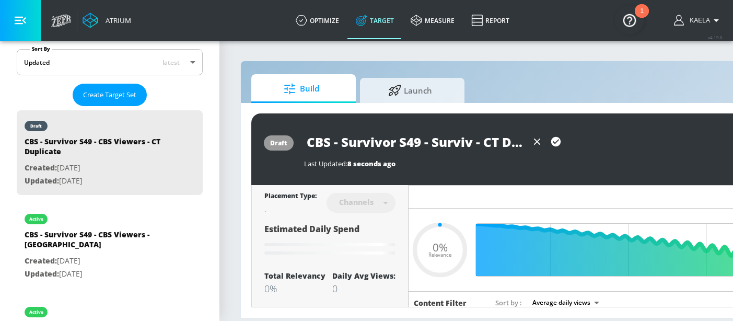
type input "CBS - Survivor S49 - Survivo - CT Duplicate"
type input "0.05"
type input "CBS - Survivor S49 - Survivor - CT Duplicate"
type input "0.05"
type input "CBS - Survivor S49 - Survivor - CT Duplicate"
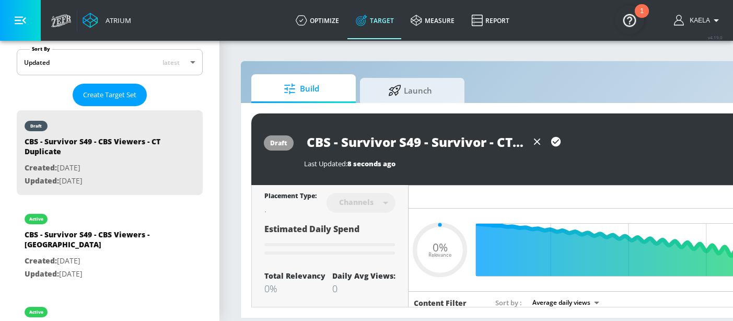
type input "0.05"
type input "CBS - Survivor S49 - Survivor F - CT Duplicate"
type input "0.05"
type input "CBS - Survivor S49 - Survivor Fa - CT Duplicate"
type input "0.05"
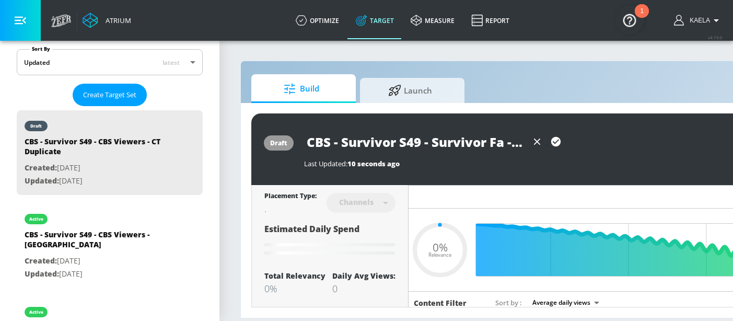
type input "CBS - Survivor S49 - Survivor Fan - CT Duplicate"
type input "0.05"
type input "CBS - Survivor S49 - Survivor Fans - CT Duplicate"
type input "0.05"
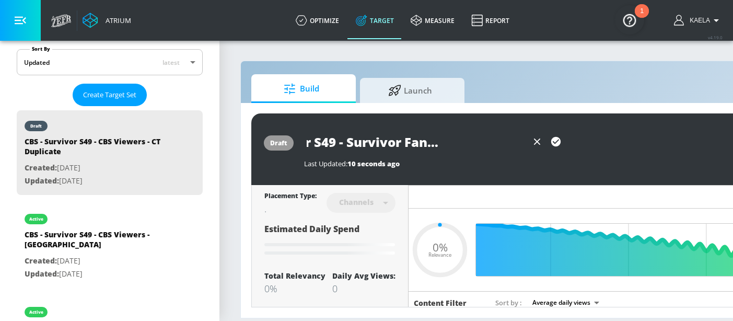
drag, startPoint x: 452, startPoint y: 146, endPoint x: 541, endPoint y: 146, distance: 89.4
click at [541, 146] on div "CBS - Survivor S49 - Survivor Fans - CT Duplicate" at bounding box center [434, 142] width 261 height 24
click at [462, 141] on input "CBS - Survivor S49 - Survivor Fans - CT Duplicate" at bounding box center [416, 142] width 224 height 24
drag, startPoint x: 461, startPoint y: 141, endPoint x: 521, endPoint y: 140, distance: 59.6
click at [521, 140] on input "CBS - Survivor S49 - Survivor Fans - CT Duplicate" at bounding box center [416, 142] width 224 height 24
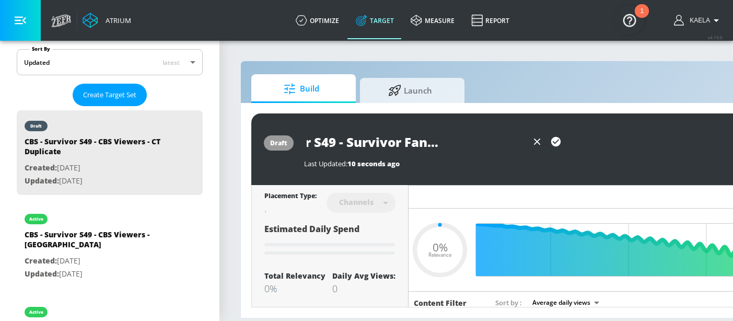
type input "CBS - Survivor S49 - Survivor Fans - CTe"
type input "0.05"
type input "CBS - Survivor S49 - Survivor Fans - CT"
type input "0.05"
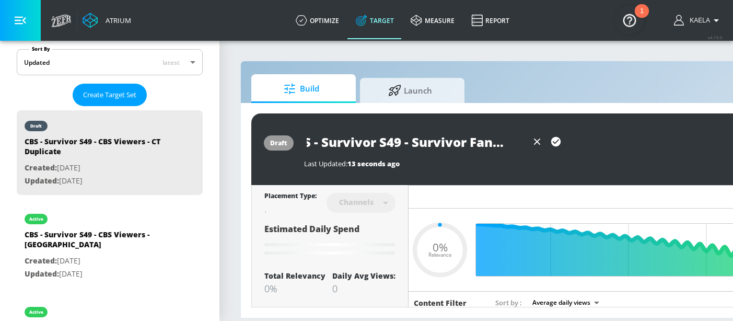
scroll to position [0, 20]
type input "CBS - Survivor S49 - Survivor Fans - CT"
click at [554, 140] on icon "button" at bounding box center [555, 141] width 9 height 9
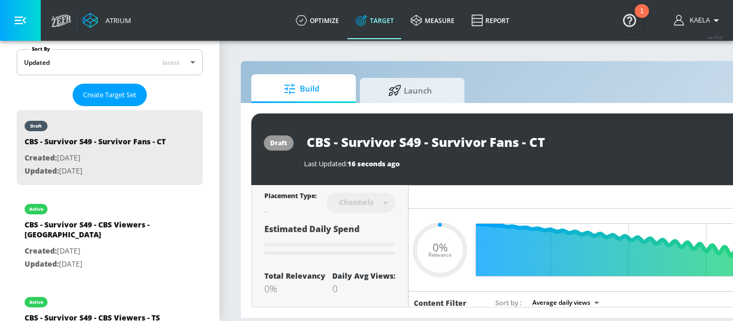
click at [599, 130] on div "draft CBS - Survivor S49 - Survivor Fans - CT Last Updated: 16 seconds ago Acti…" at bounding box center [549, 149] width 597 height 72
type input "0.05"
click at [455, 146] on input "CBS - Survivor S49 - Survivor Fans - CT" at bounding box center [434, 142] width 261 height 24
click at [602, 139] on div "CBS - Survivor S49 - Survivor Fans - CT" at bounding box center [530, 142] width 452 height 24
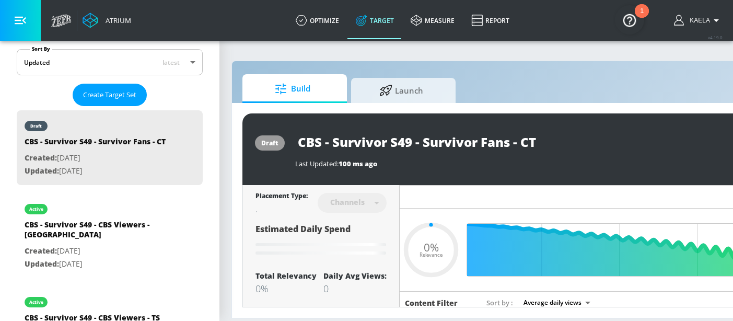
scroll to position [8, 11]
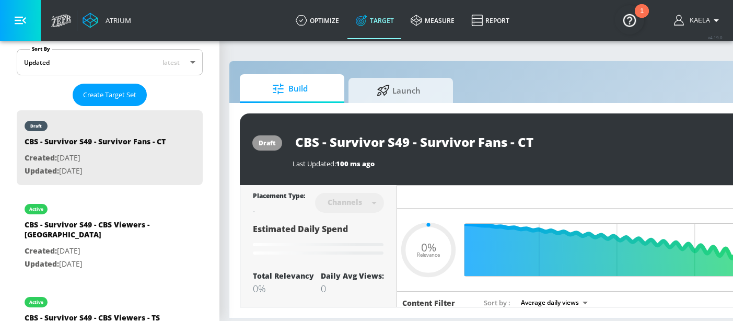
type input "CBS - Survivor S49 - CBS Viewers - CT Duplicate"
type input "0.5"
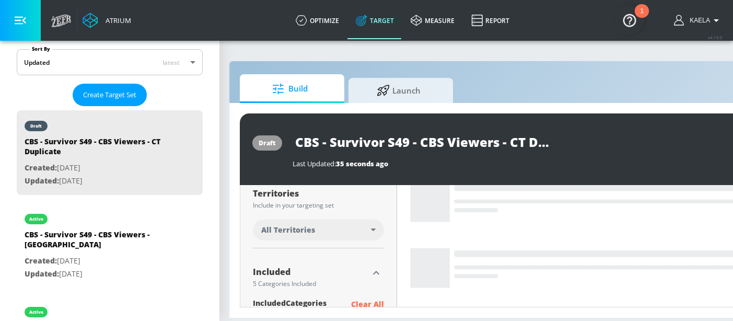
scroll to position [274, 0]
click at [327, 225] on div "All Territories" at bounding box center [316, 229] width 110 height 10
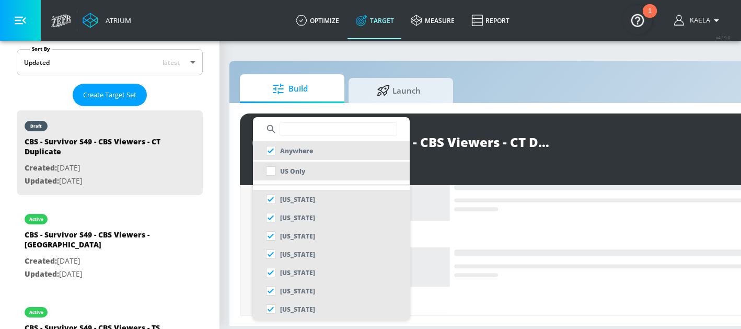
click at [271, 170] on input "checkbox" at bounding box center [270, 170] width 19 height 19
checkbox input "true"
checkbox input "false"
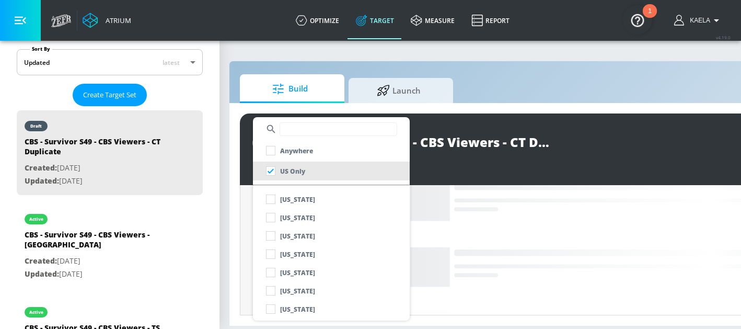
click at [246, 230] on div at bounding box center [370, 164] width 741 height 329
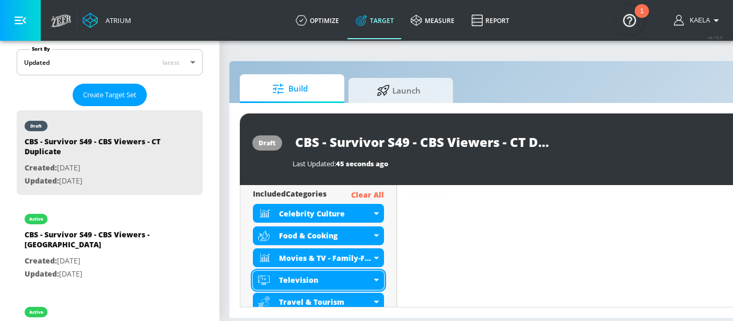
scroll to position [390, 0]
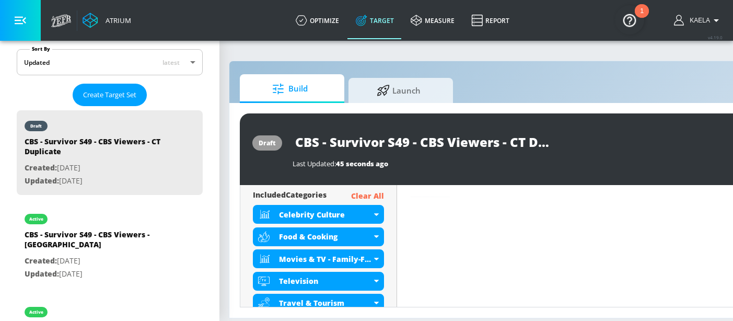
type input "CBS - Survivor S49 - Survivor Fans - CT"
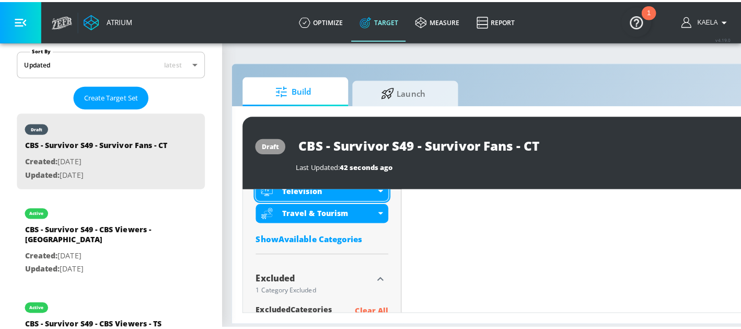
scroll to position [479, 0]
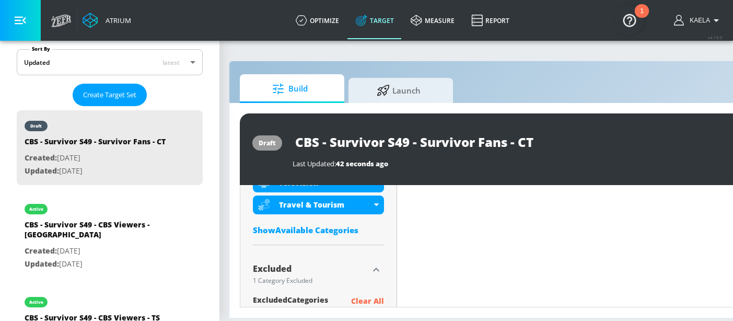
click at [310, 225] on div "Show Available Categories" at bounding box center [318, 230] width 131 height 10
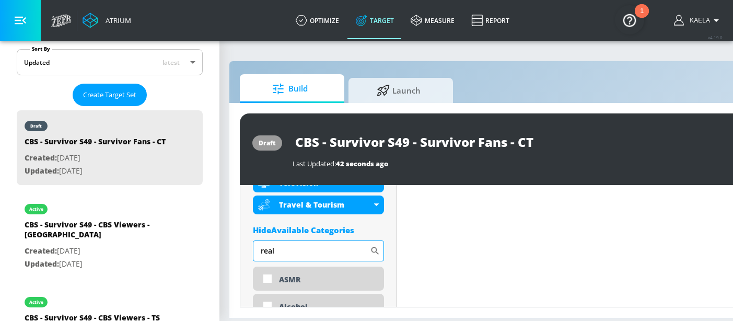
click at [290, 250] on input "real" at bounding box center [311, 250] width 117 height 21
type input "r"
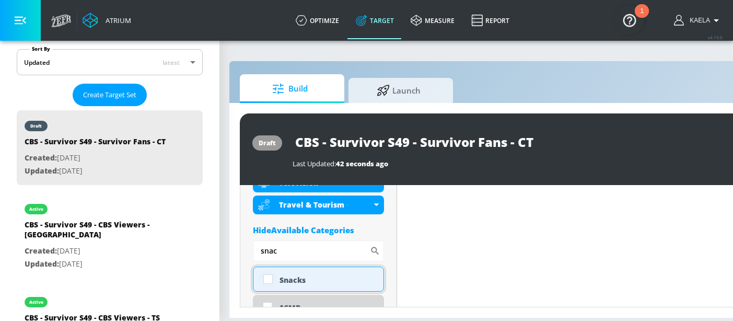
type input "snac"
click at [264, 275] on input "checkbox" at bounding box center [268, 279] width 19 height 19
checkbox input "true"
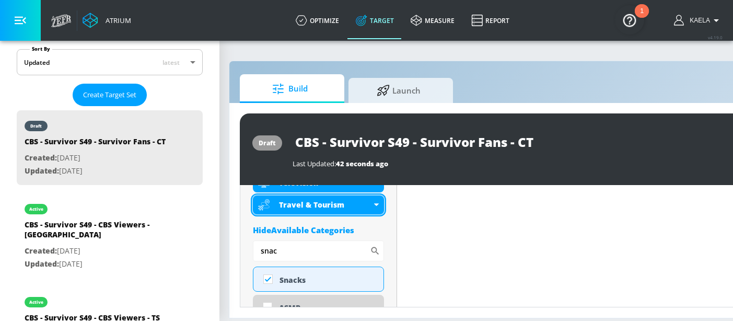
click at [372, 212] on div "Travel & Tourism" at bounding box center [318, 204] width 131 height 19
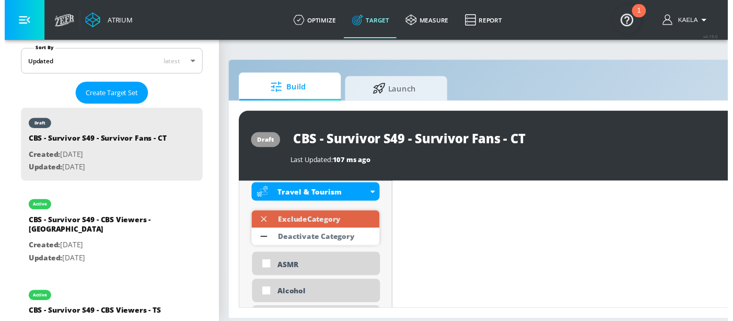
scroll to position [501, 0]
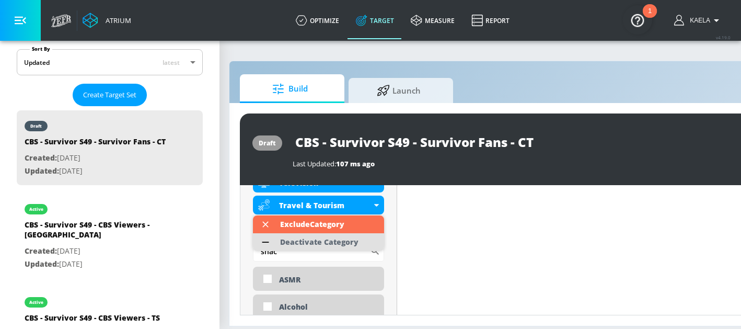
click at [295, 240] on div "Deactivate Category" at bounding box center [319, 241] width 78 height 7
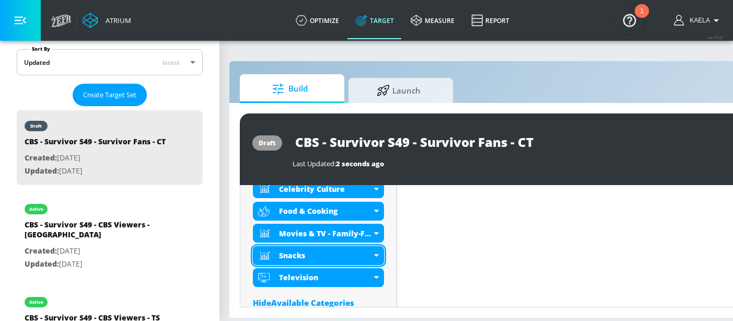
scroll to position [412, 0]
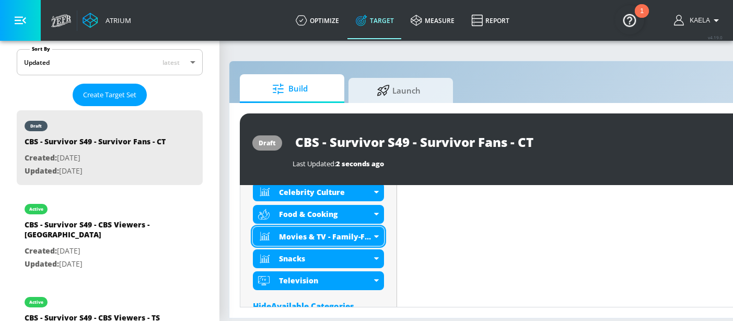
click at [373, 236] on div "Movies & TV - Family-Friendly" at bounding box center [318, 236] width 131 height 19
click at [377, 236] on icon at bounding box center [376, 236] width 5 height 3
click at [375, 217] on div "Food & Cooking" at bounding box center [318, 214] width 131 height 19
click at [376, 236] on icon at bounding box center [376, 236] width 5 height 3
click at [374, 236] on icon at bounding box center [376, 236] width 5 height 3
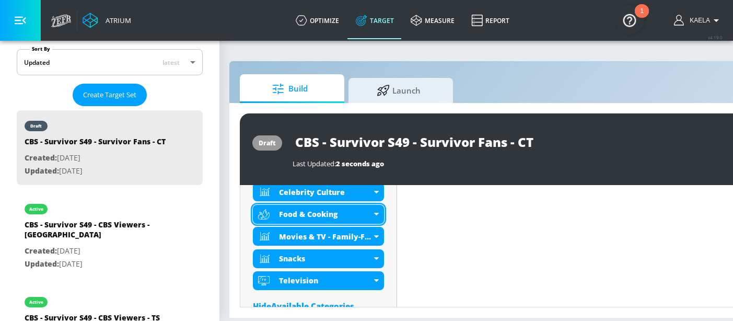
click at [375, 211] on div "Food & Cooking" at bounding box center [318, 214] width 131 height 19
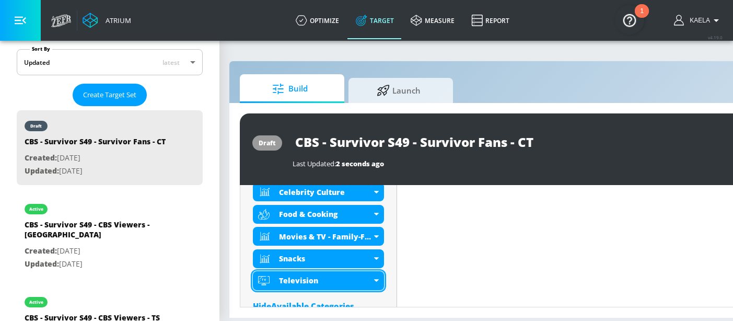
scroll to position [398, 0]
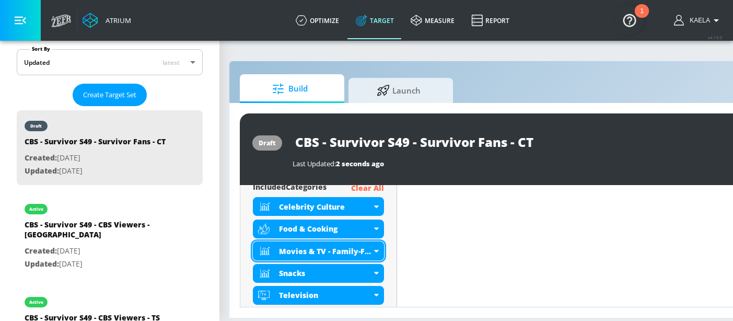
click at [374, 253] on div "Movies & TV - Family-Friendly" at bounding box center [318, 250] width 131 height 19
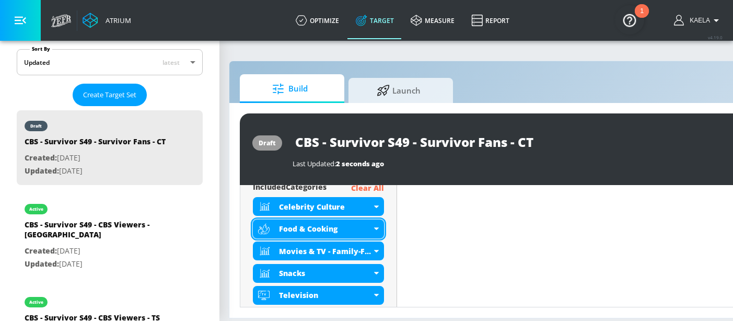
click at [374, 233] on div "Food & Cooking" at bounding box center [318, 229] width 131 height 19
